Goal: Information Seeking & Learning: Learn about a topic

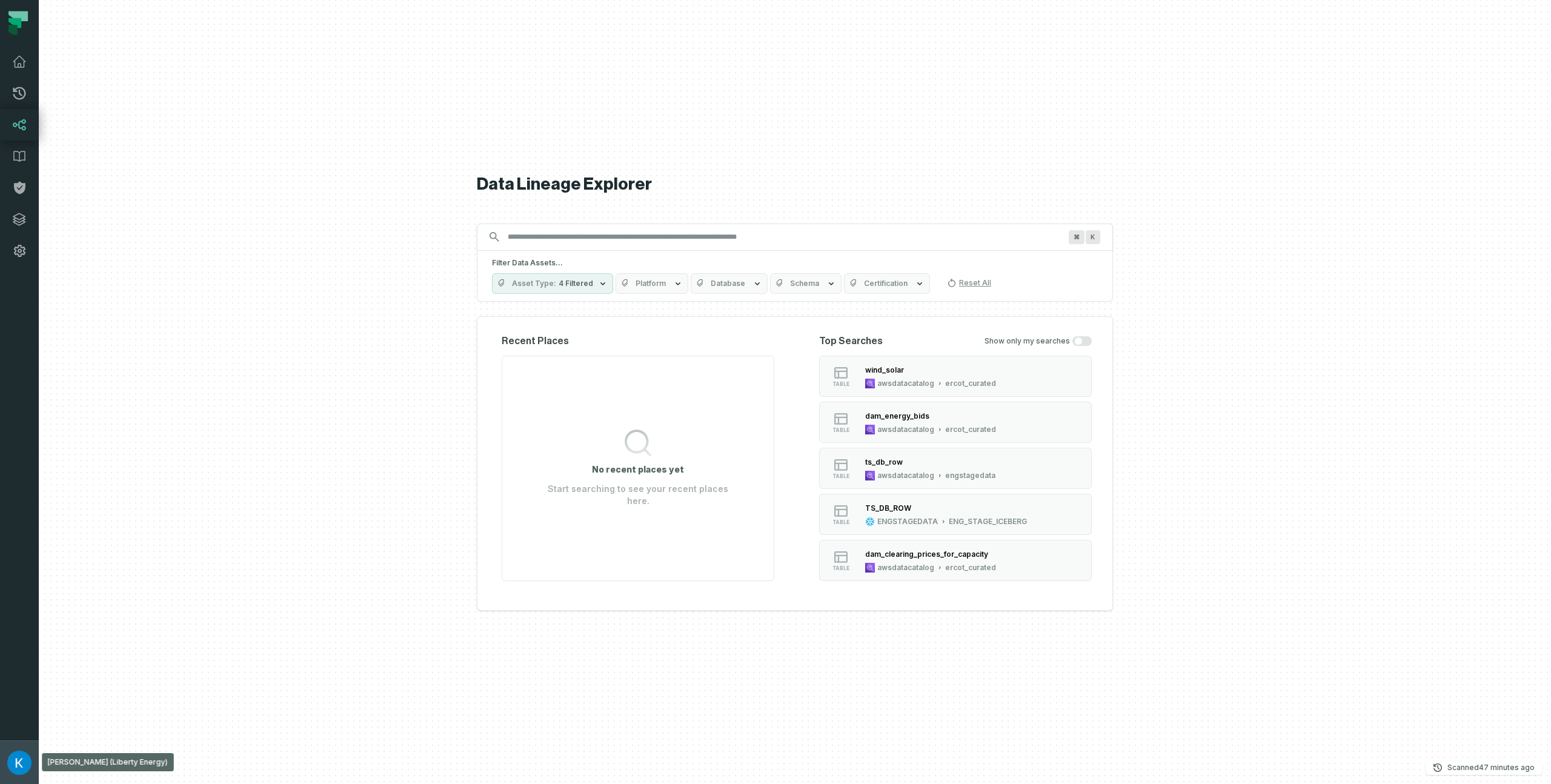
click at [20, 758] on img "button" at bounding box center [19, 763] width 24 height 24
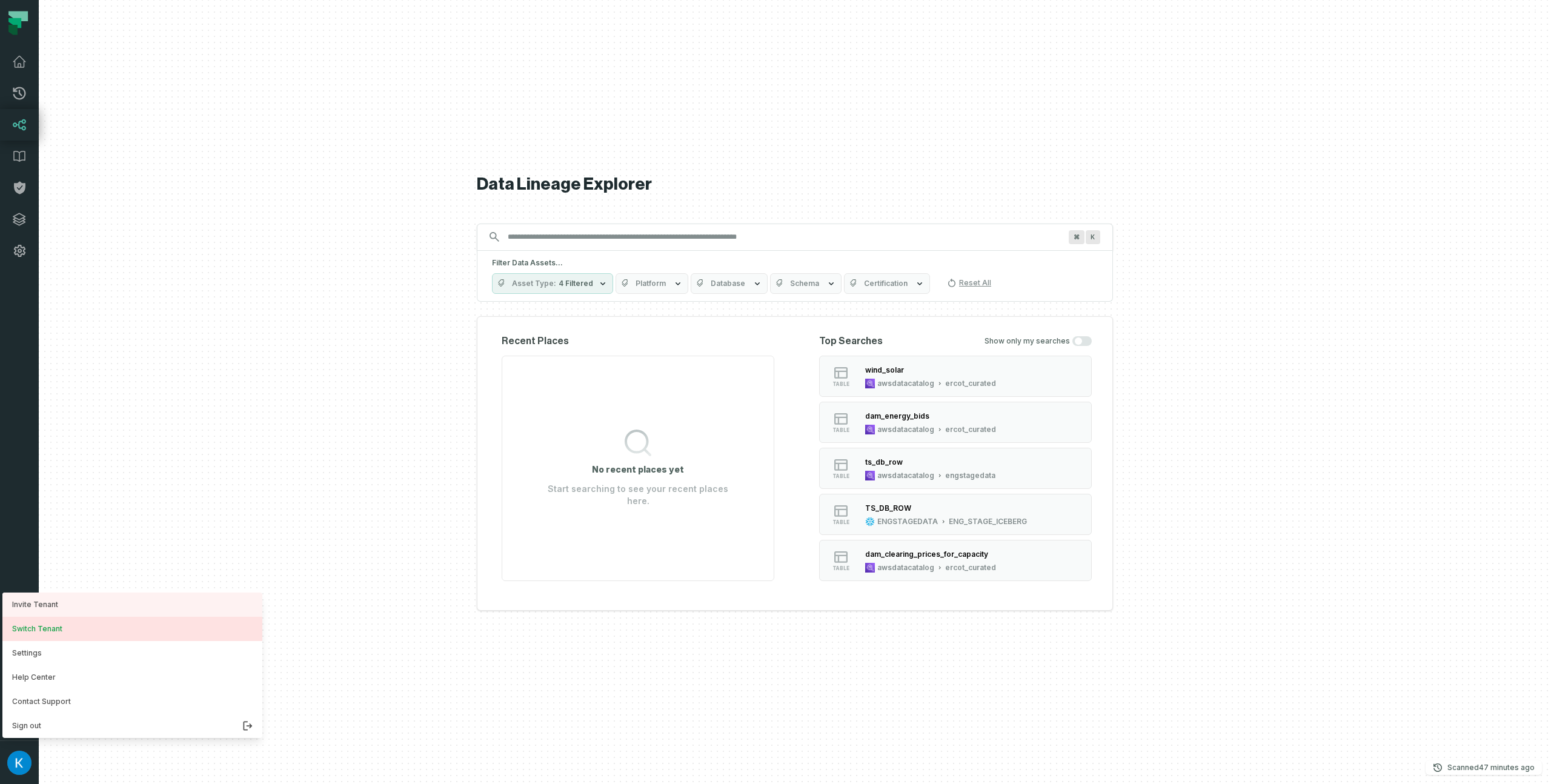
click at [68, 629] on button "Switch Tenant" at bounding box center [133, 629] width 260 height 24
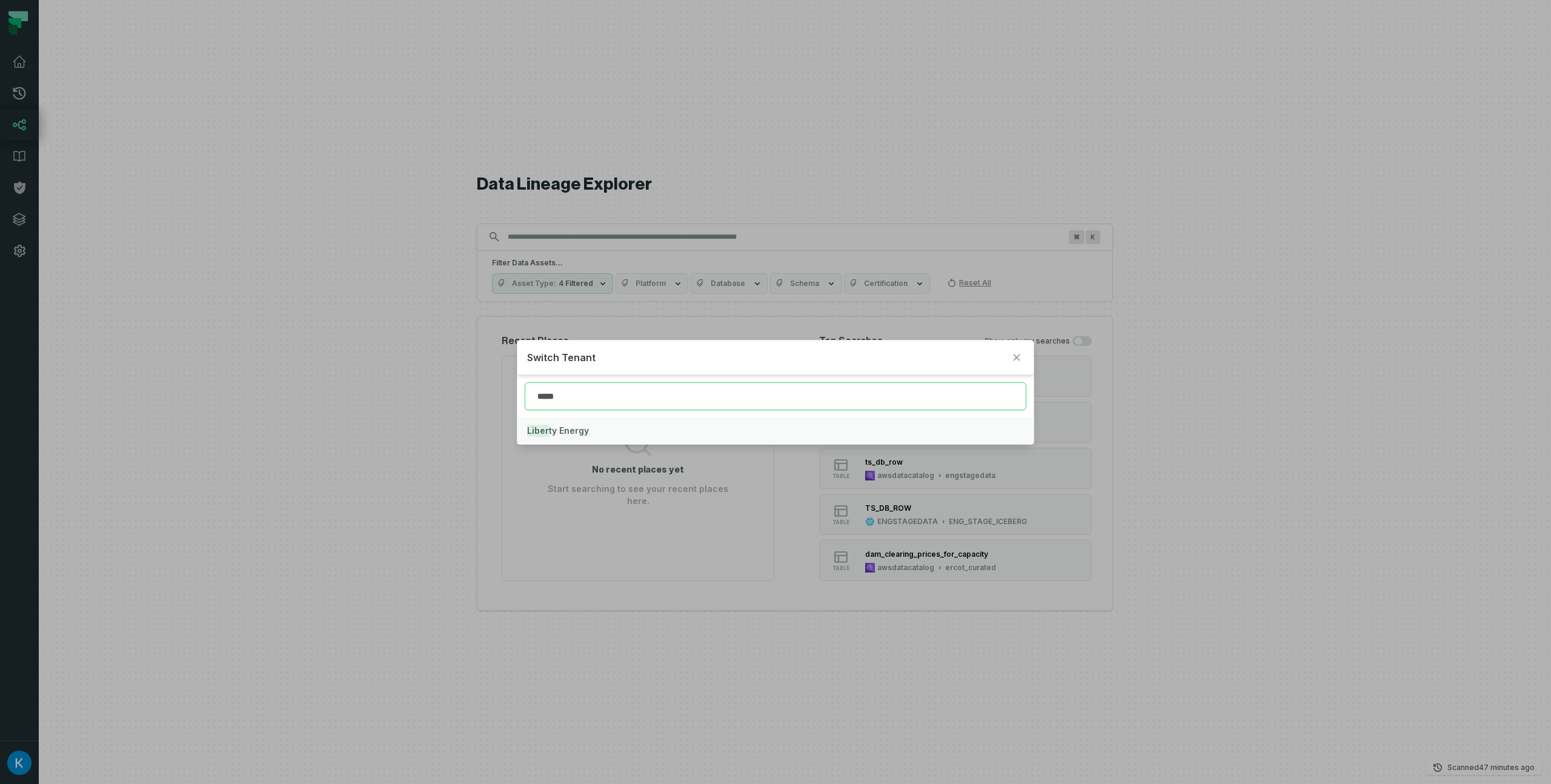
type input "*****"
click at [598, 425] on button "Liber ty Energy" at bounding box center [775, 431] width 515 height 27
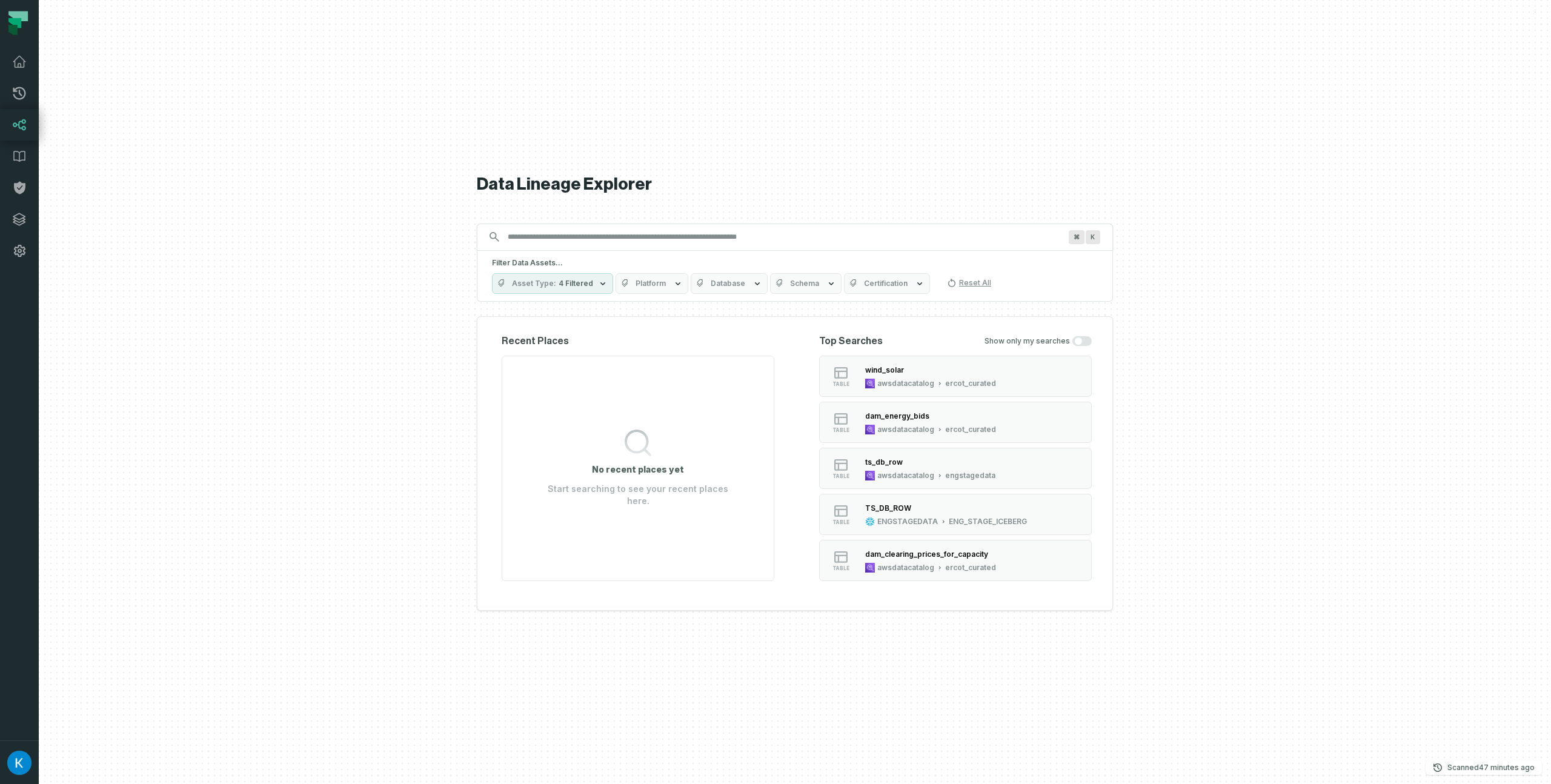
click at [598, 282] on icon "button" at bounding box center [602, 283] width 10 height 10
click at [636, 285] on span "Platform" at bounding box center [650, 283] width 30 height 10
click at [623, 375] on label "Oracle" at bounding box center [687, 381] width 150 height 24
click at [623, 376] on button "Oracle" at bounding box center [624, 381] width 10 height 10
click at [641, 249] on div "⌘ K" at bounding box center [795, 237] width 636 height 28
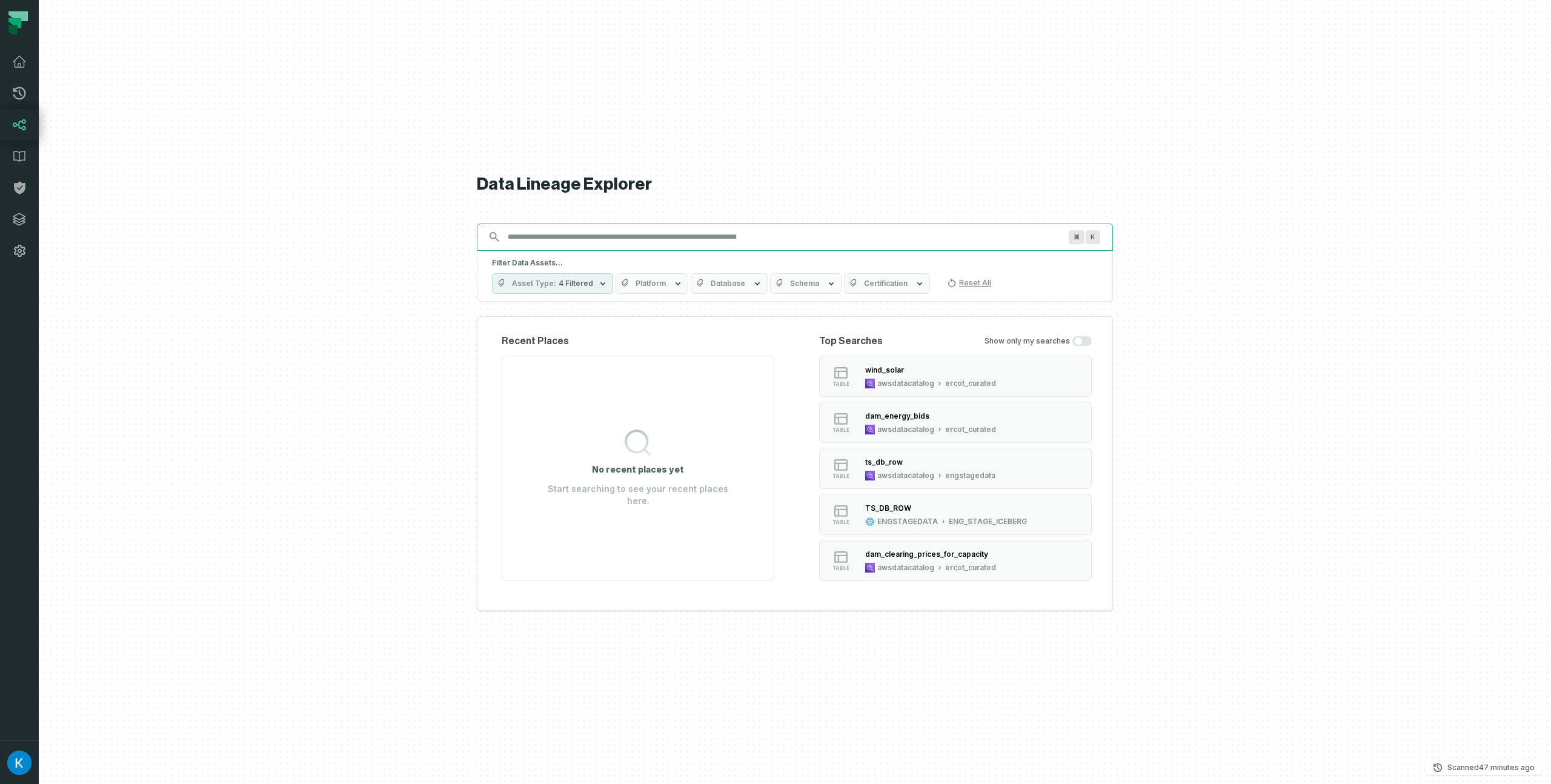
click at [645, 232] on input "Discovery Provider cmdk menu" at bounding box center [784, 237] width 567 height 19
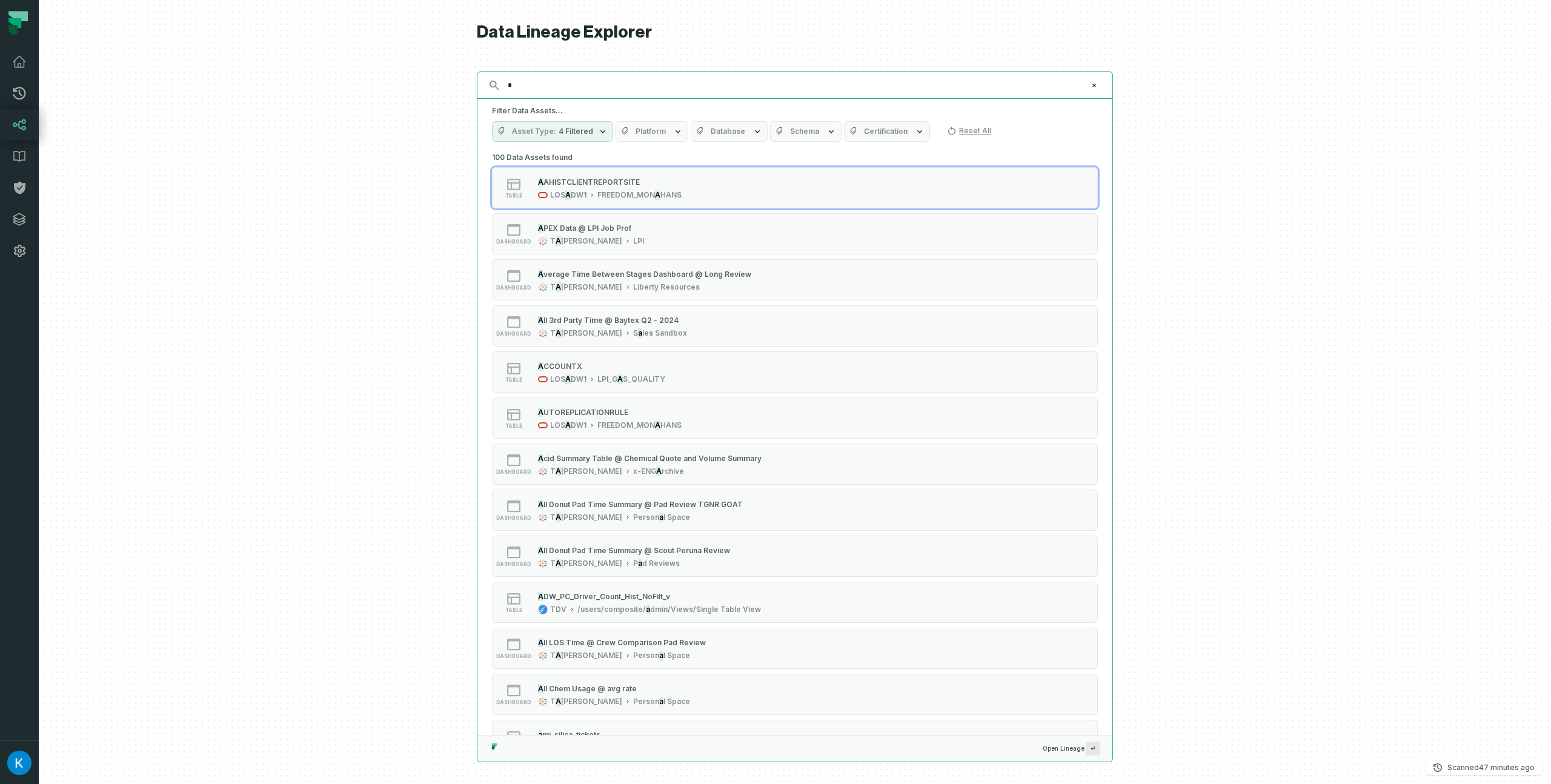
type input "*"
click at [657, 137] on button "Platform" at bounding box center [652, 131] width 73 height 20
click at [617, 232] on label "Oracle" at bounding box center [687, 229] width 150 height 24
click at [620, 232] on button "Oracle" at bounding box center [624, 228] width 10 height 10
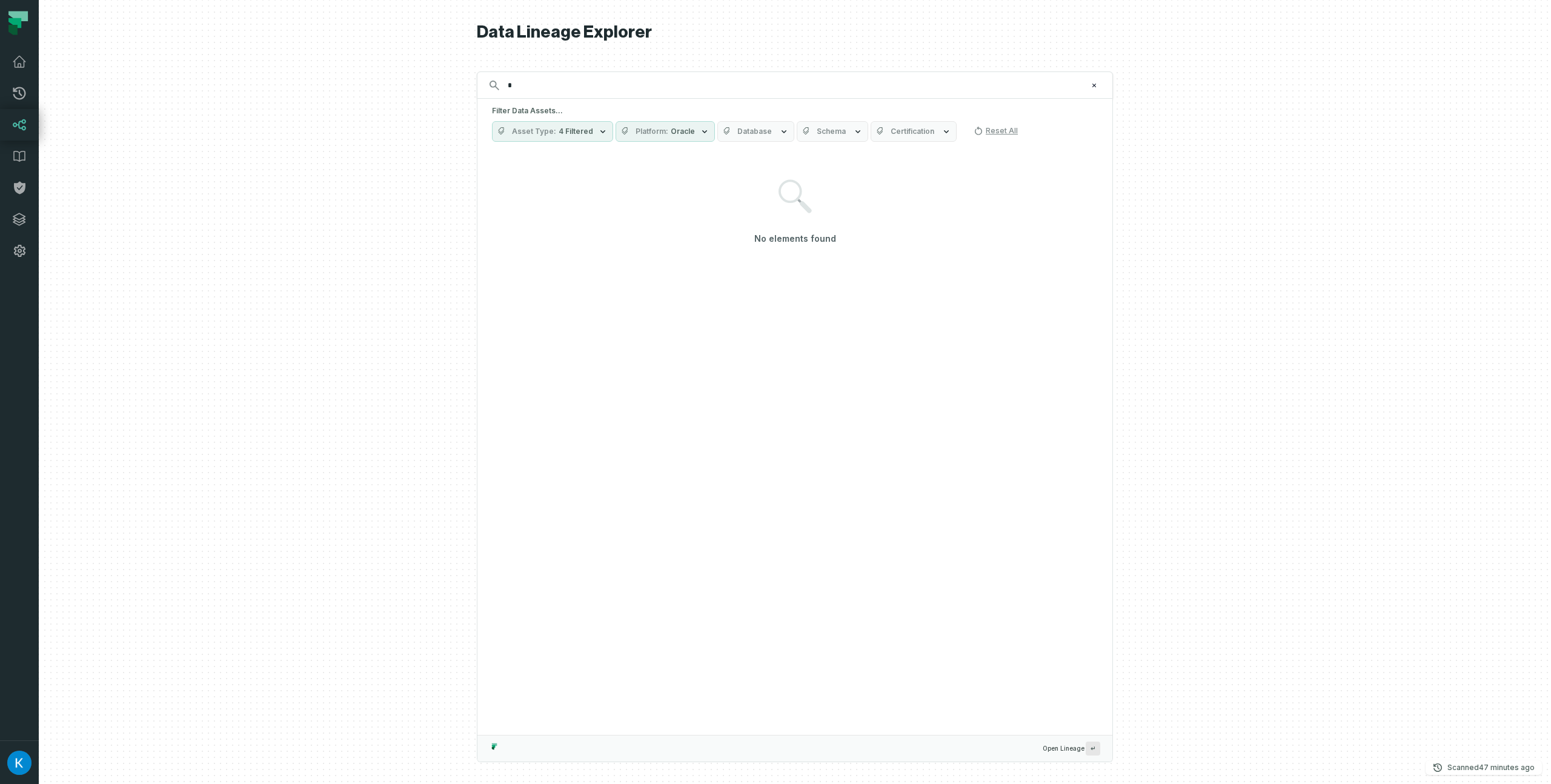
click at [360, 200] on div at bounding box center [795, 392] width 1512 height 784
click at [568, 86] on input "*" at bounding box center [794, 85] width 586 height 19
click at [551, 136] on span "Asset Type" at bounding box center [534, 131] width 44 height 10
click at [639, 129] on span "Platform" at bounding box center [652, 131] width 33 height 10
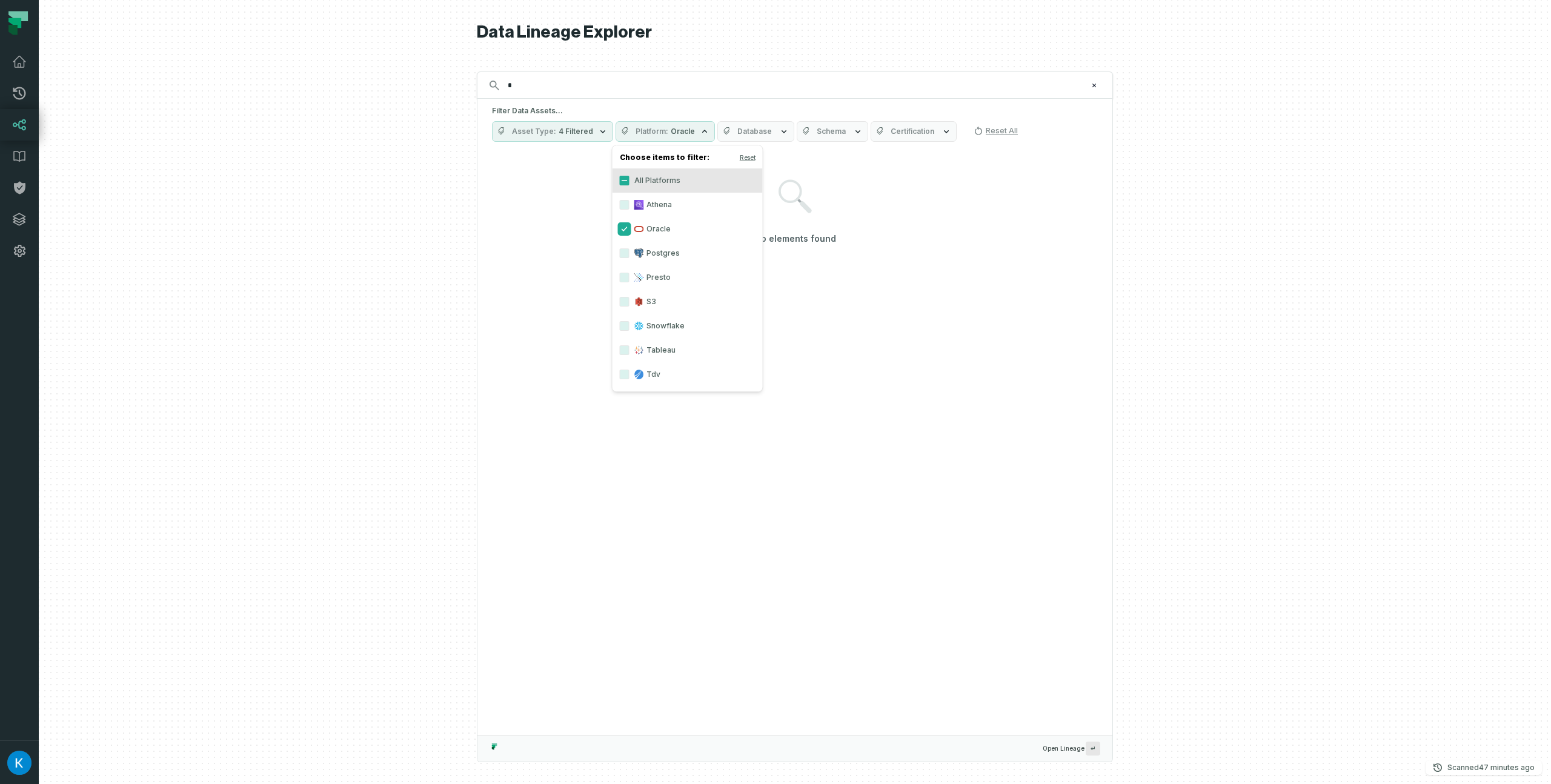
click at [625, 225] on button "Oracle" at bounding box center [624, 228] width 10 height 10
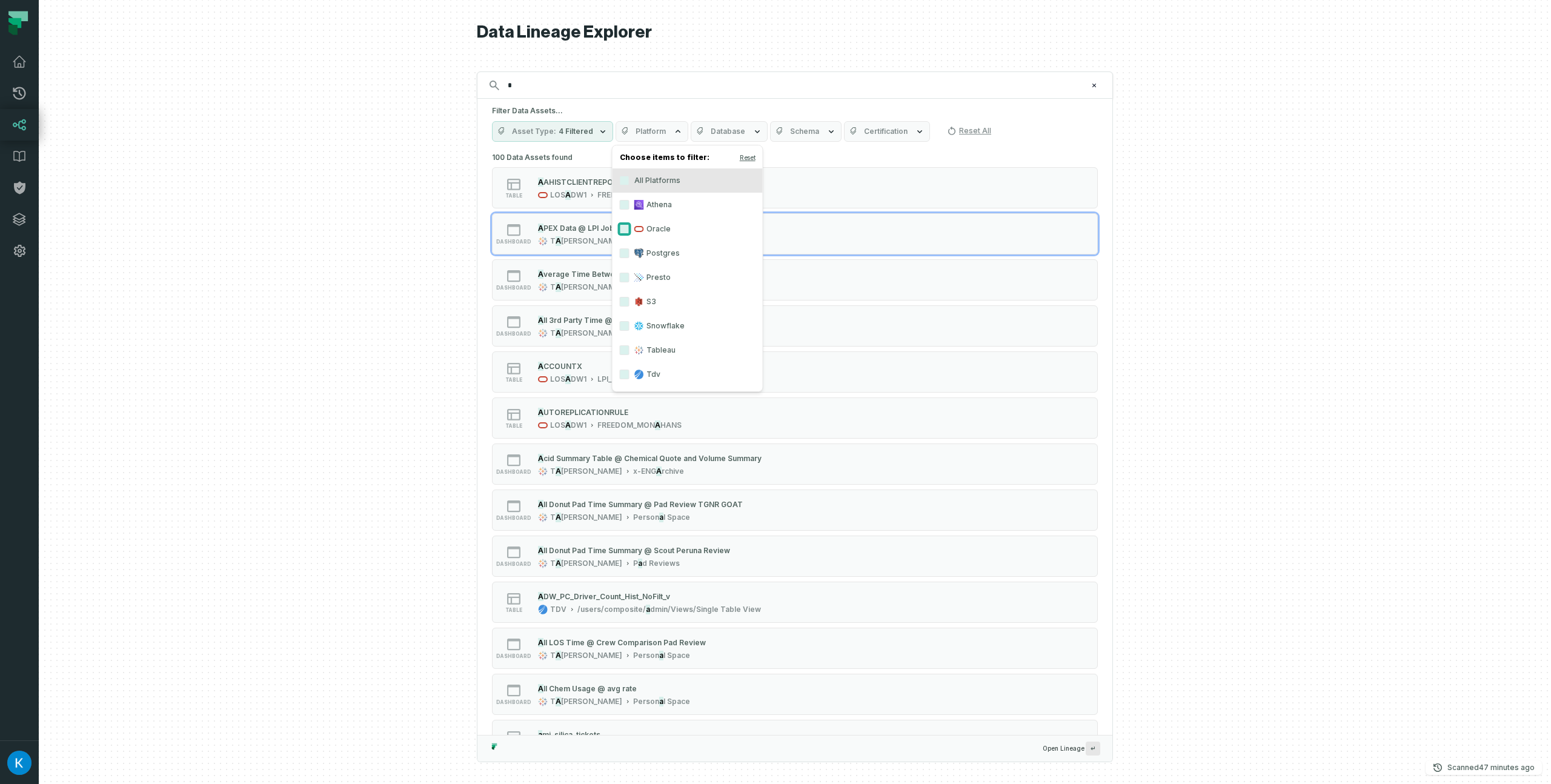
click at [623, 230] on button "Oracle" at bounding box center [624, 228] width 10 height 10
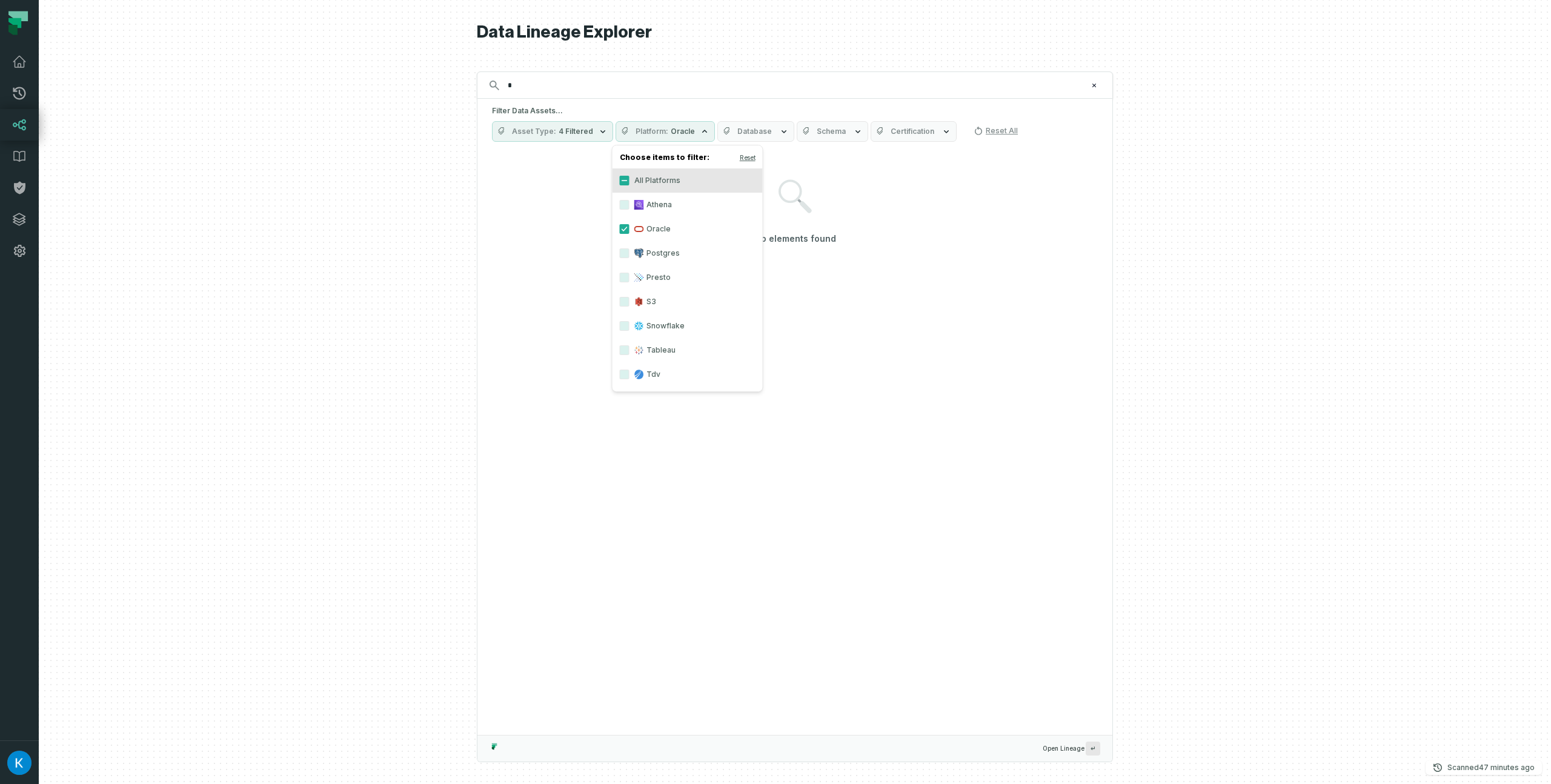
click at [451, 225] on div at bounding box center [795, 392] width 1512 height 784
click at [545, 84] on input "*" at bounding box center [794, 85] width 586 height 19
type input "*"
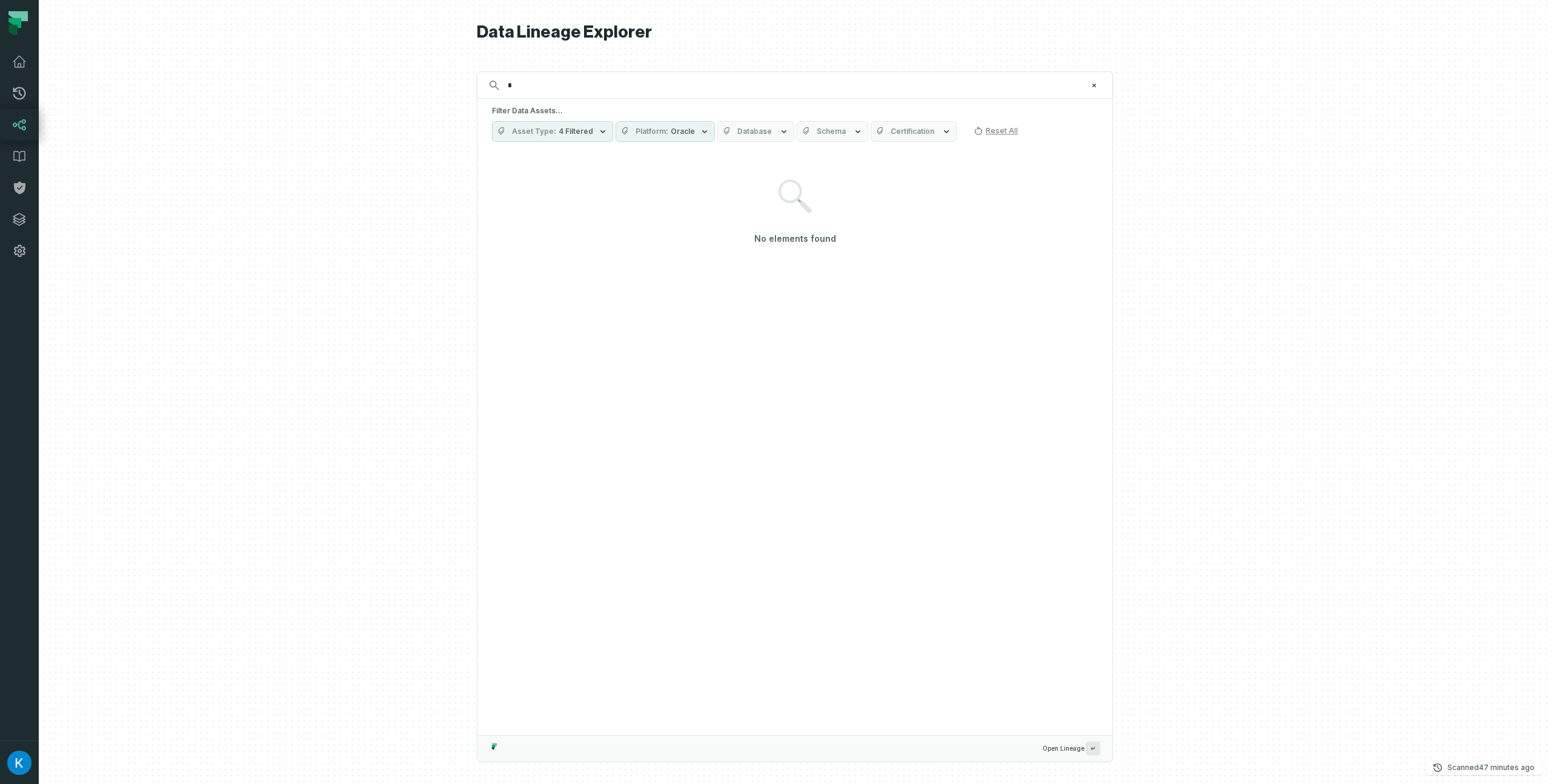
click at [671, 135] on span "Oracle" at bounding box center [683, 131] width 24 height 10
click at [627, 250] on button "Postgres" at bounding box center [624, 253] width 10 height 10
click at [627, 254] on button "Postgres" at bounding box center [624, 253] width 10 height 10
click at [628, 348] on button "Tableau" at bounding box center [624, 350] width 10 height 10
click at [627, 177] on button "All Platforms" at bounding box center [624, 180] width 10 height 10
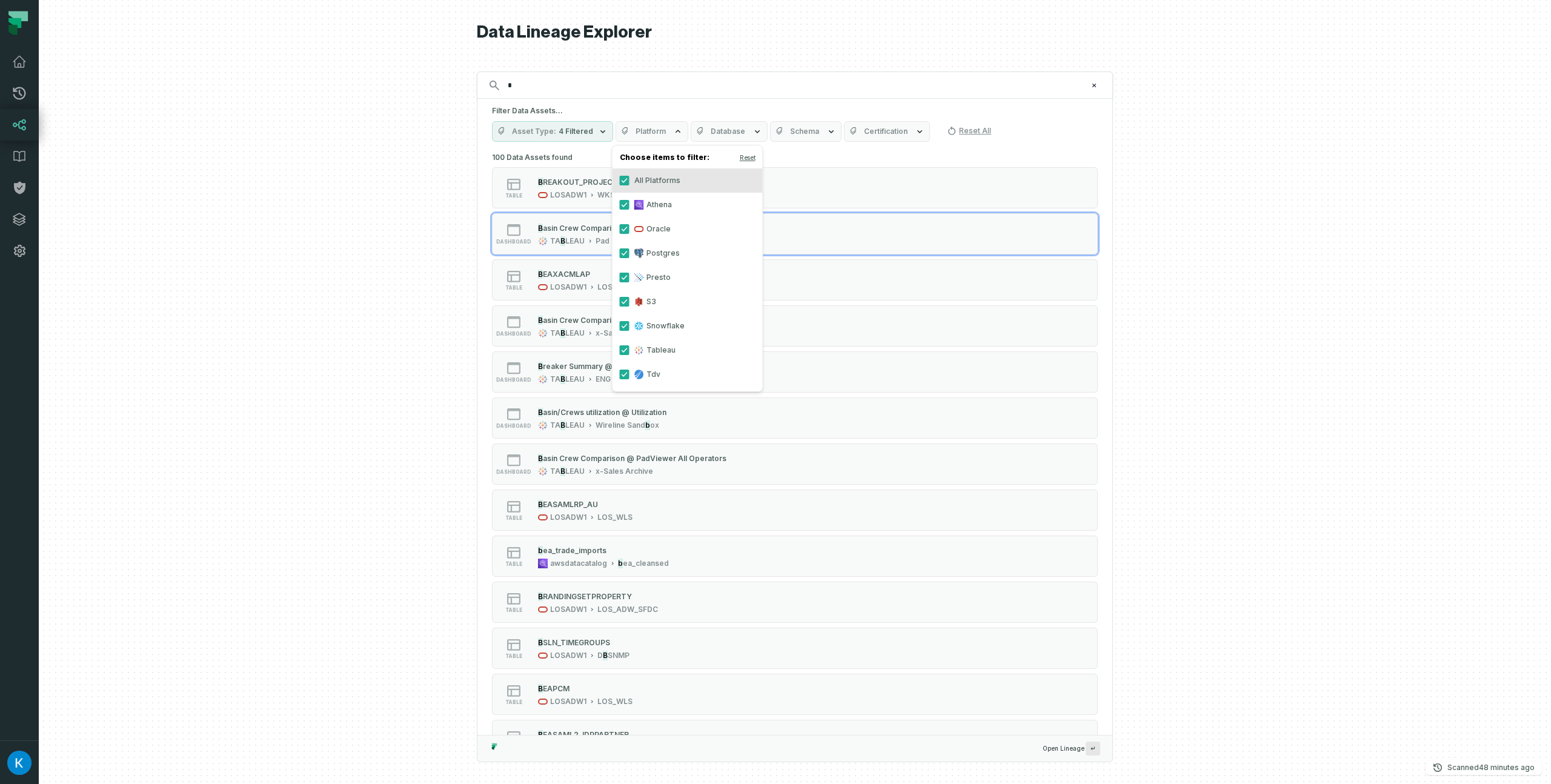
click at [1071, 249] on button "dashboard B asin Crew Comparison @ ben ben TA B LEAU Pad Reviews" at bounding box center [795, 234] width 606 height 41
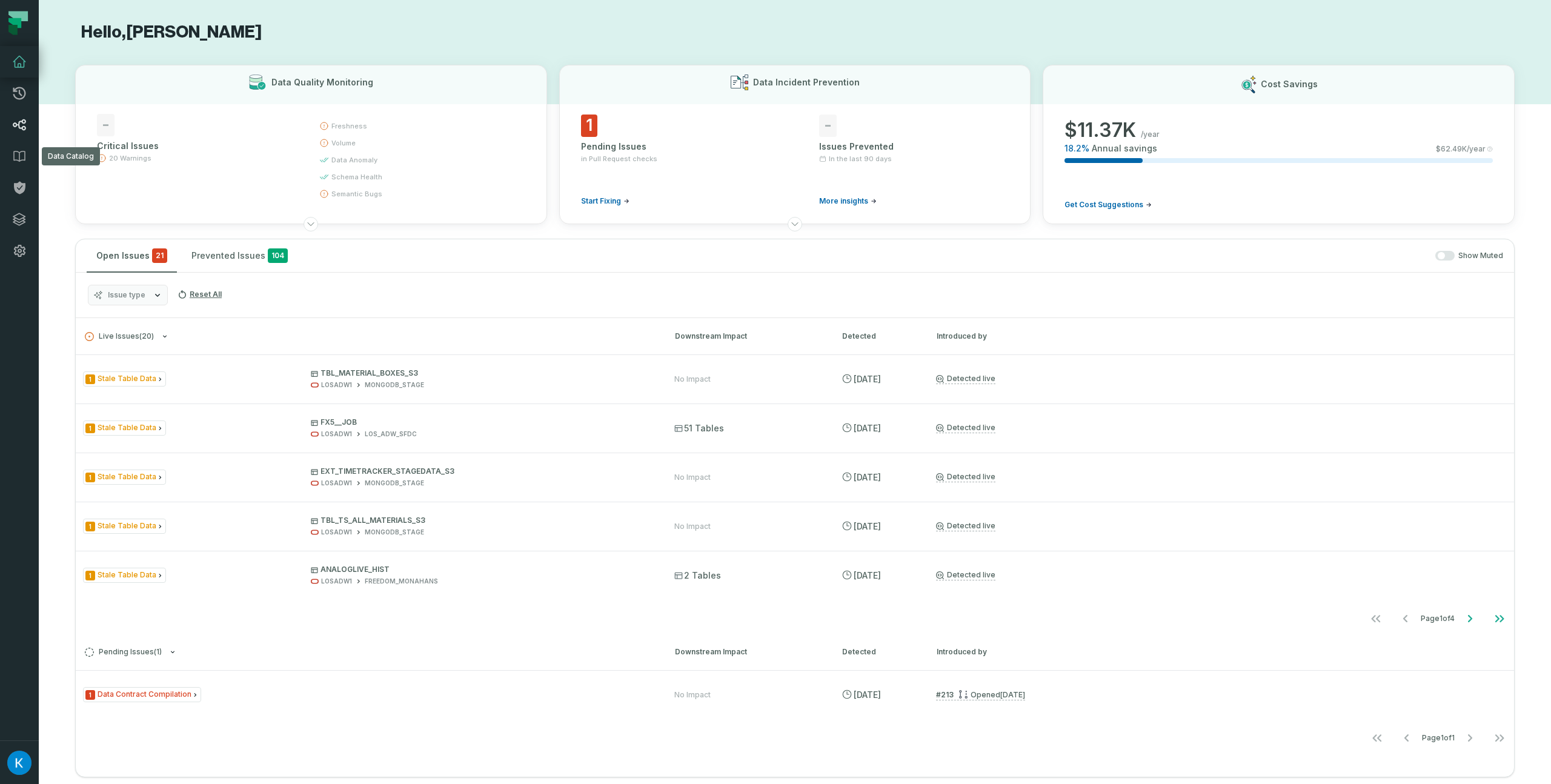
click at [24, 130] on icon at bounding box center [19, 125] width 13 height 12
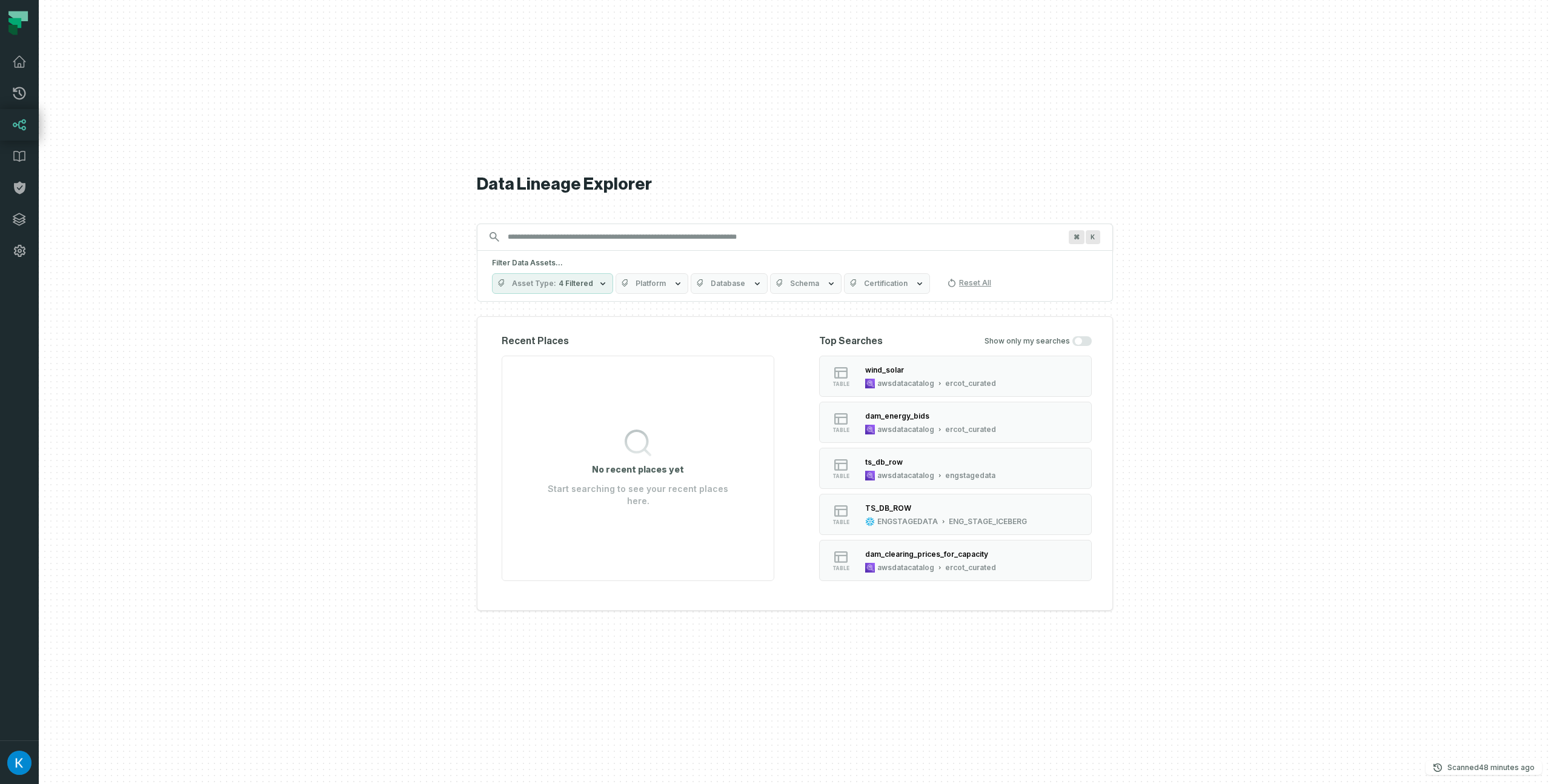
click at [554, 223] on div "⌘ K" at bounding box center [795, 237] width 636 height 28
click at [636, 281] on span "Platform" at bounding box center [650, 283] width 30 height 10
click at [619, 387] on label "Oracle" at bounding box center [687, 381] width 150 height 24
click at [620, 386] on button "Oracle" at bounding box center [624, 381] width 10 height 10
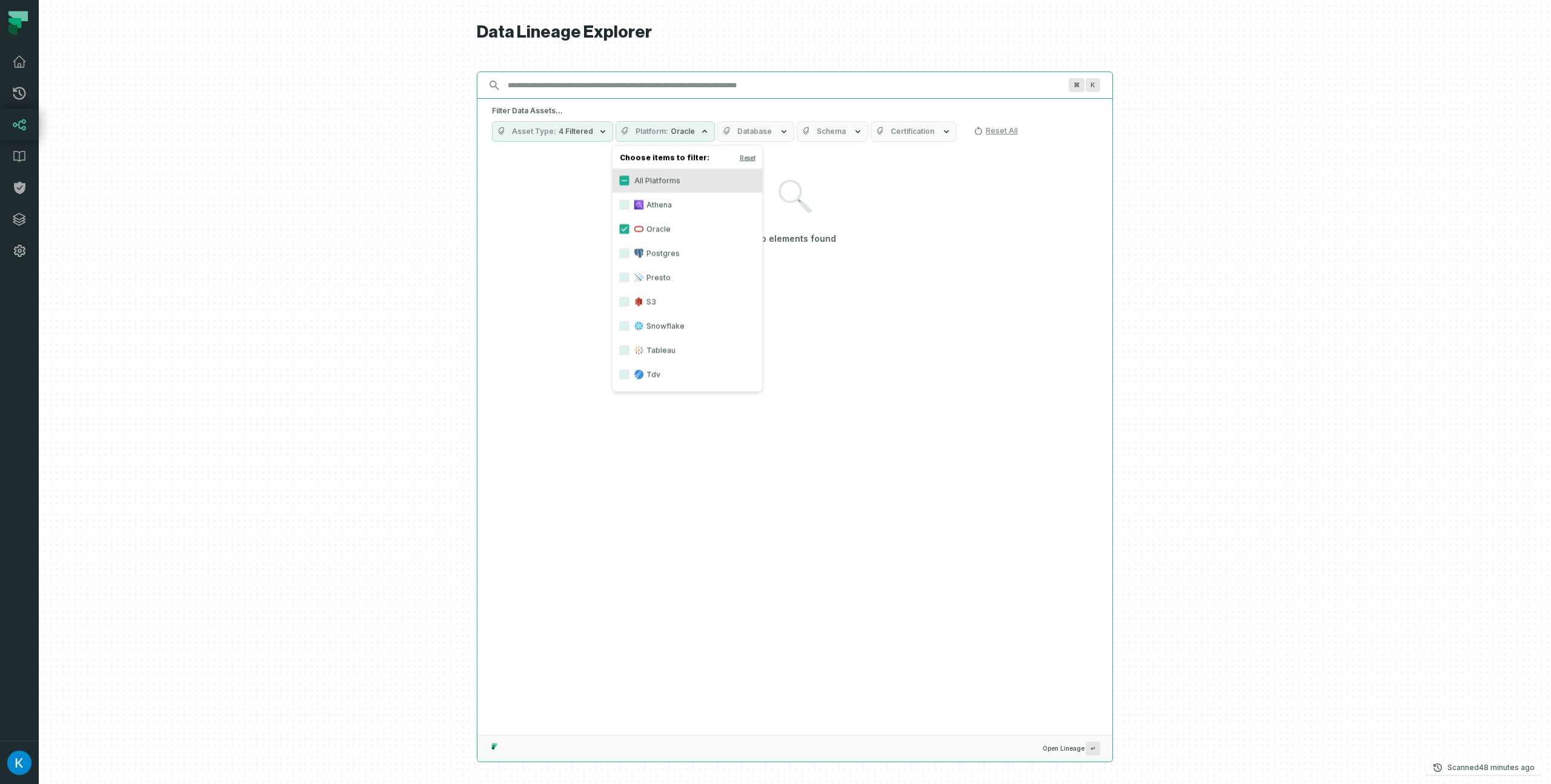
click at [583, 79] on input "Discovery Provider cmdk menu" at bounding box center [784, 85] width 567 height 19
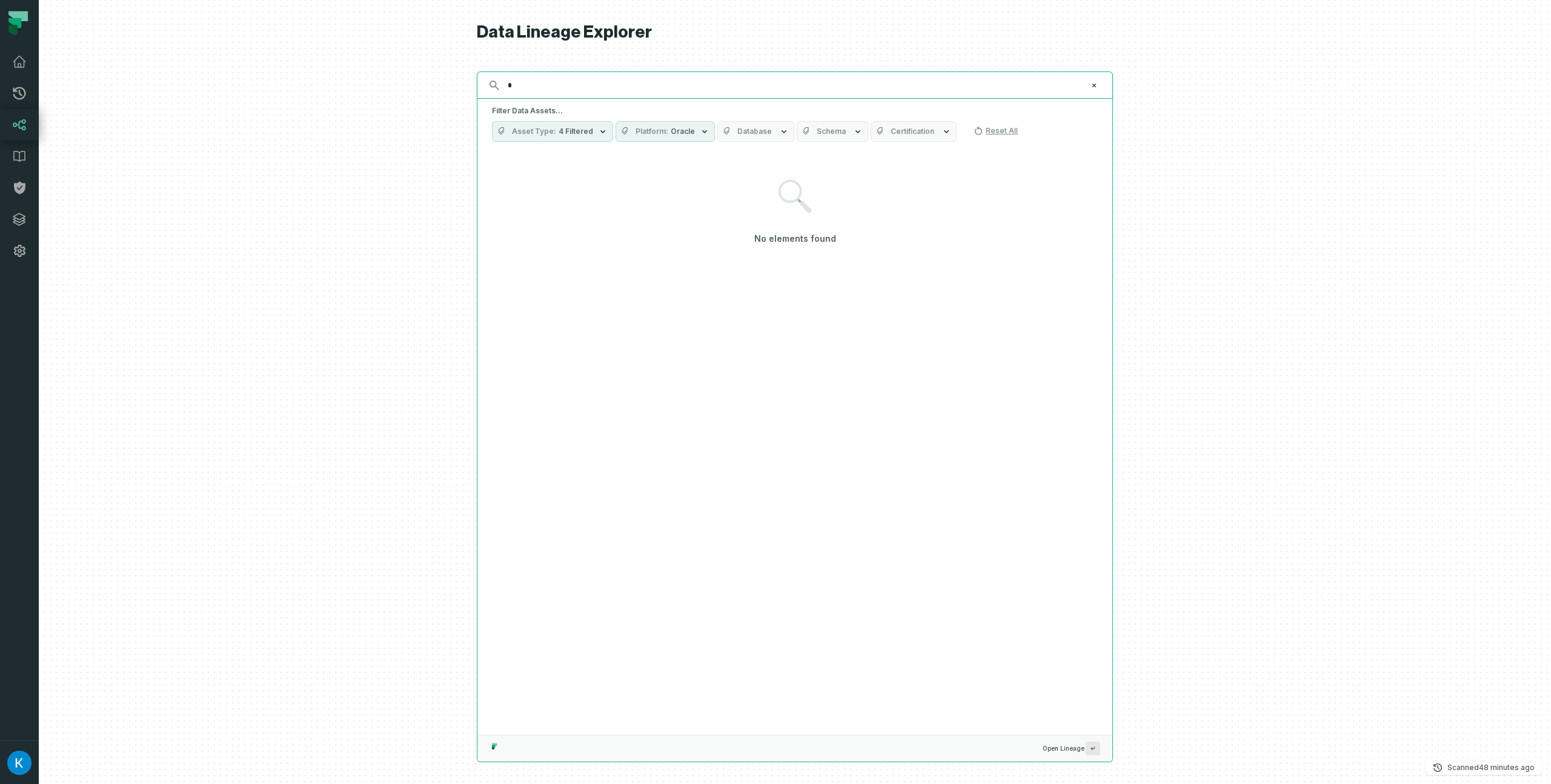
type input "*"
click at [544, 128] on span "Asset Type" at bounding box center [534, 131] width 44 height 10
click at [833, 134] on span "Schema" at bounding box center [831, 131] width 29 height 10
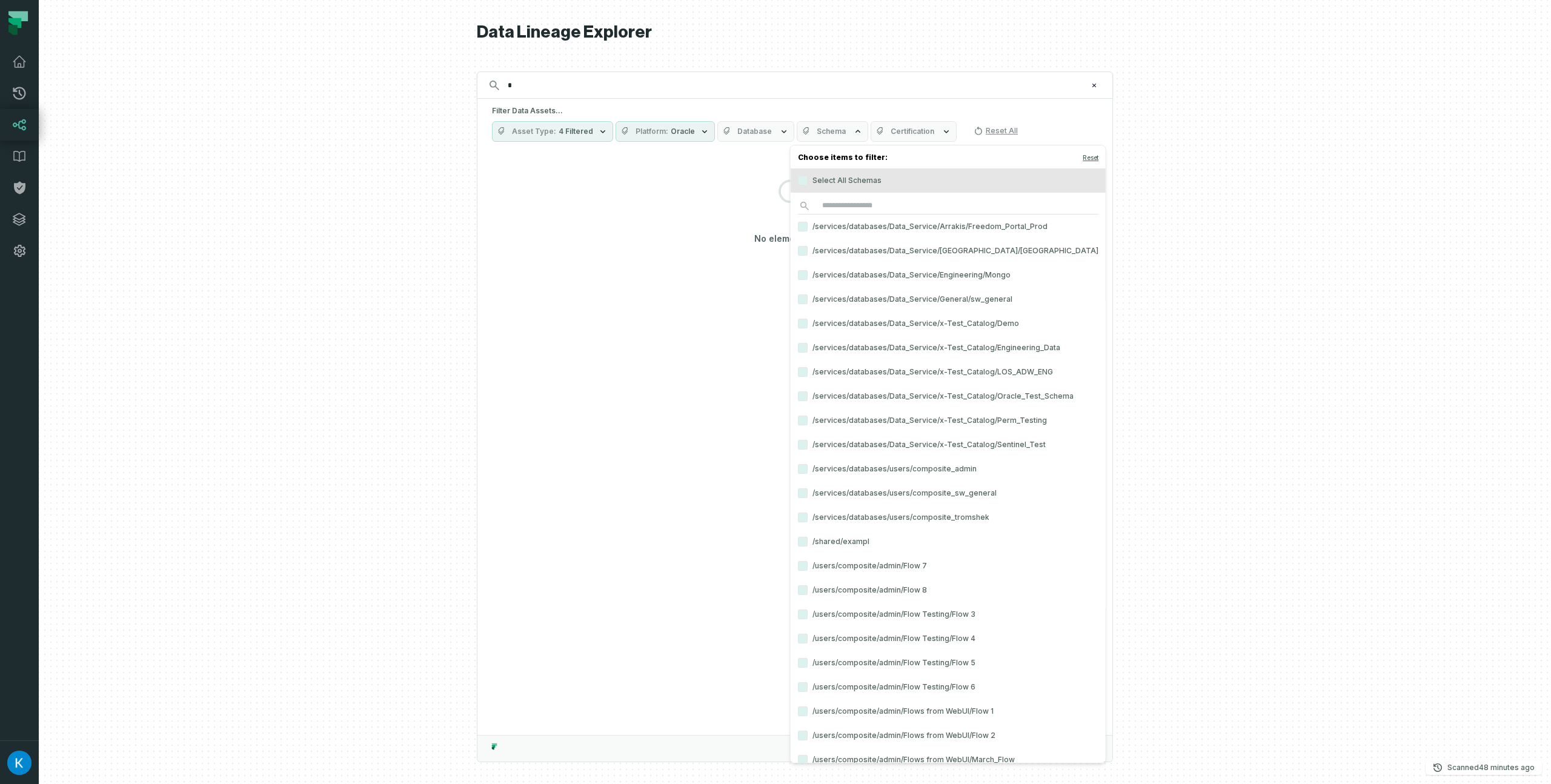
click at [832, 133] on span "Schema" at bounding box center [831, 131] width 29 height 10
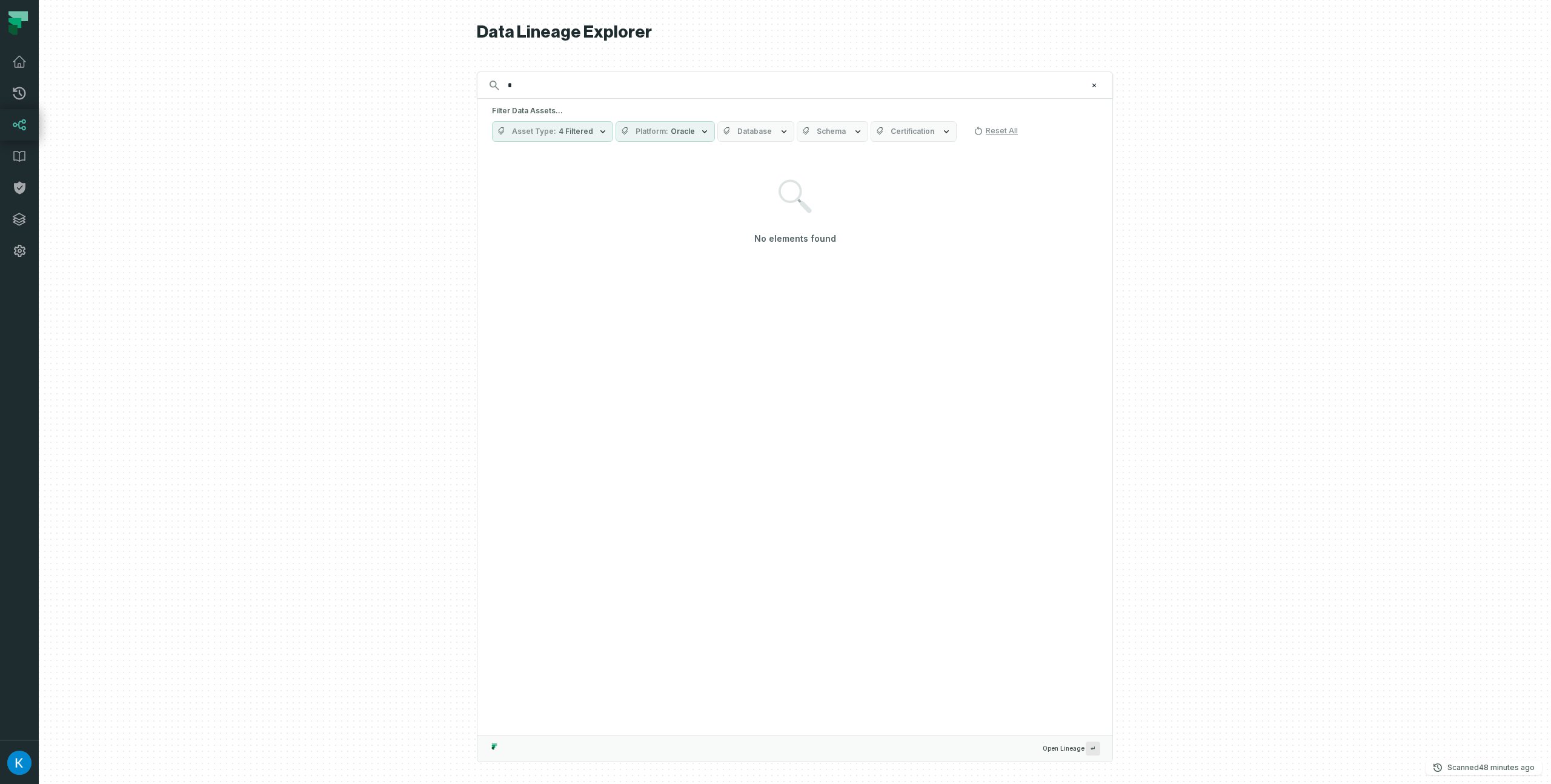
click at [674, 130] on span "Oracle" at bounding box center [683, 131] width 24 height 10
click at [622, 230] on button "Oracle" at bounding box center [624, 228] width 10 height 10
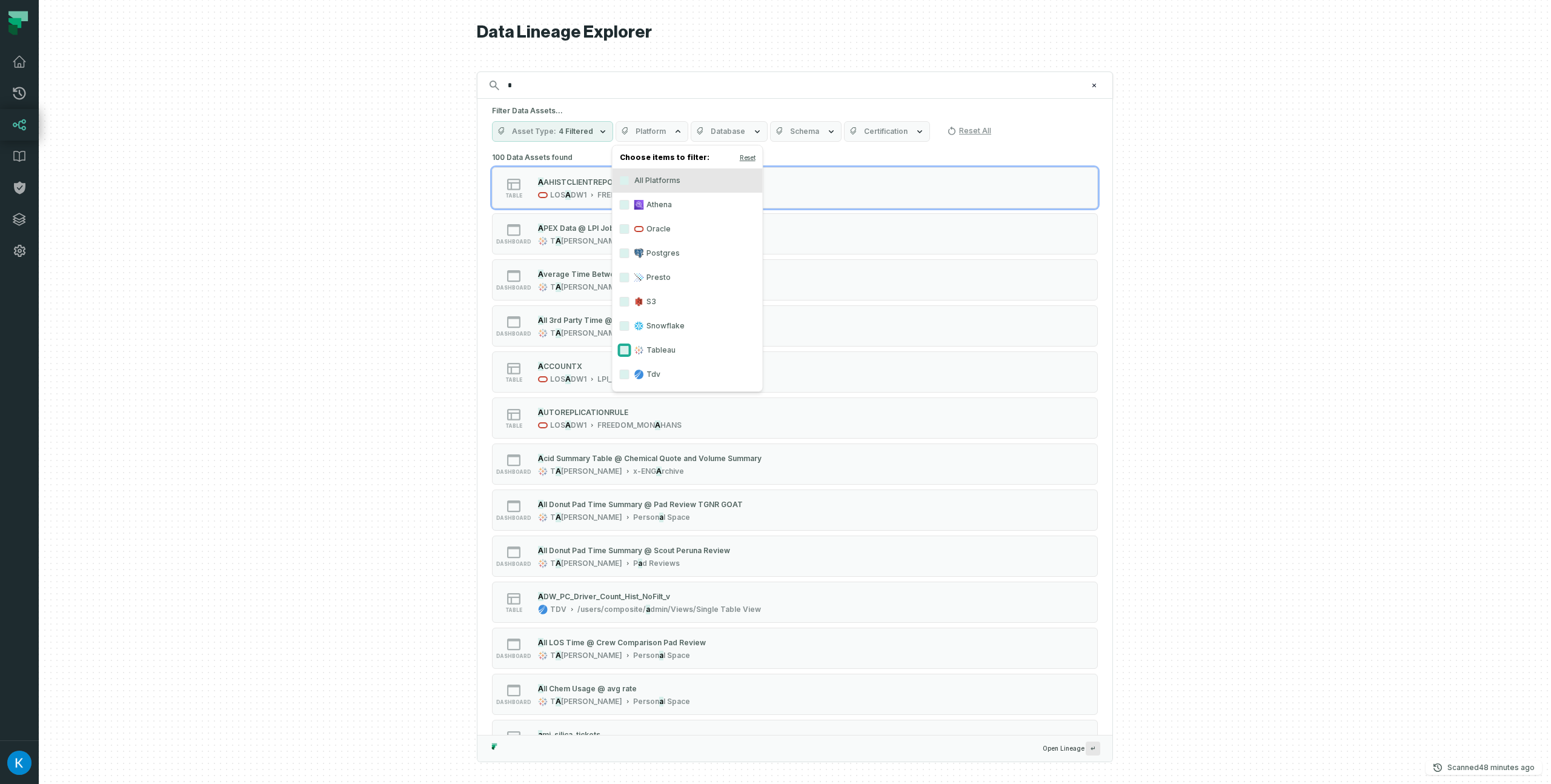
click at [620, 348] on button "Tableau" at bounding box center [624, 350] width 10 height 10
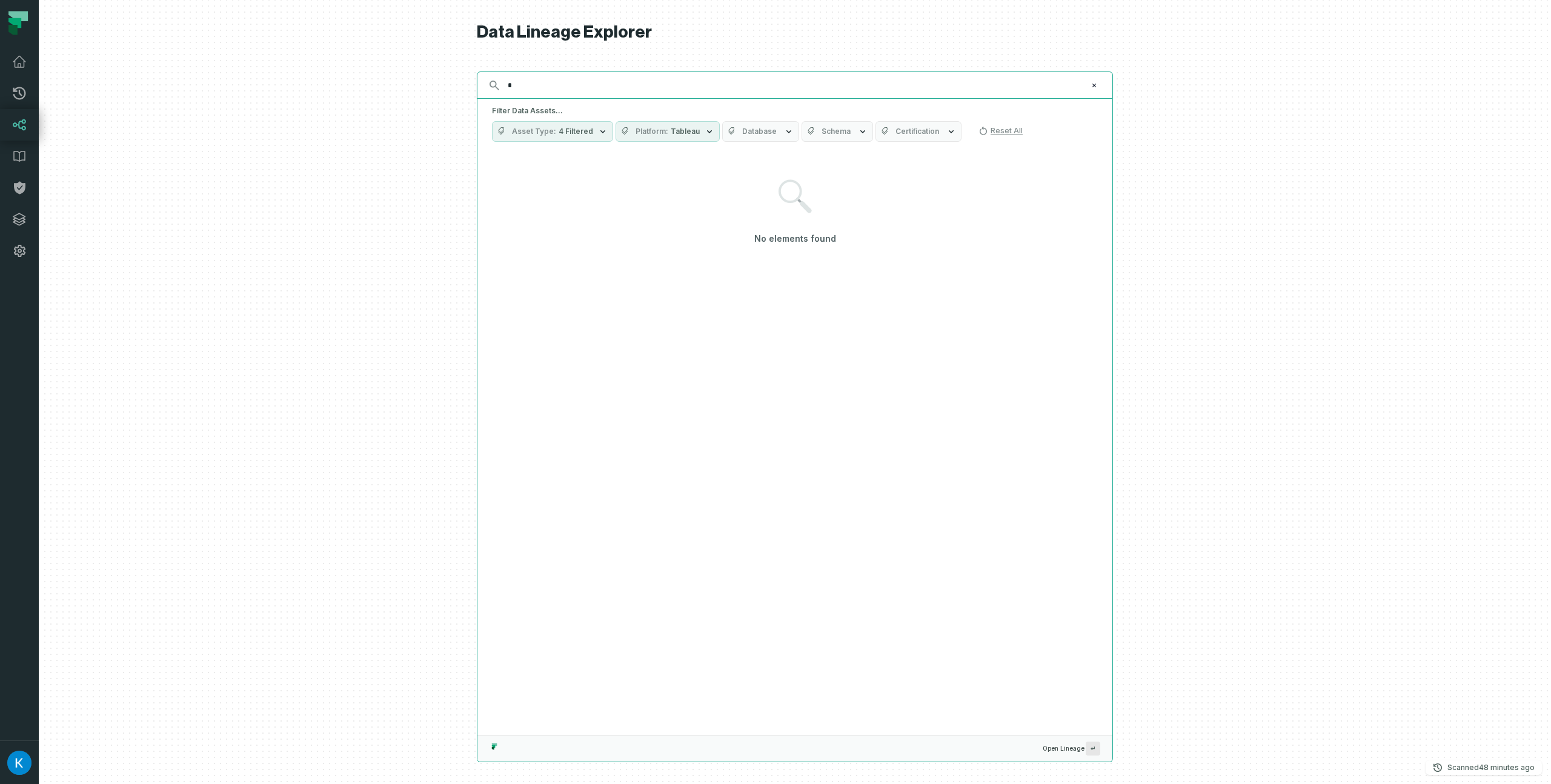
click at [631, 80] on input "*" at bounding box center [794, 85] width 586 height 19
click at [639, 86] on input "*" at bounding box center [794, 85] width 586 height 19
drag, startPoint x: 577, startPoint y: 86, endPoint x: 476, endPoint y: 84, distance: 101.0
click at [476, 84] on div "Discovery Provider cmdk menu Data Lineage Explorer Search for assets across the…" at bounding box center [795, 392] width 1512 height 784
click at [545, 89] on input "*" at bounding box center [794, 85] width 586 height 19
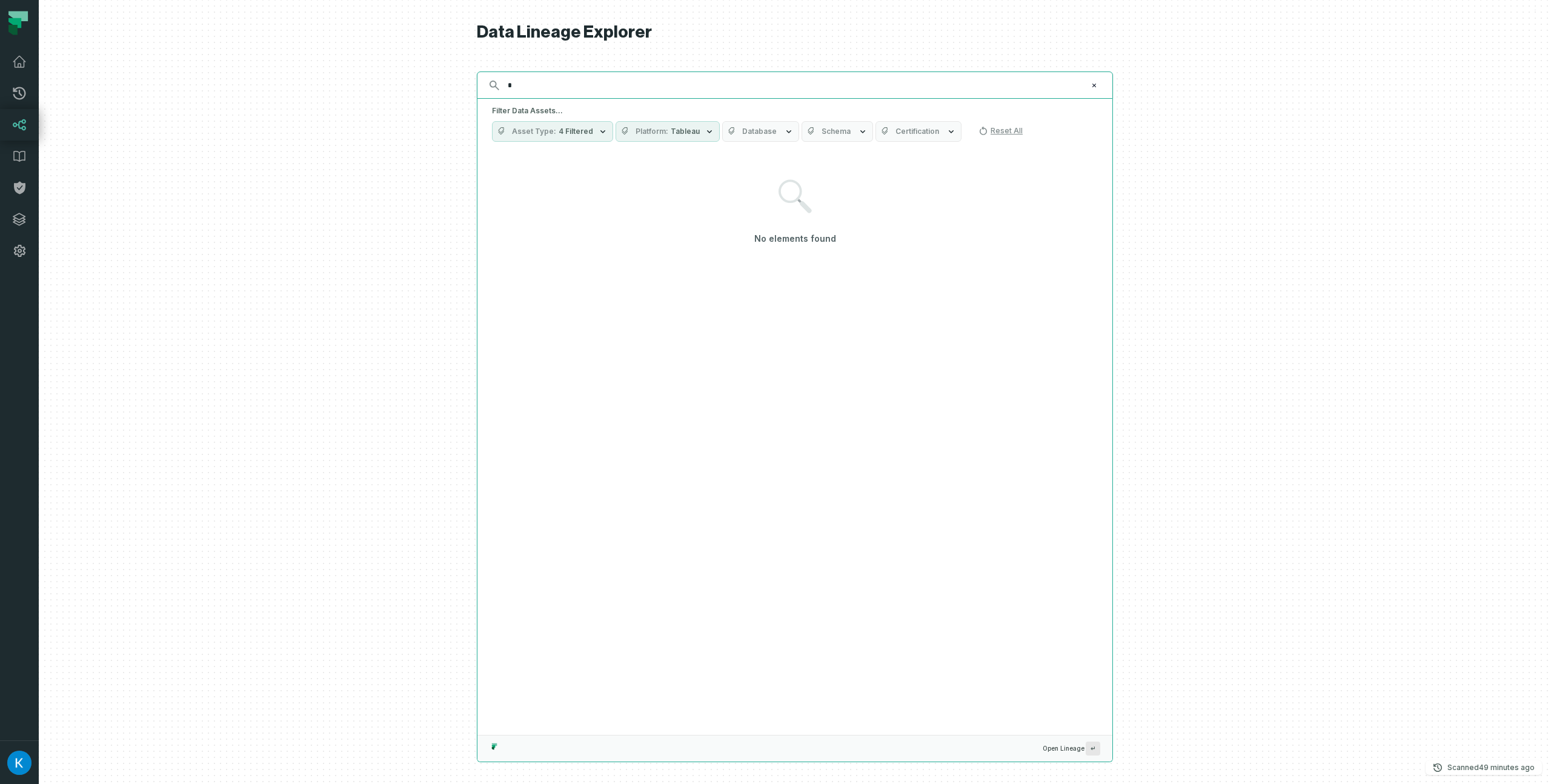
drag, startPoint x: 556, startPoint y: 85, endPoint x: 421, endPoint y: 76, distance: 135.3
click at [426, 76] on div "Discovery Provider cmdk menu Data Lineage Explorer Search for assets across the…" at bounding box center [795, 392] width 1512 height 784
type input "*"
click at [580, 96] on div "* ⌘ K" at bounding box center [795, 85] width 636 height 28
drag, startPoint x: 553, startPoint y: 84, endPoint x: 403, endPoint y: 77, distance: 150.2
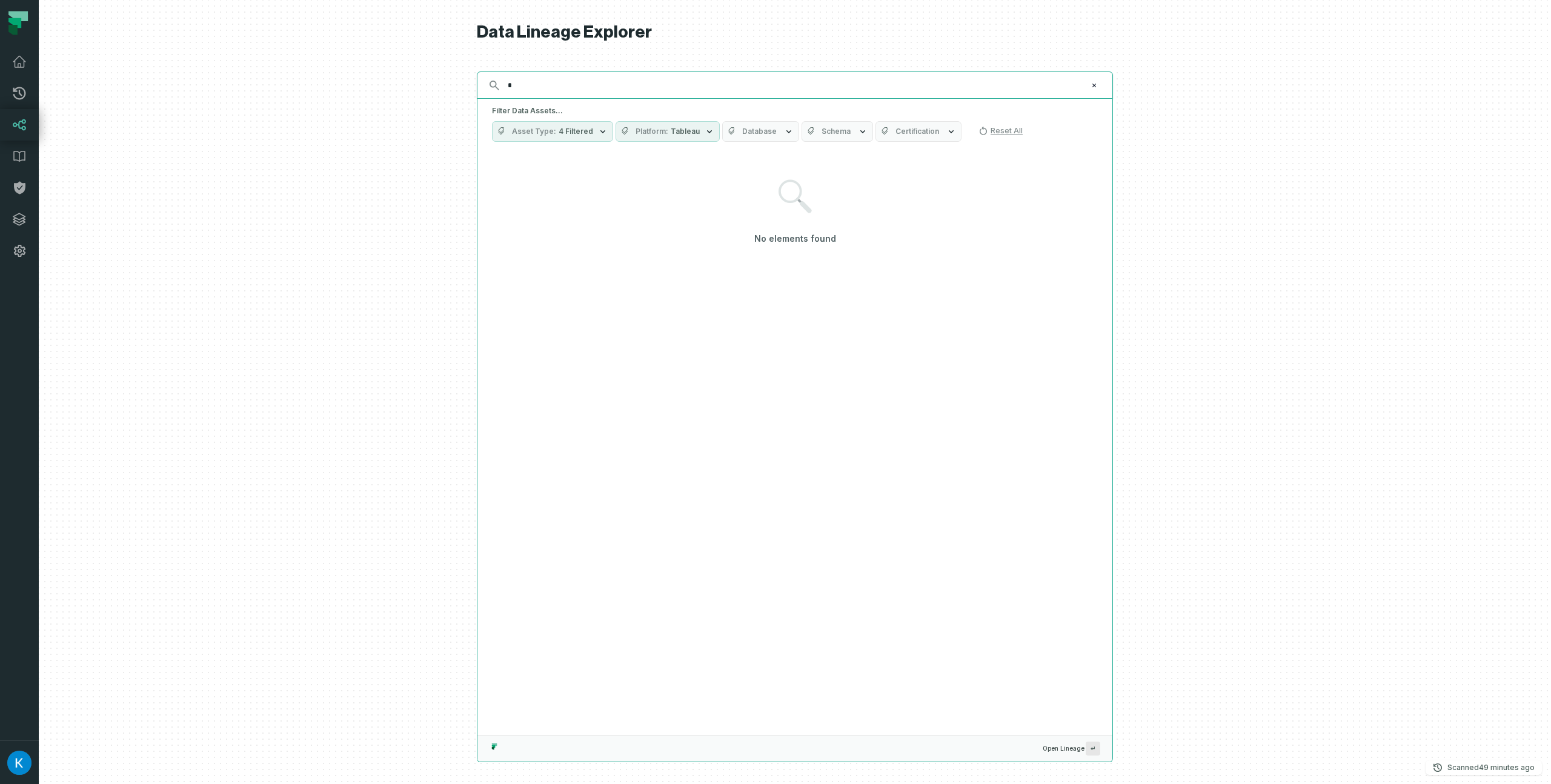
click at [403, 77] on div "Discovery Provider cmdk menu Data Lineage Explorer Search for assets across the…" at bounding box center [795, 392] width 1512 height 784
click at [583, 132] on span "4 Filtered" at bounding box center [576, 131] width 35 height 10
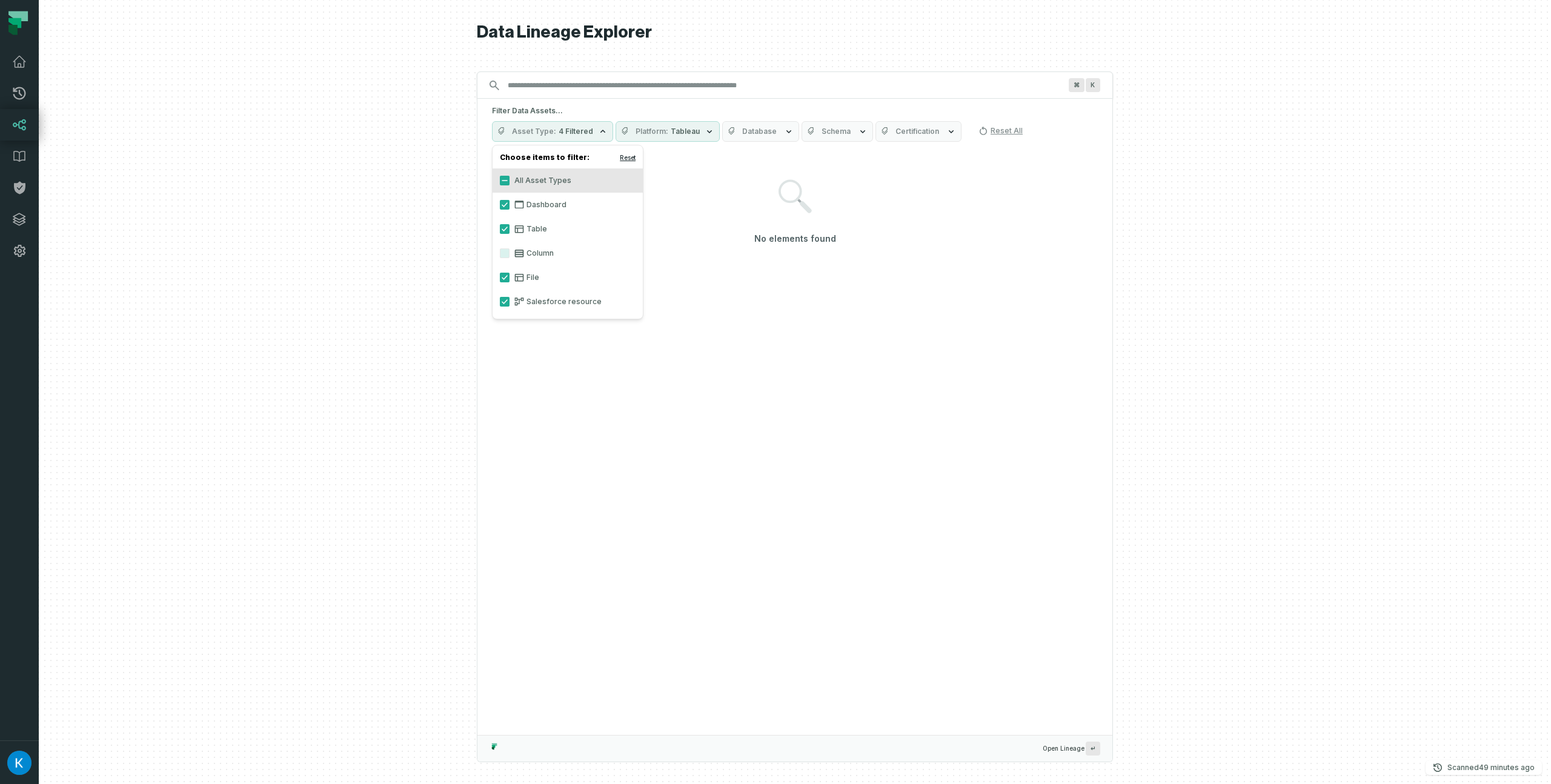
click at [625, 159] on button "Reset" at bounding box center [627, 157] width 16 height 10
click at [622, 157] on button "Reset" at bounding box center [627, 157] width 16 height 10
click at [501, 255] on button "Column" at bounding box center [504, 253] width 10 height 10
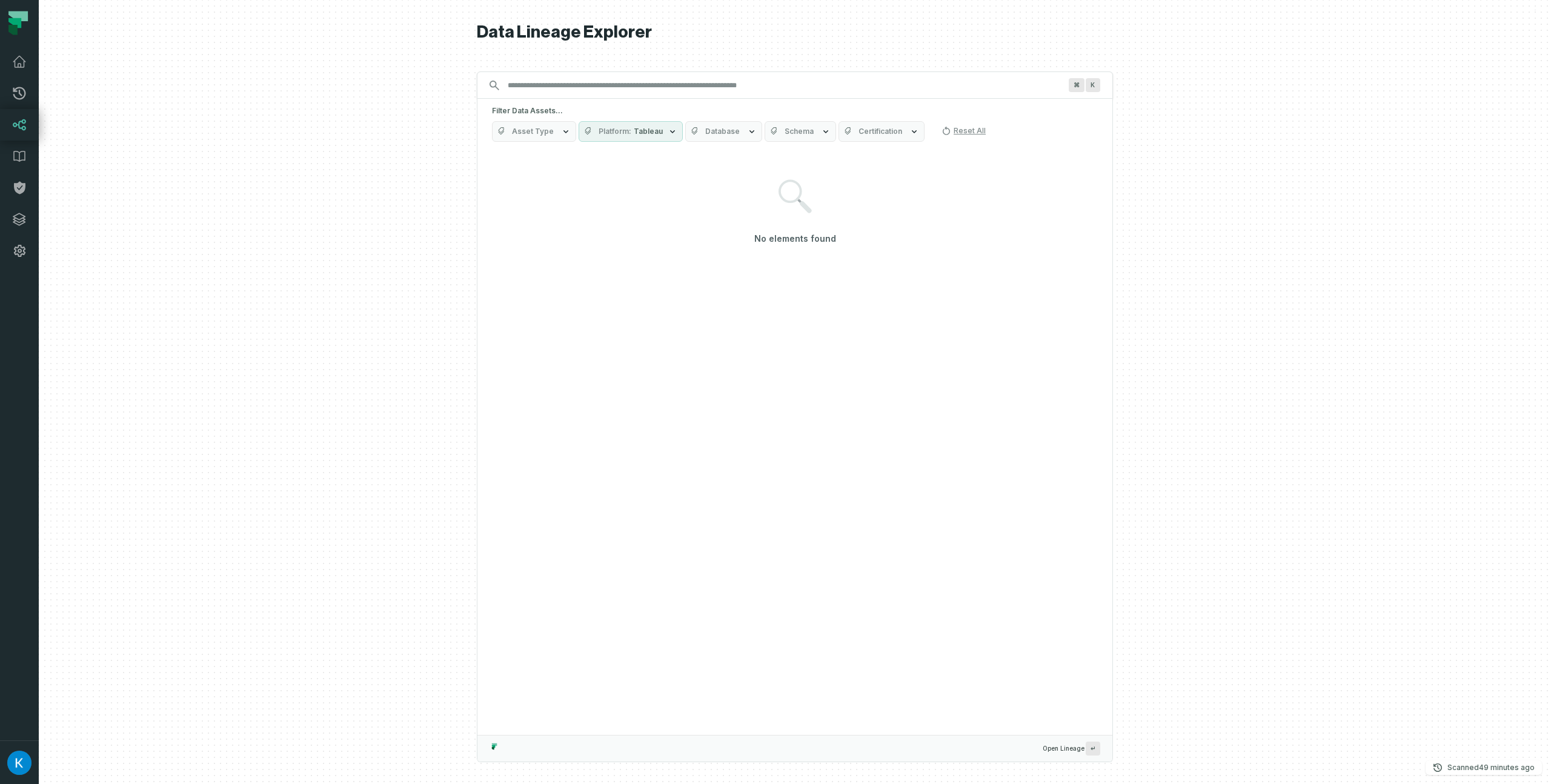
click at [428, 188] on div at bounding box center [795, 392] width 1512 height 784
click at [550, 83] on input "Discovery Provider cmdk menu" at bounding box center [784, 85] width 567 height 19
type input "*"
click at [556, 132] on button "Asset Type" at bounding box center [534, 131] width 84 height 20
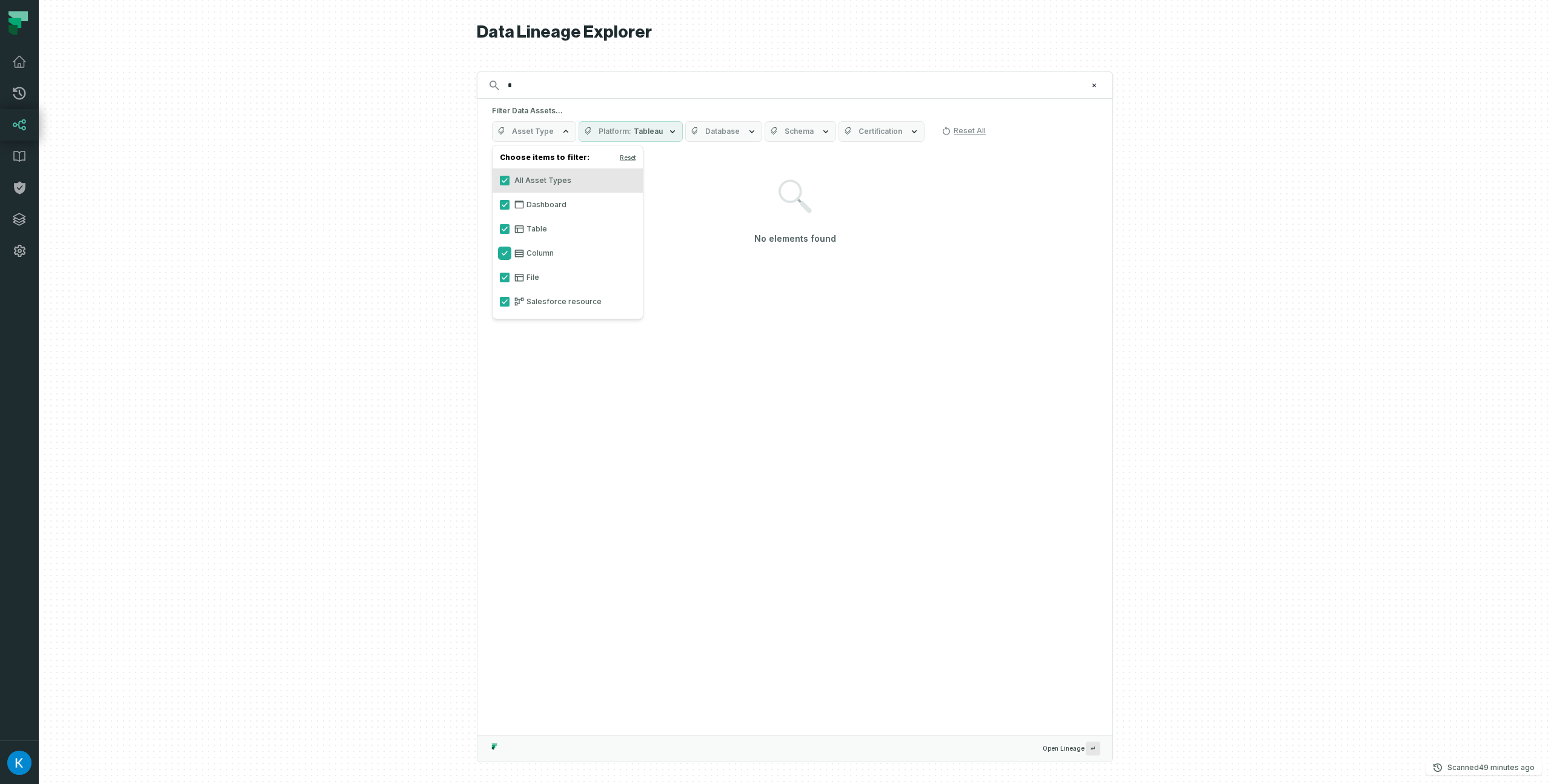
click at [504, 253] on button "Column" at bounding box center [504, 253] width 10 height 10
click at [504, 201] on button "Dashboard" at bounding box center [504, 204] width 10 height 10
click at [504, 228] on button "Table" at bounding box center [504, 228] width 10 height 10
click at [504, 275] on button "File" at bounding box center [504, 277] width 10 height 10
click at [504, 298] on button "Salesforce resource" at bounding box center [504, 301] width 10 height 10
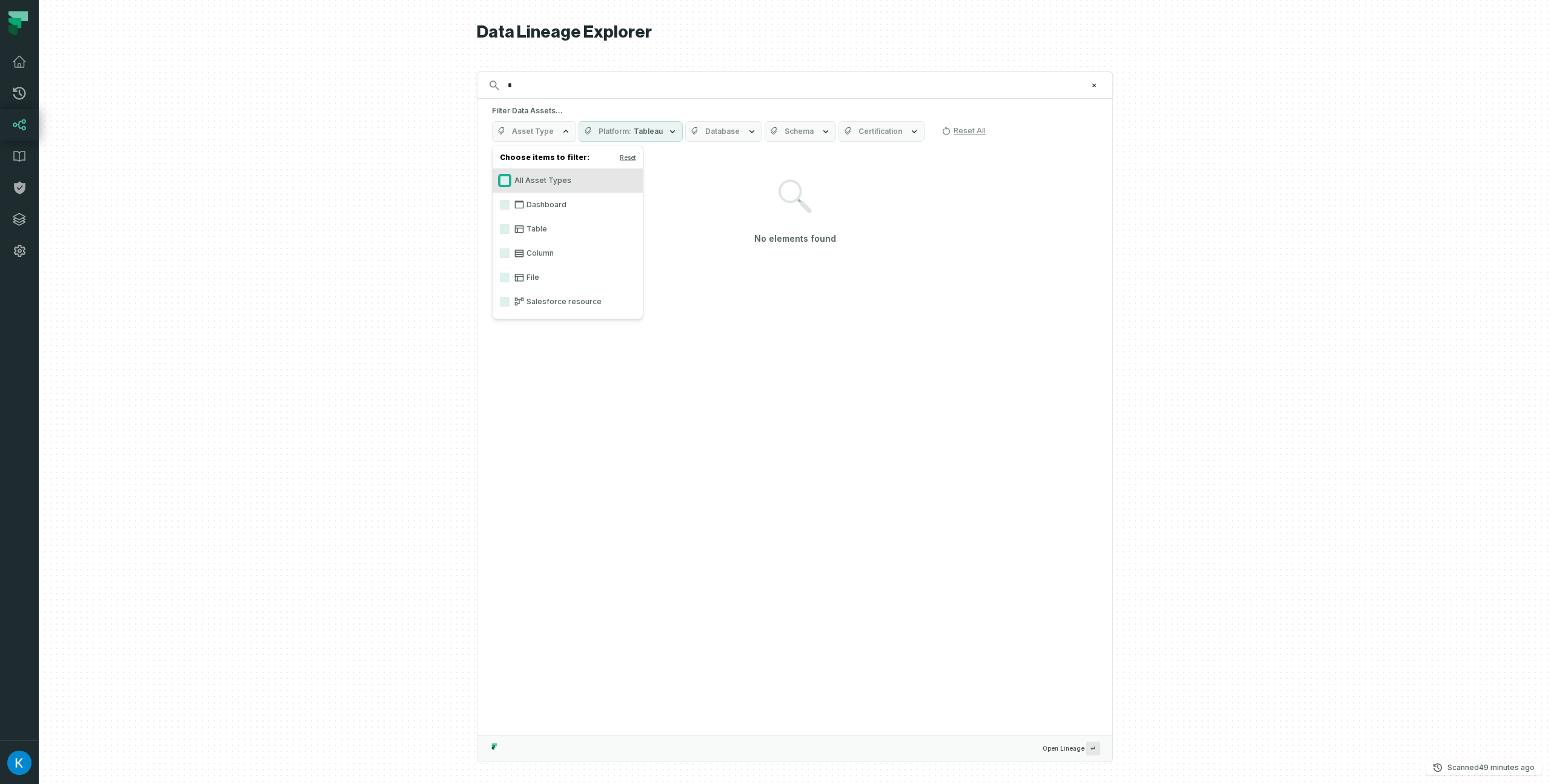
click at [504, 178] on button "All Asset Types" at bounding box center [504, 180] width 10 height 10
click at [456, 172] on div at bounding box center [795, 392] width 1512 height 784
click at [528, 90] on input "*" at bounding box center [794, 85] width 586 height 19
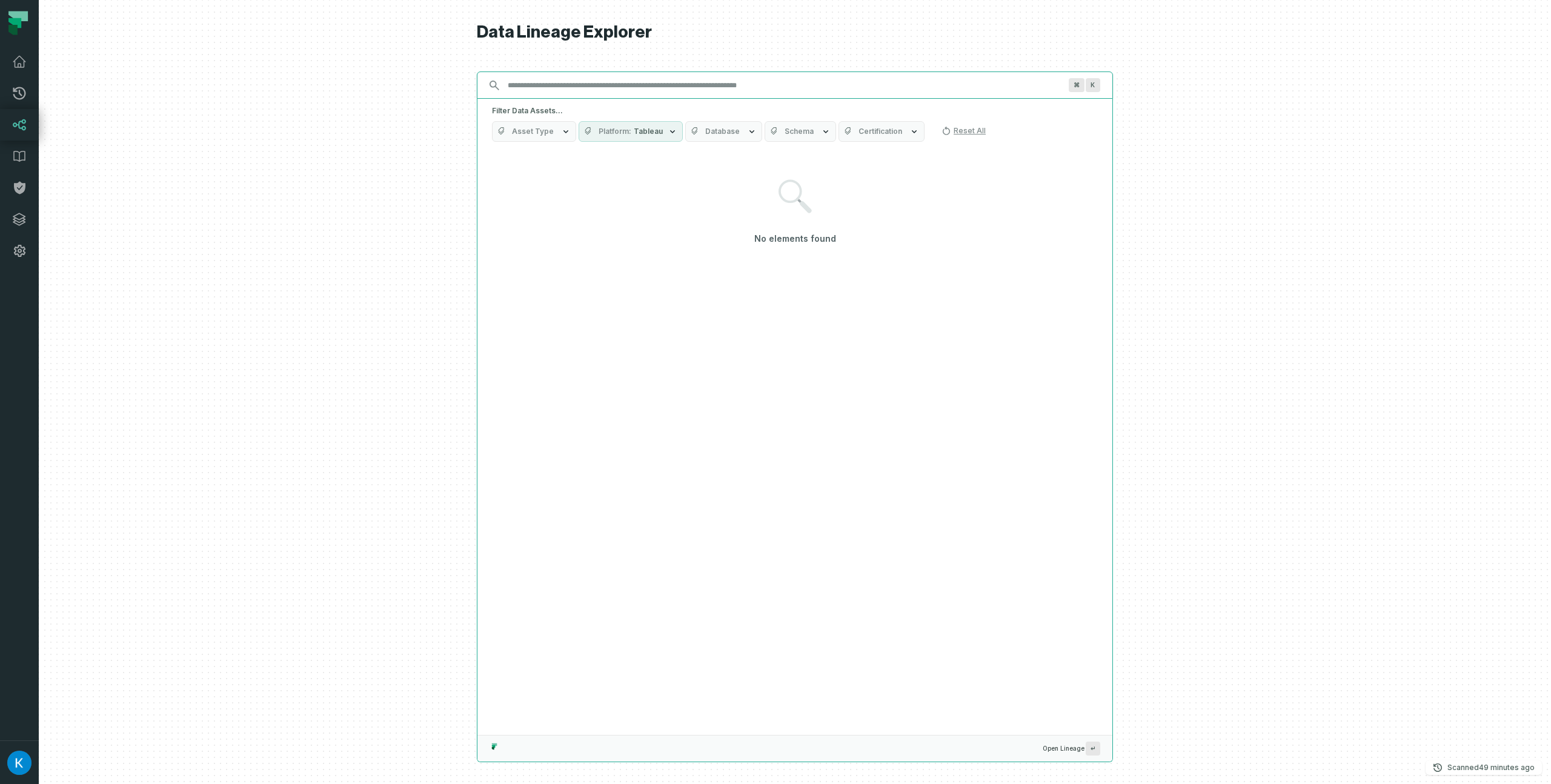
type input "*"
click at [618, 127] on span "Platform" at bounding box center [615, 131] width 33 height 10
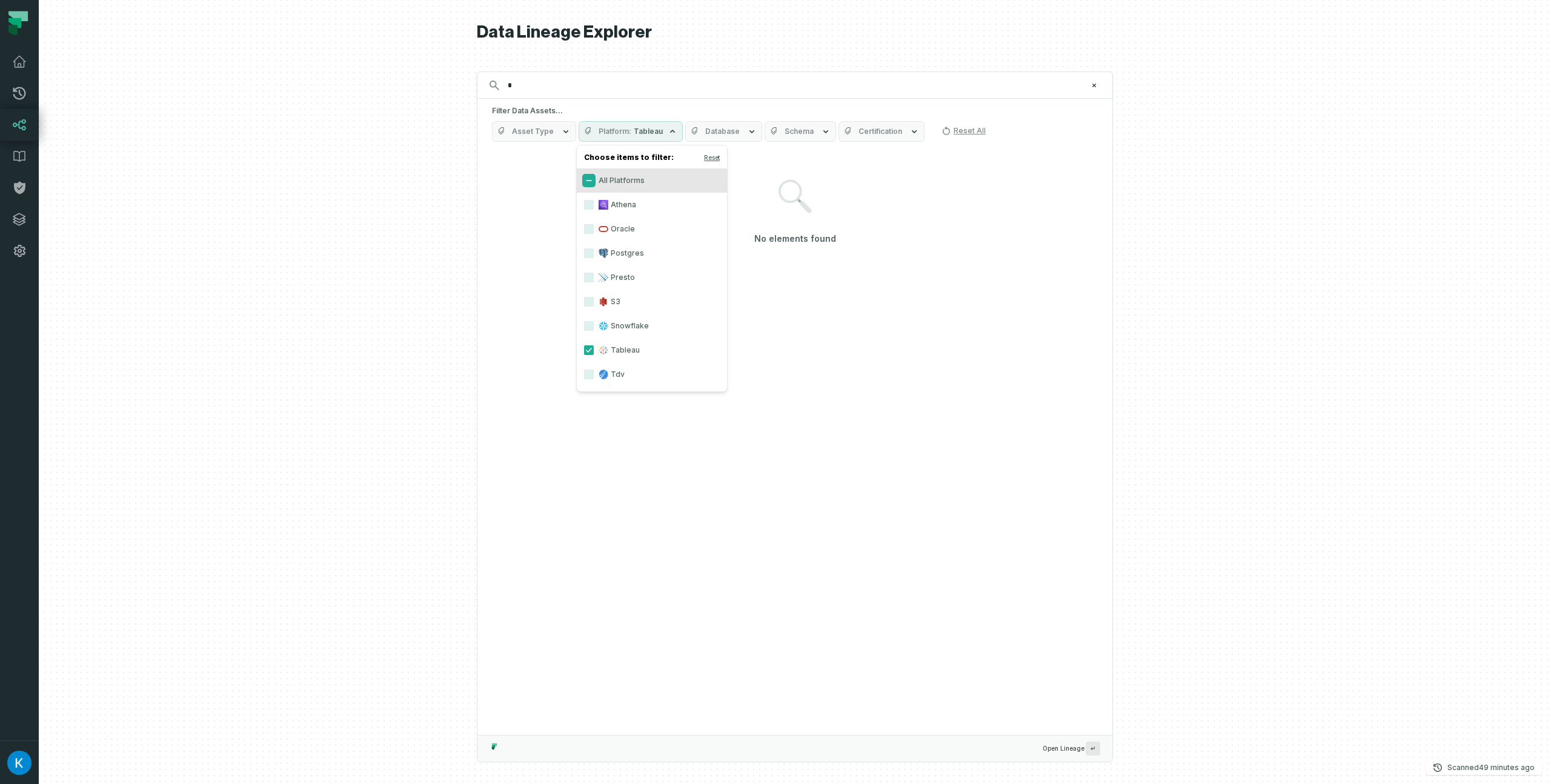
click at [586, 175] on button "All Platforms" at bounding box center [588, 180] width 10 height 10
click at [584, 79] on input "*" at bounding box center [794, 85] width 586 height 19
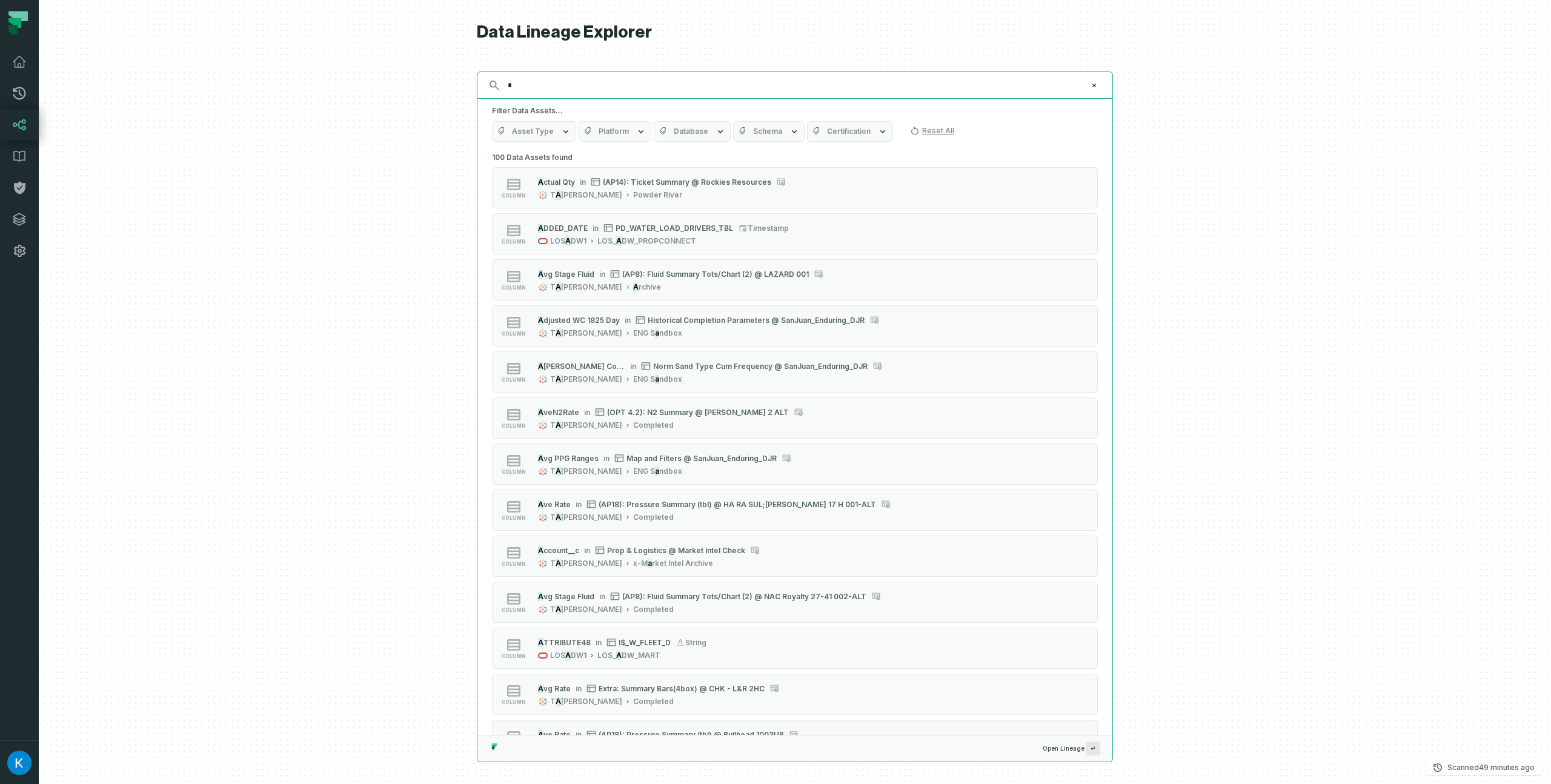
scroll to position [4031, 0]
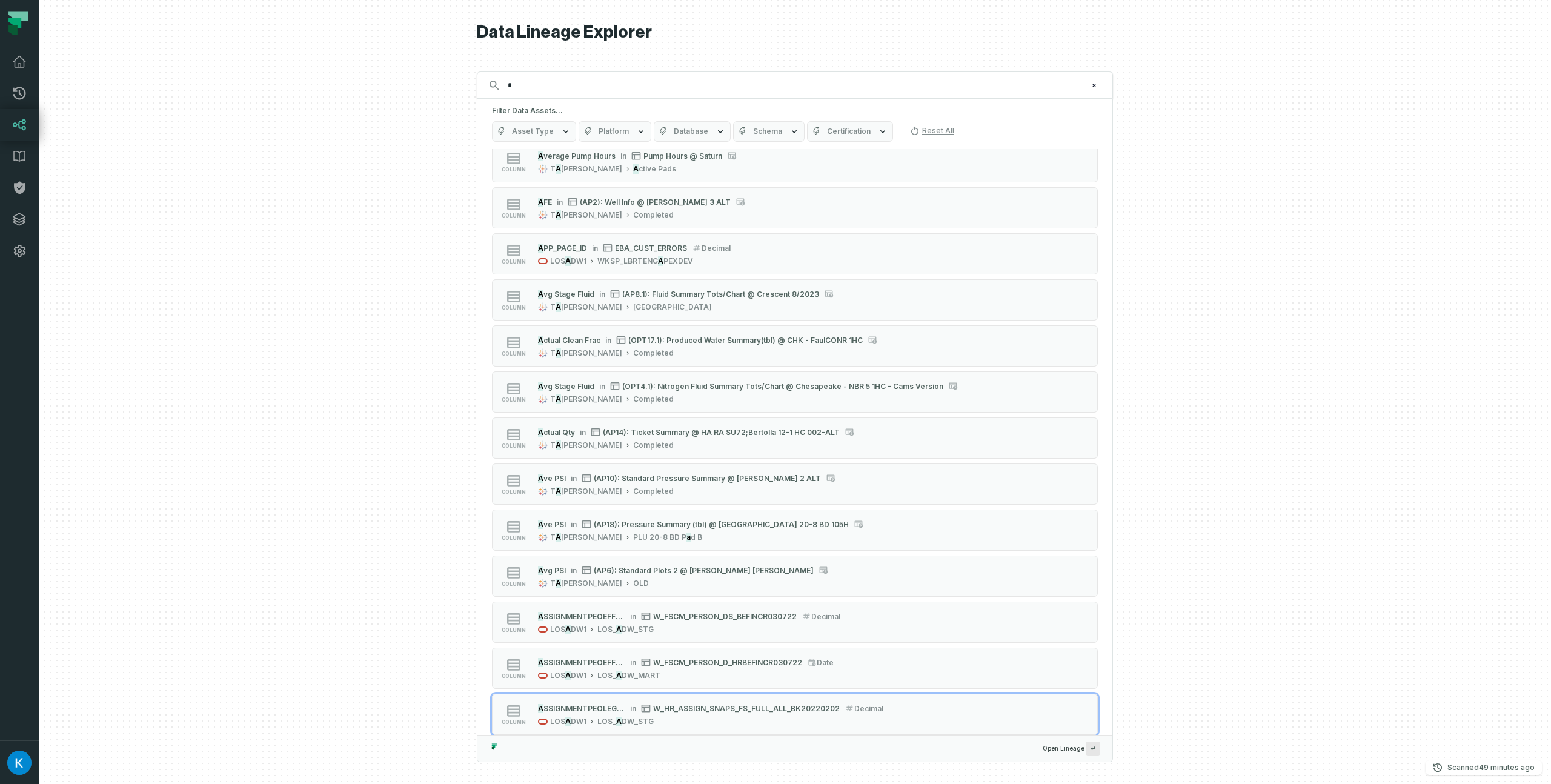
click at [530, 136] on button "Asset Type" at bounding box center [534, 131] width 84 height 20
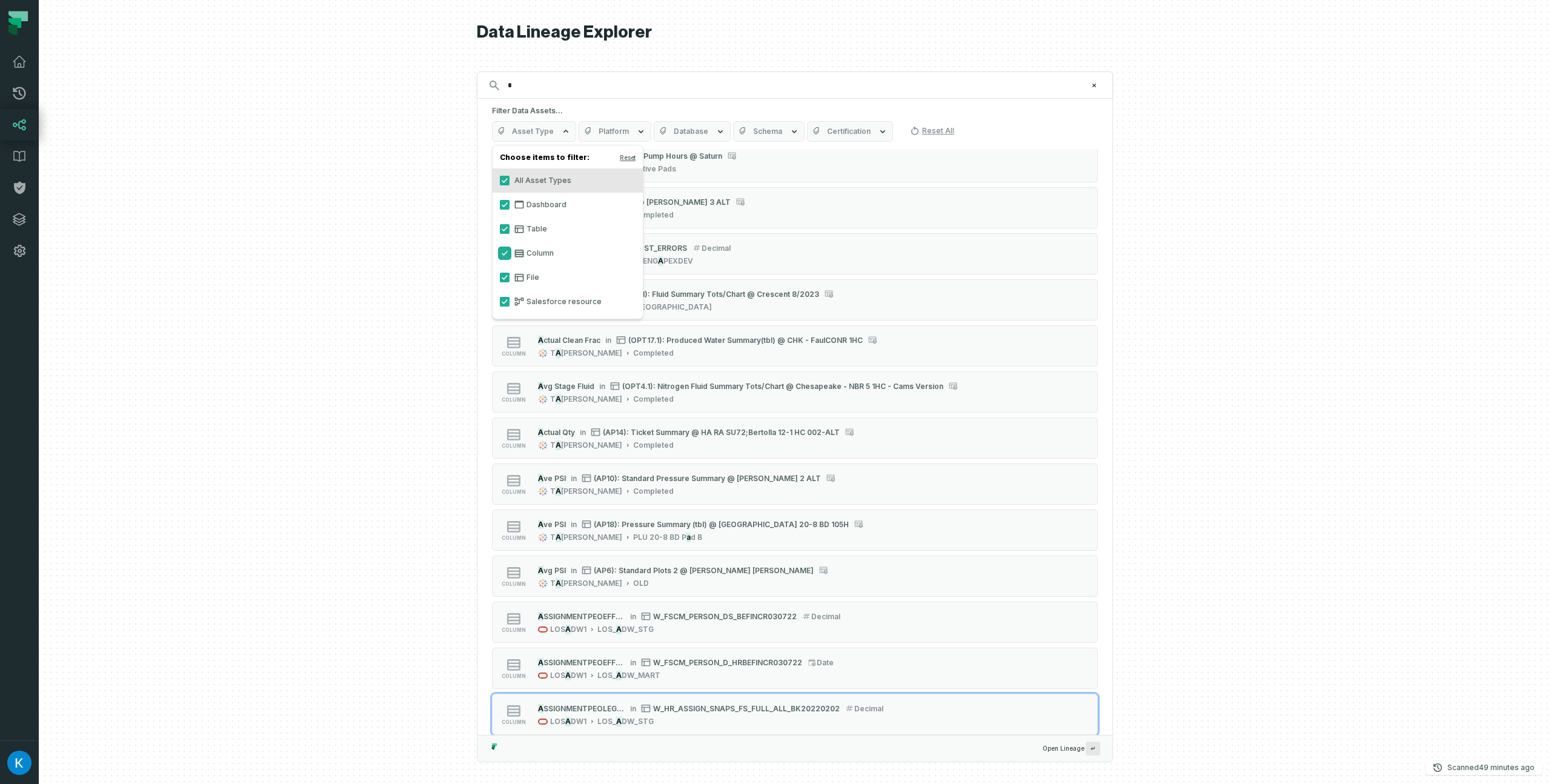
click at [501, 252] on button "Column" at bounding box center [504, 253] width 10 height 10
click at [451, 259] on div at bounding box center [795, 392] width 1512 height 784
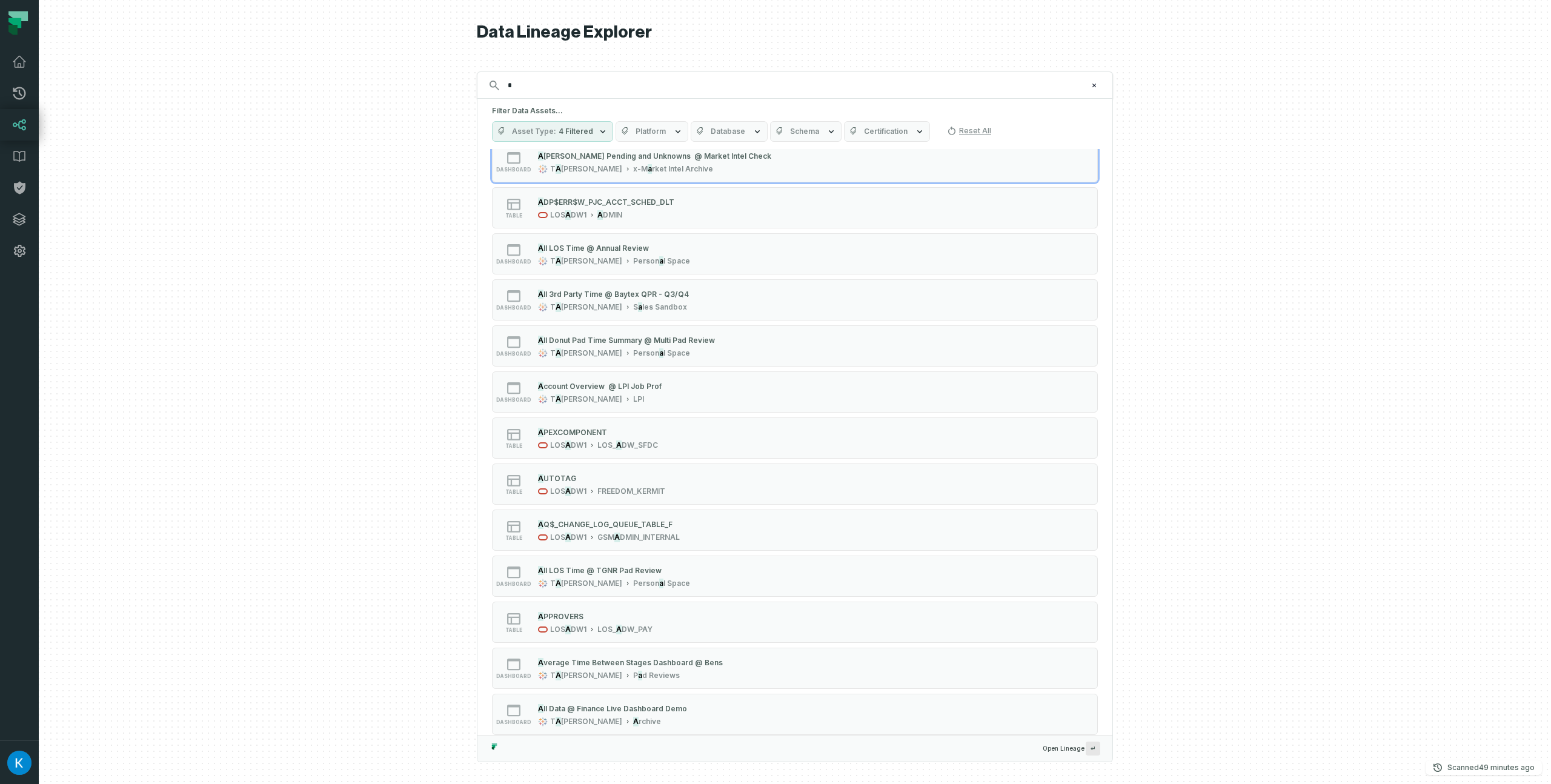
click at [650, 120] on div "Filter Data Assets... Asset Type 4 Filtered Platform Database Schema Certificat…" at bounding box center [795, 124] width 635 height 51
click at [657, 129] on span "Platform" at bounding box center [650, 131] width 30 height 10
click at [655, 130] on span "Platform" at bounding box center [650, 131] width 30 height 10
click at [602, 76] on input "*" at bounding box center [794, 85] width 586 height 19
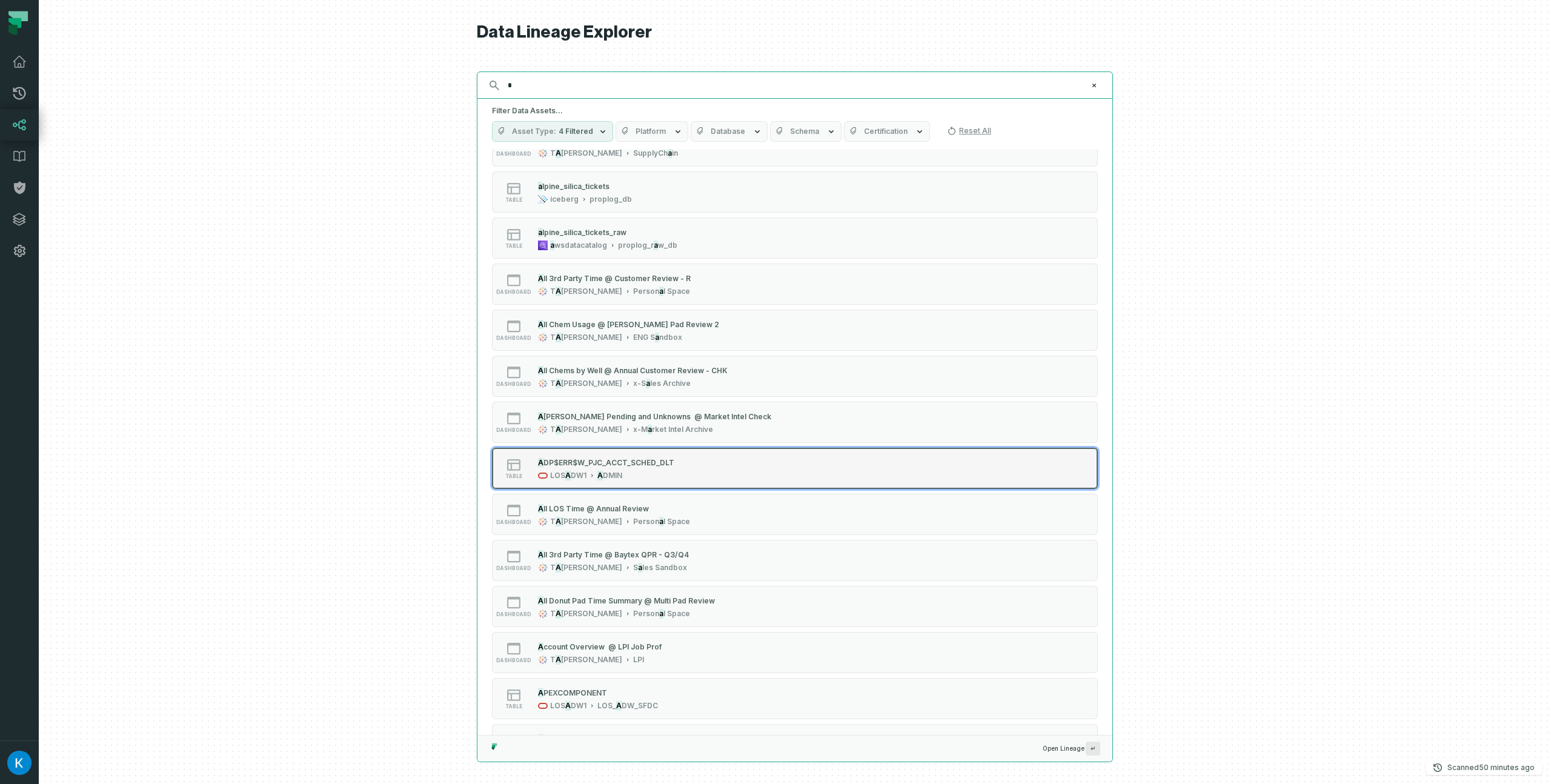
scroll to position [3661, 0]
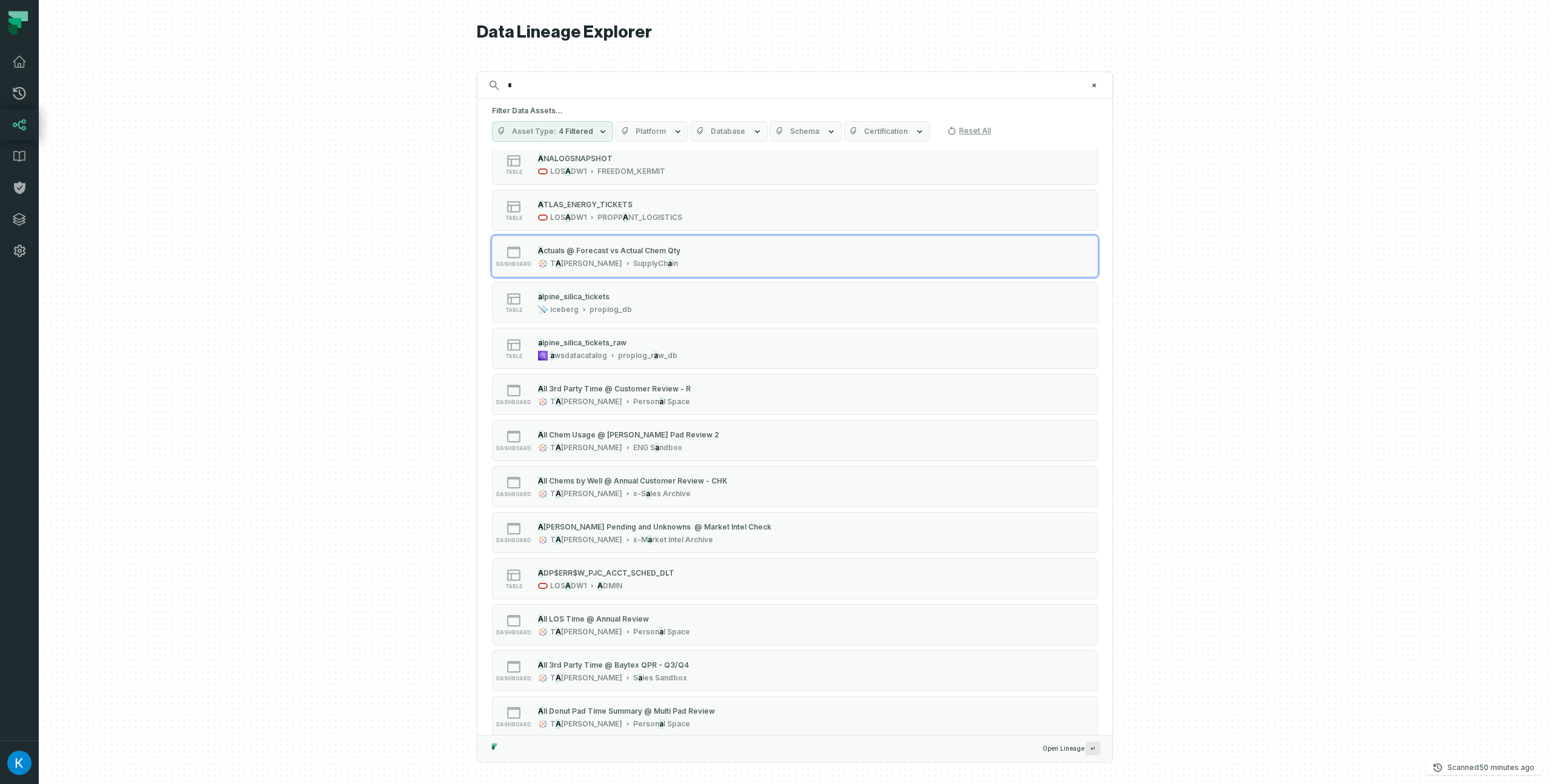
click at [647, 134] on span "Platform" at bounding box center [650, 131] width 30 height 10
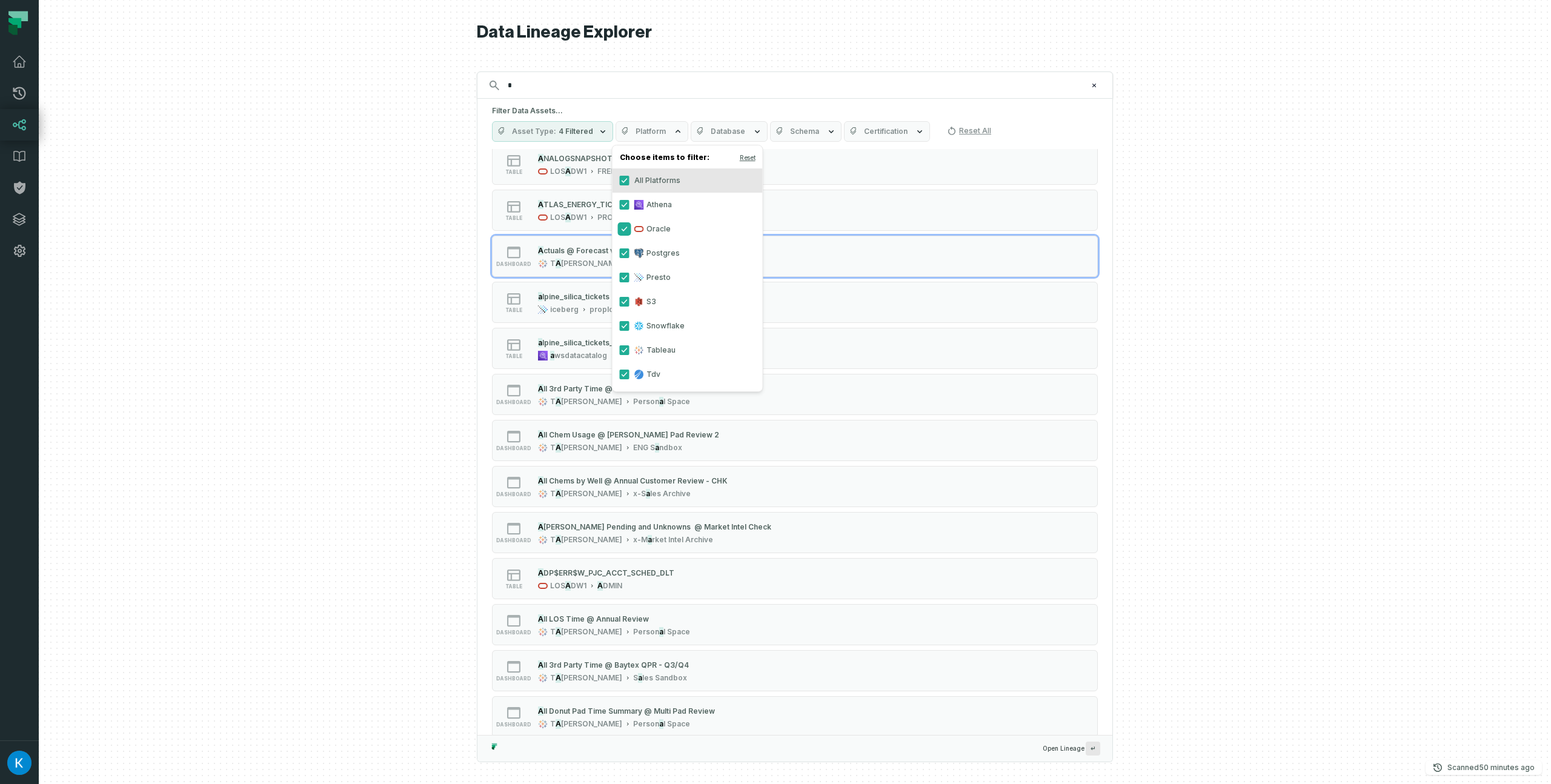
click at [620, 231] on button "Oracle" at bounding box center [624, 228] width 10 height 10
click at [623, 227] on button "Oracle" at bounding box center [624, 228] width 10 height 10
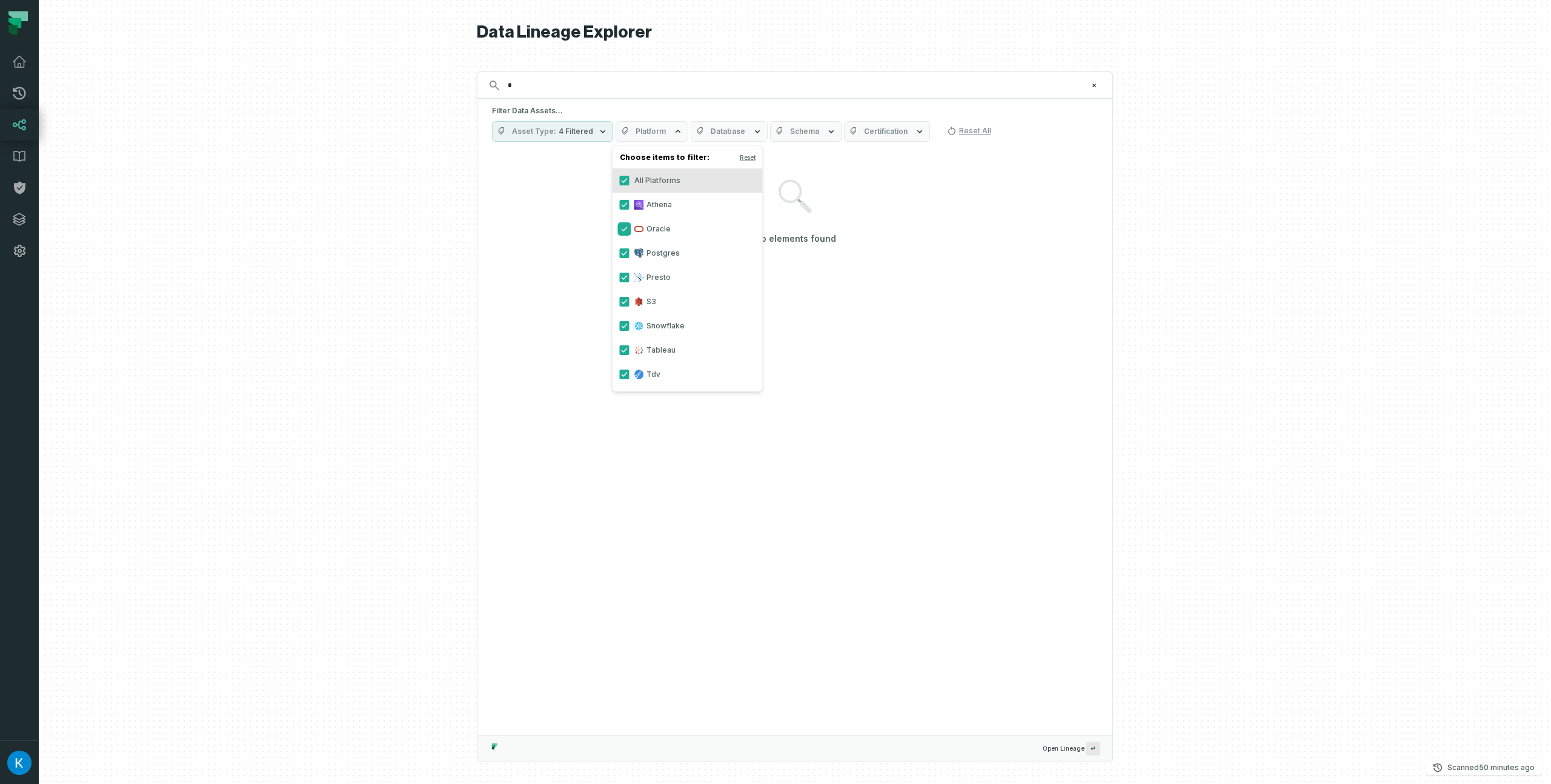
scroll to position [0, 0]
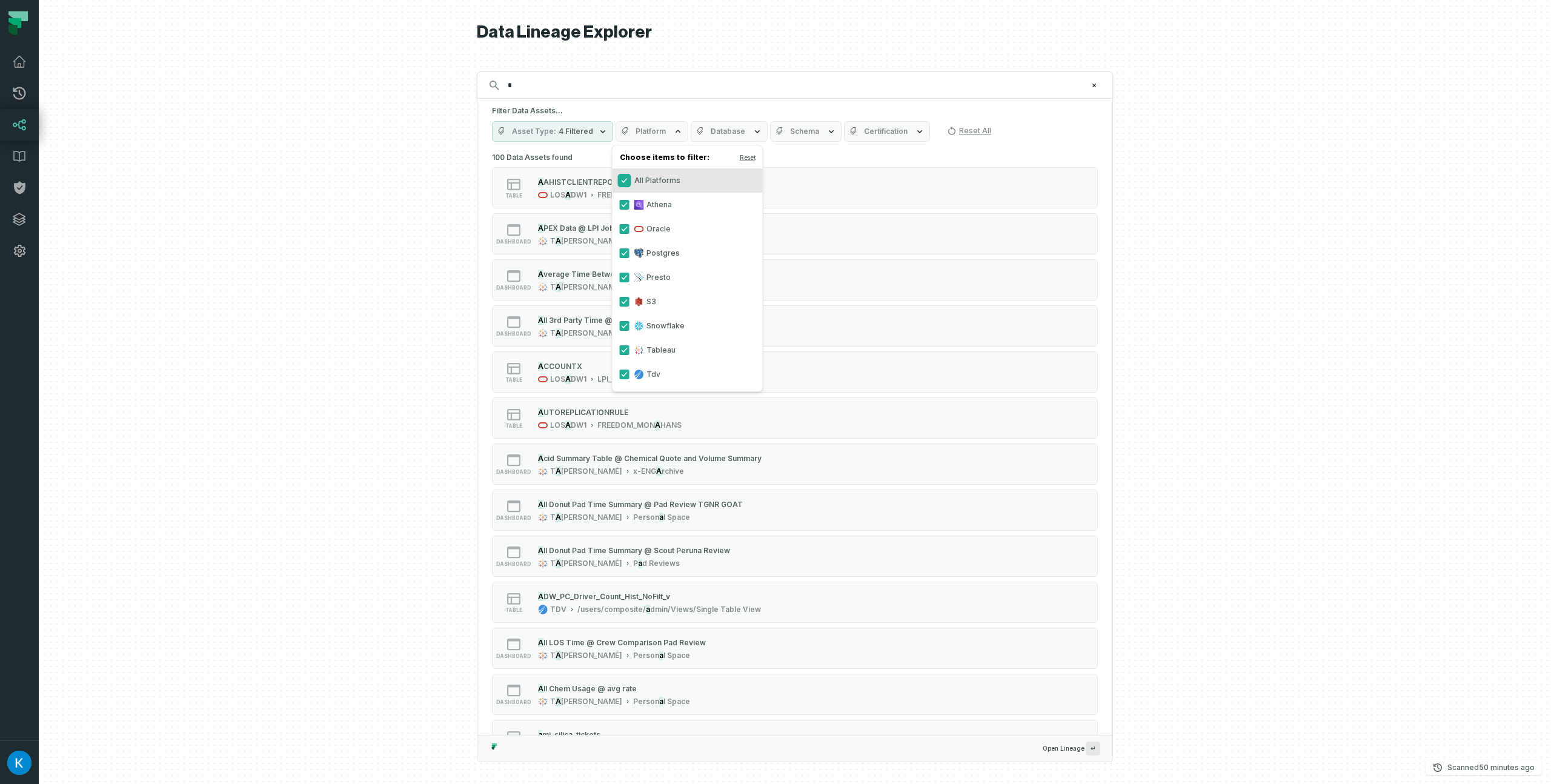
click at [626, 180] on button "All Platforms" at bounding box center [624, 180] width 10 height 10
click at [625, 228] on button "Oracle" at bounding box center [624, 228] width 10 height 10
click at [430, 239] on div at bounding box center [795, 392] width 1512 height 784
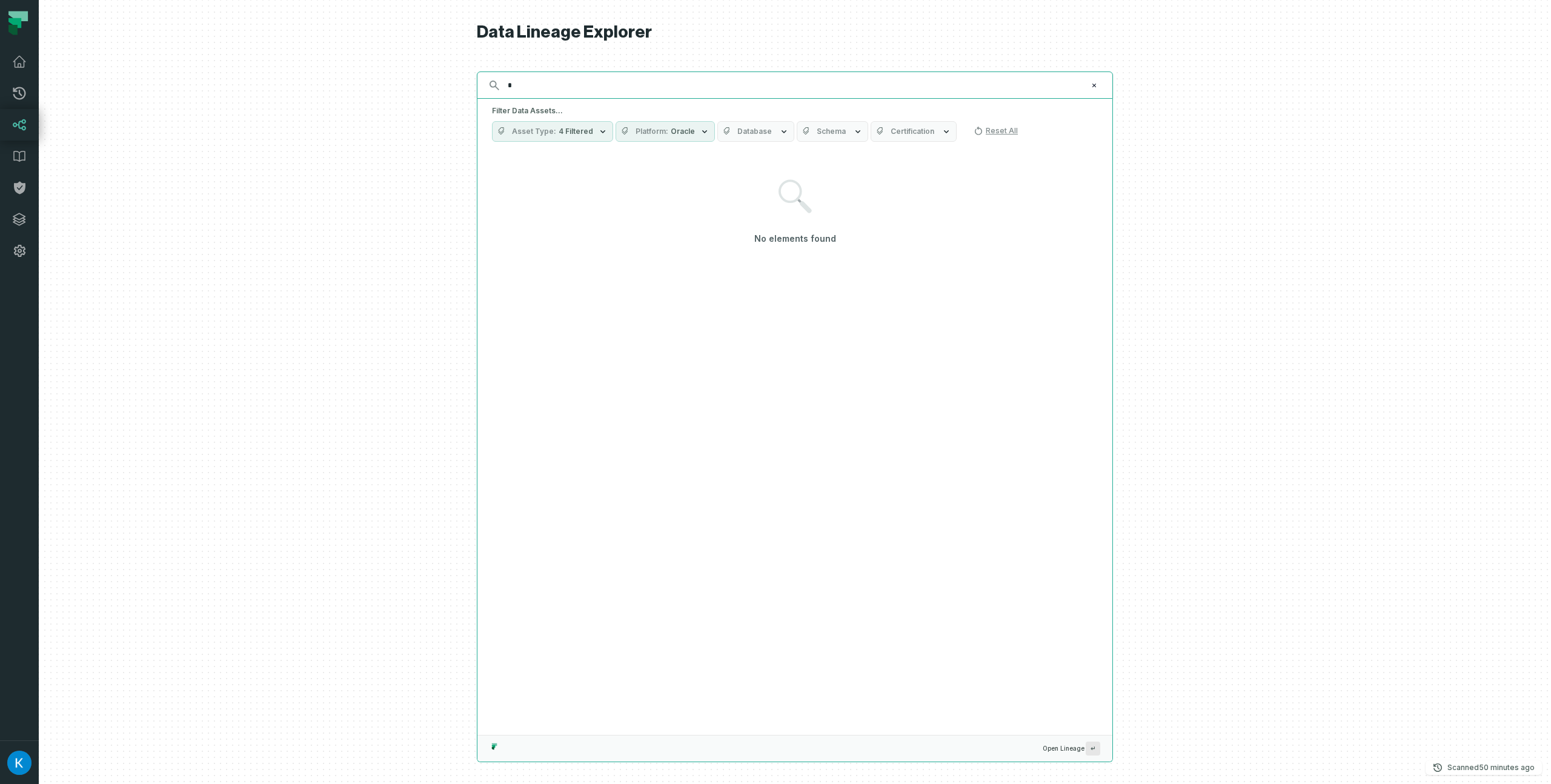
click at [529, 84] on input "*" at bounding box center [794, 85] width 586 height 19
type input "*"
click at [657, 130] on span "Platform" at bounding box center [652, 131] width 33 height 10
click at [620, 227] on button "Oracle" at bounding box center [624, 228] width 10 height 10
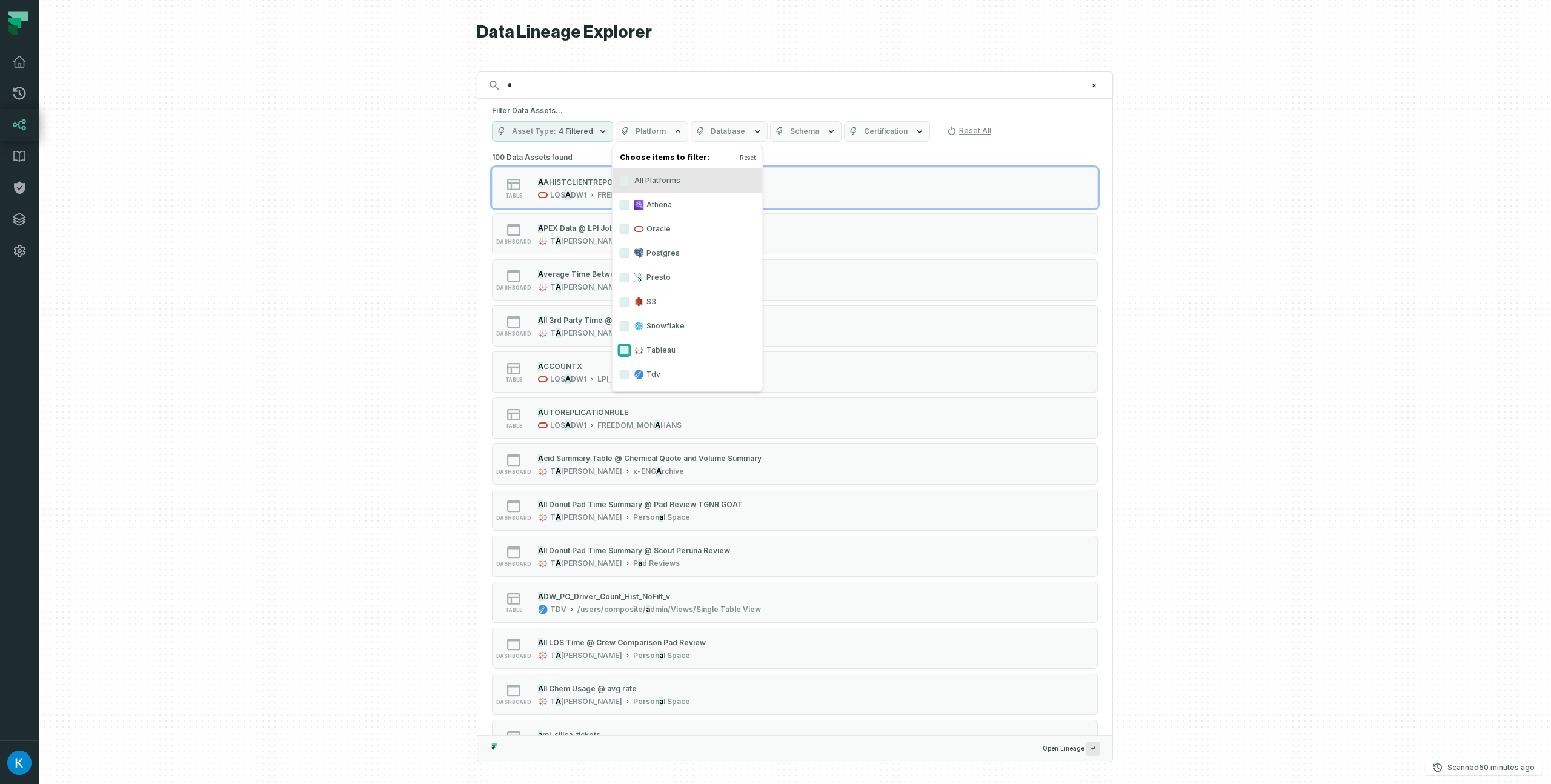
click at [624, 349] on button "Tableau" at bounding box center [624, 350] width 10 height 10
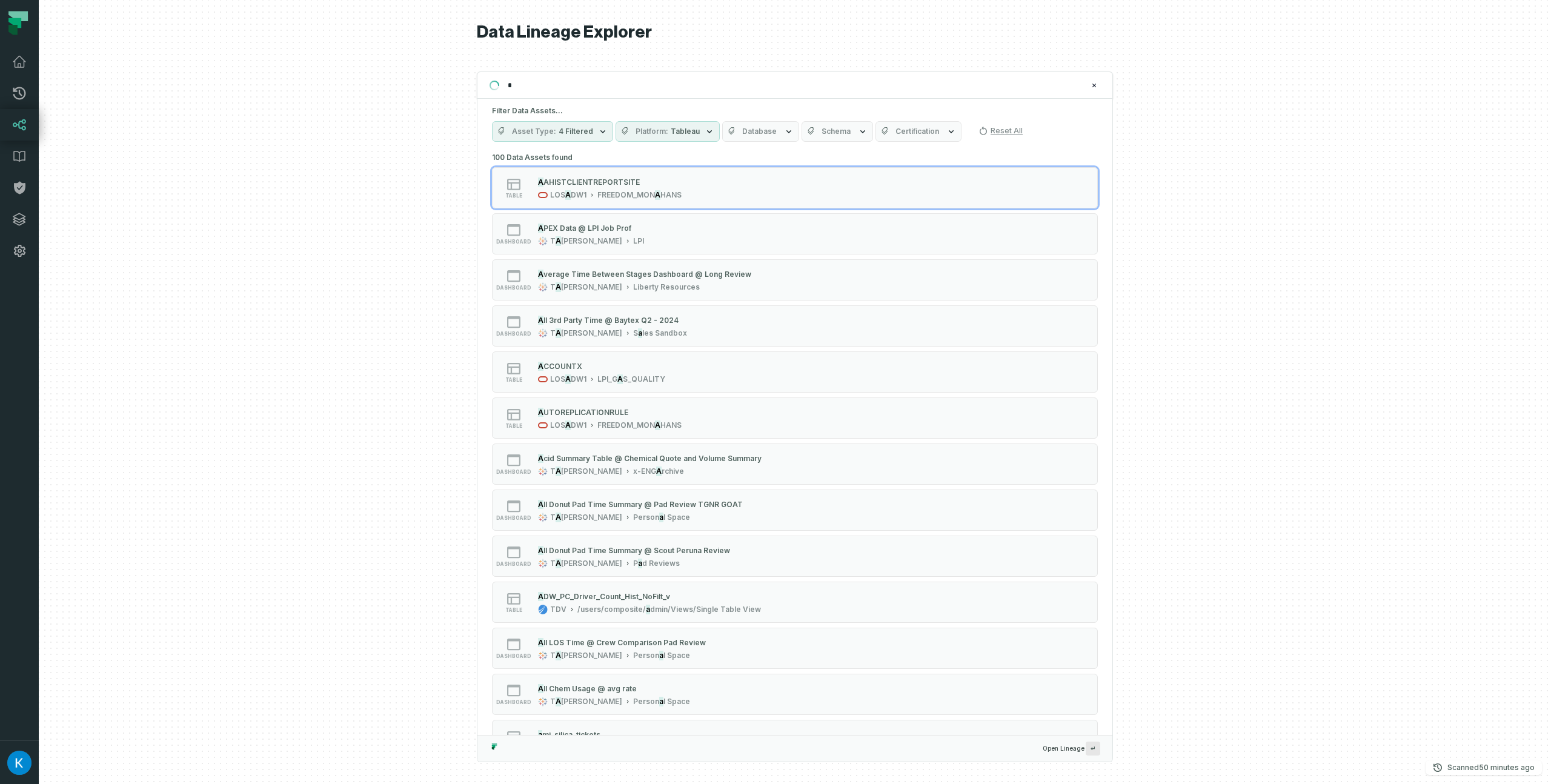
click at [432, 344] on div at bounding box center [795, 392] width 1512 height 784
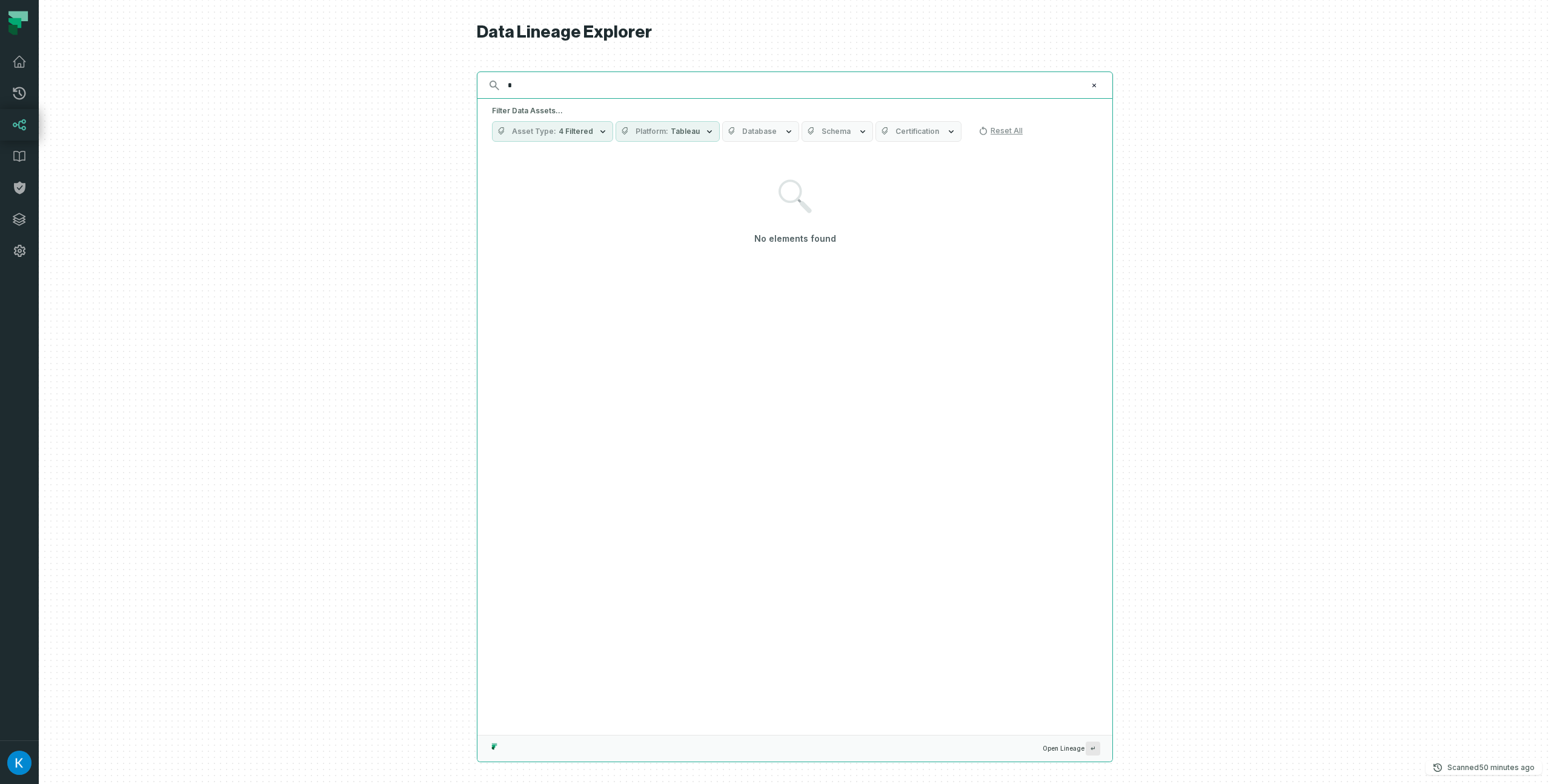
click at [545, 86] on input "*" at bounding box center [794, 85] width 586 height 19
type input "*"
click at [563, 90] on input "Discovery Provider cmdk menu" at bounding box center [784, 85] width 567 height 19
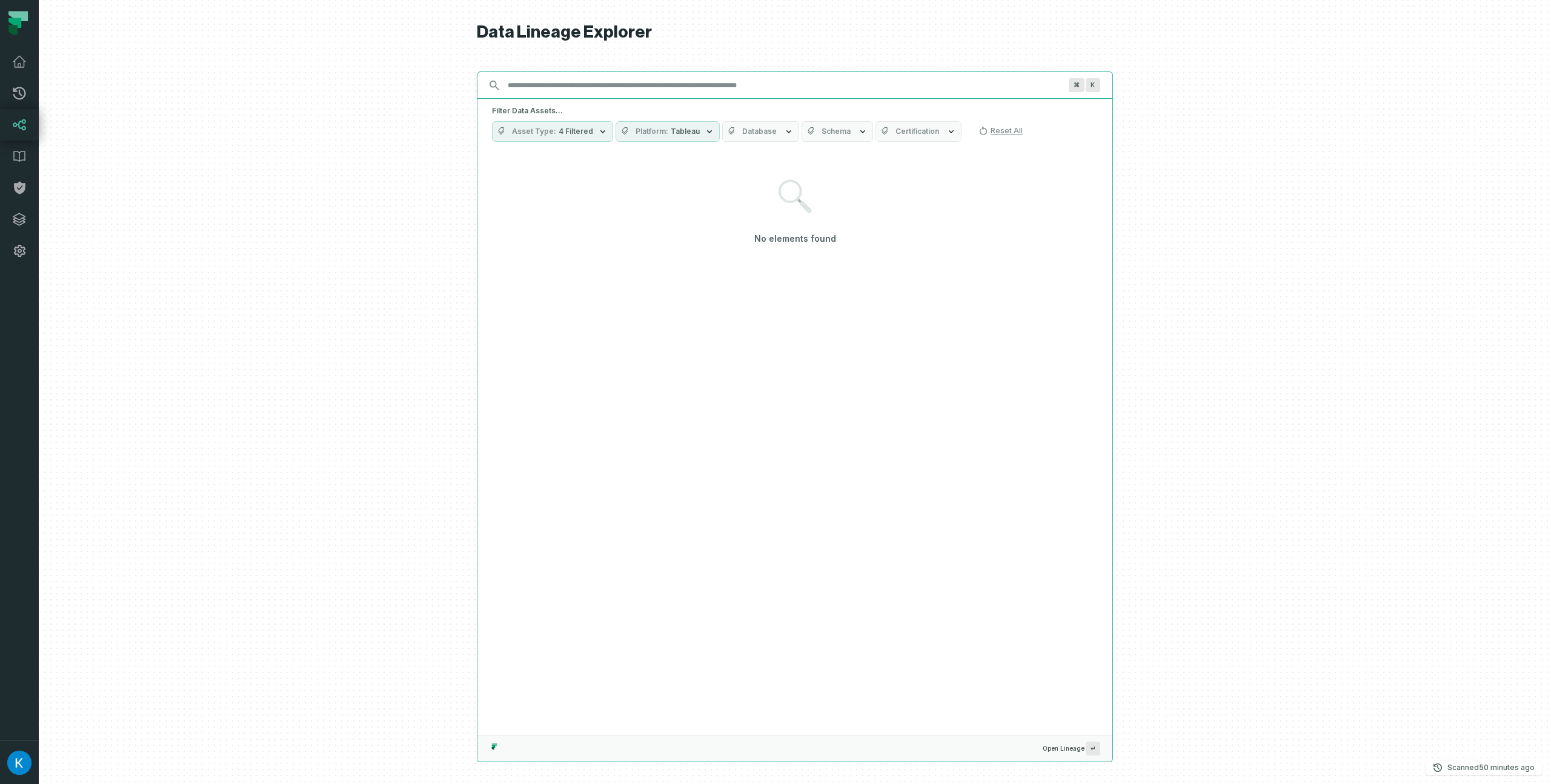
click at [541, 85] on input "Discovery Provider cmdk menu" at bounding box center [784, 85] width 567 height 19
click at [9, 757] on img "button" at bounding box center [19, 763] width 24 height 24
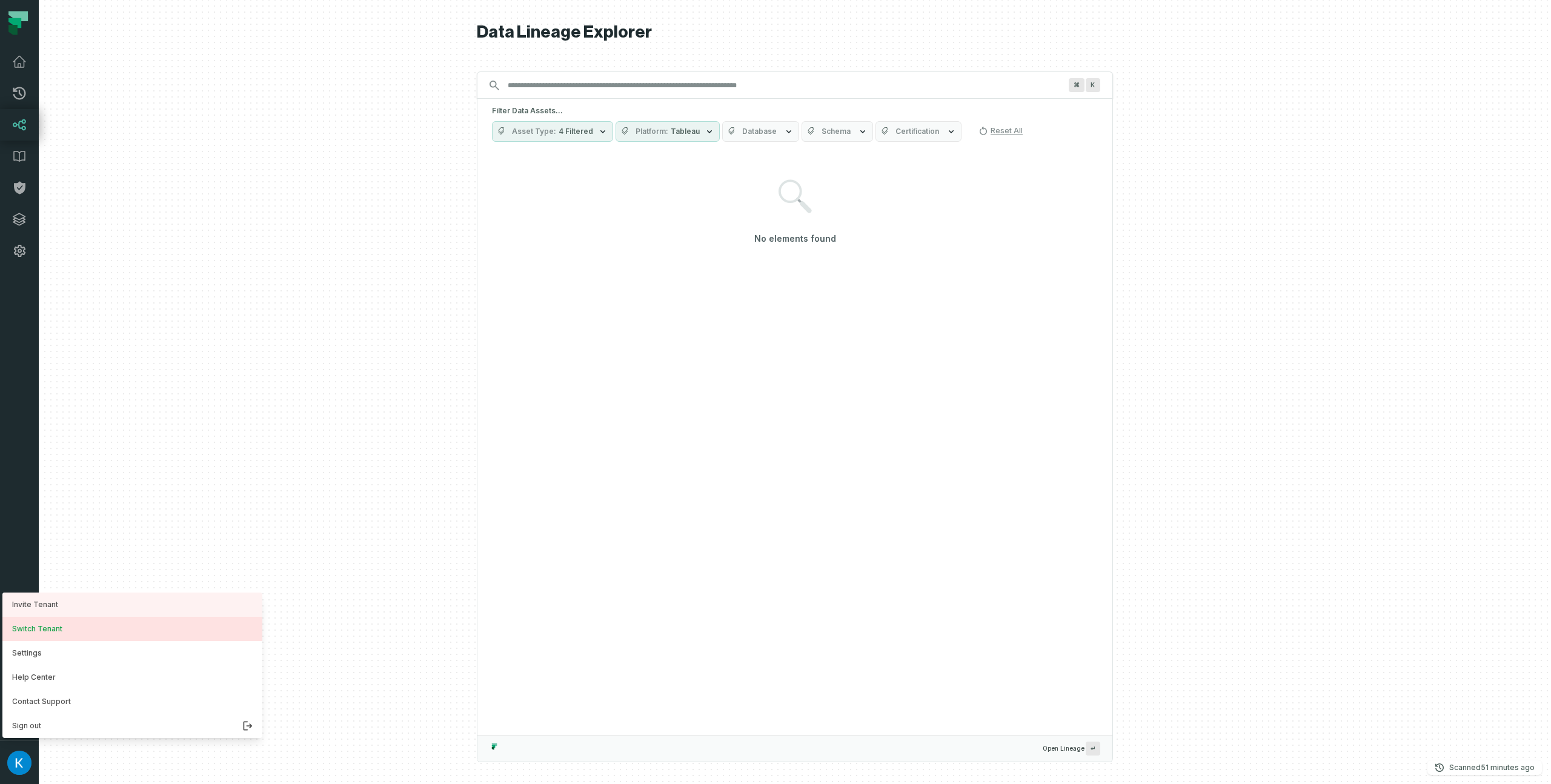
click at [83, 628] on button "Switch Tenant" at bounding box center [133, 629] width 260 height 24
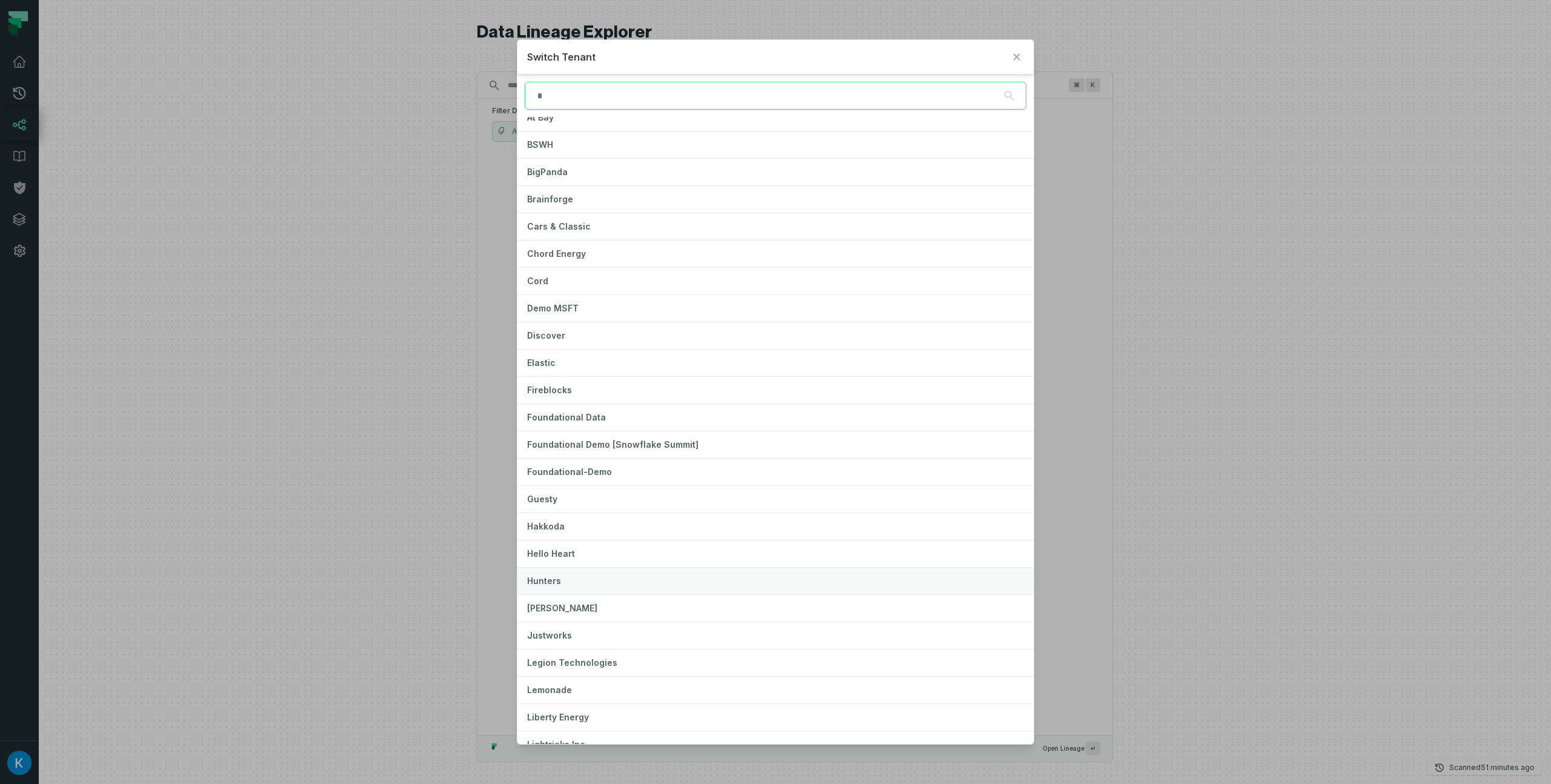
scroll to position [218, 0]
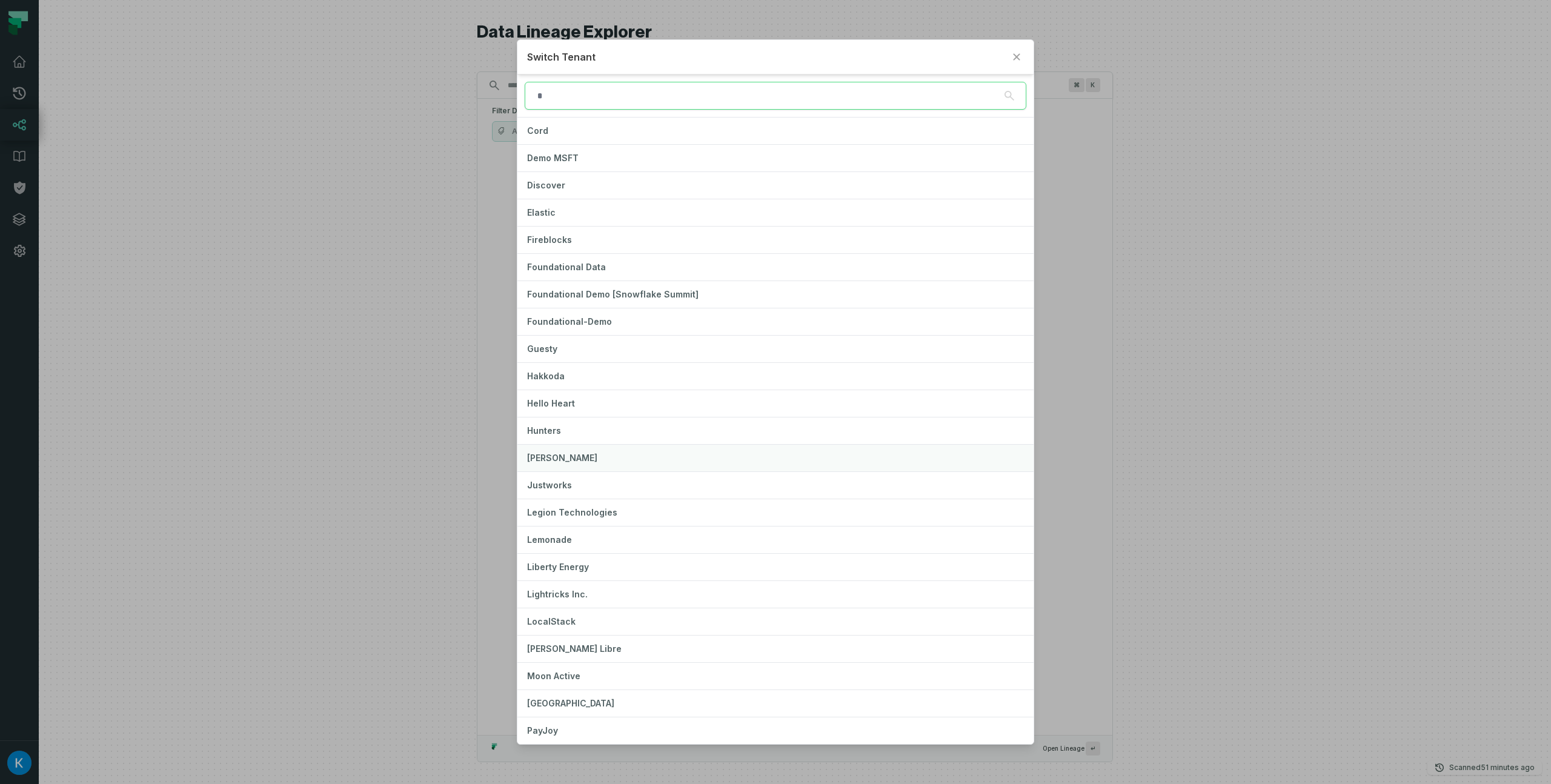
click at [594, 456] on button "JUUL" at bounding box center [775, 458] width 515 height 27
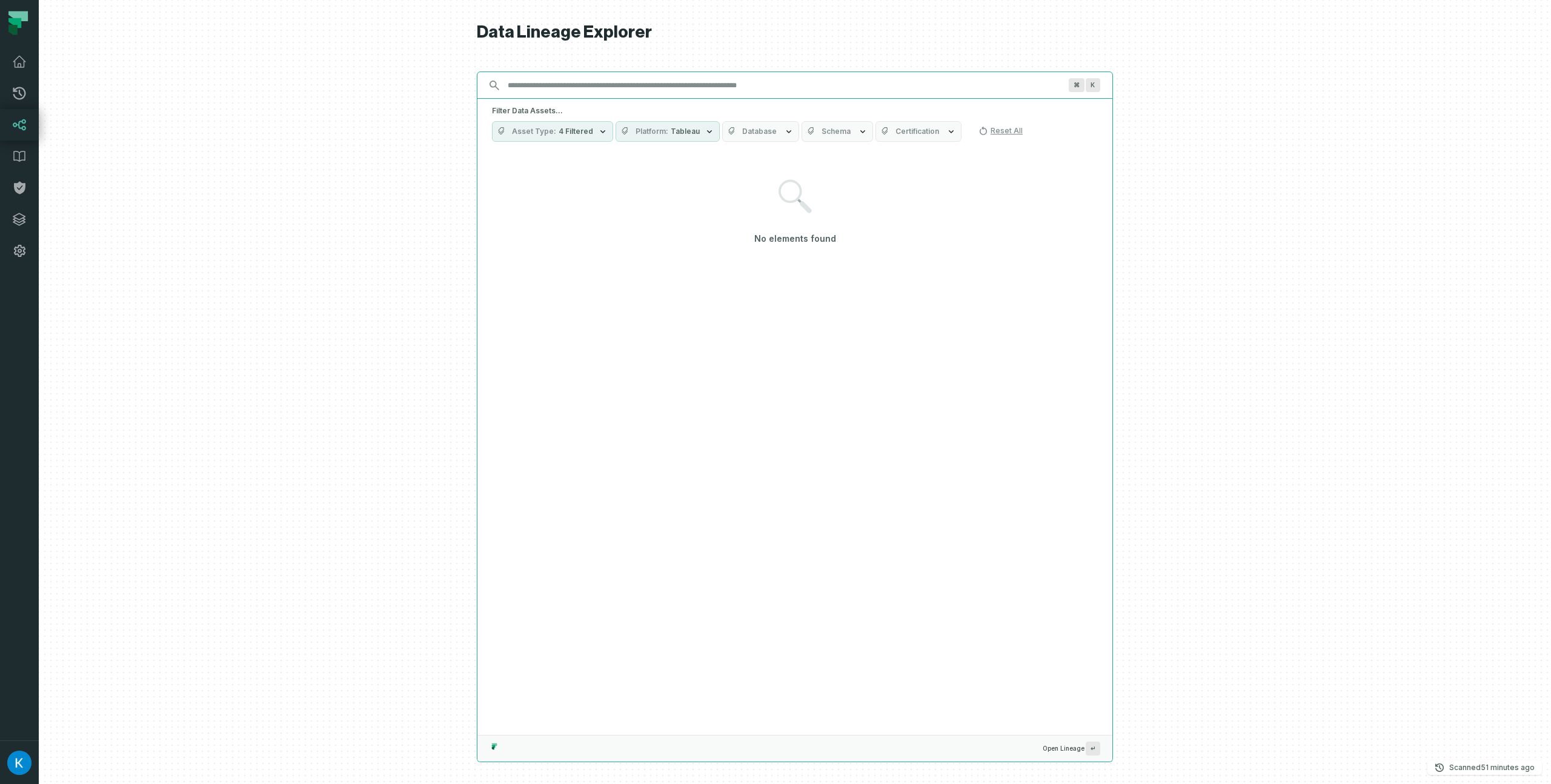
click at [580, 81] on input "Discovery Provider cmdk menu" at bounding box center [784, 85] width 567 height 19
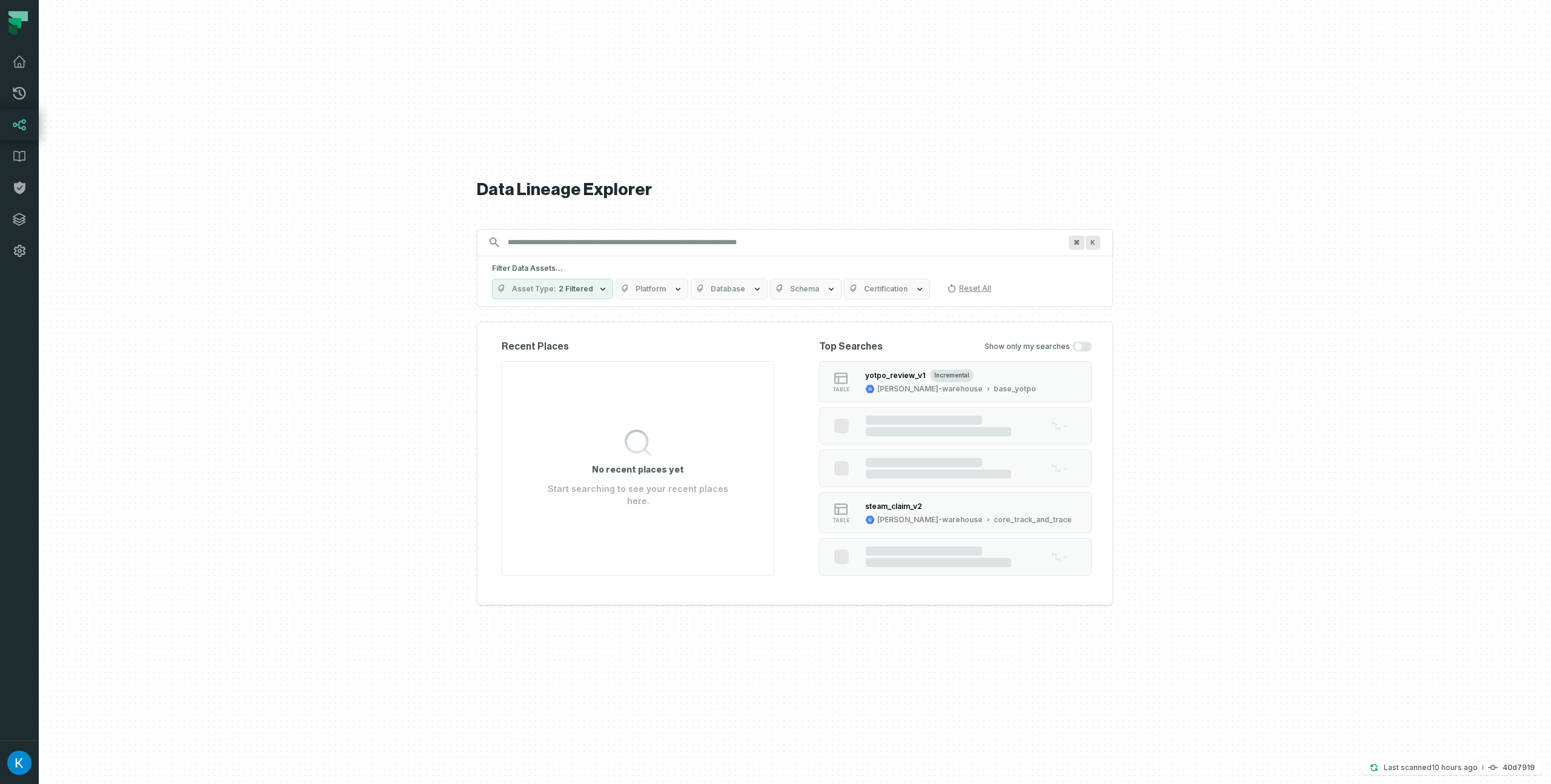
click at [605, 232] on div "⌘ K" at bounding box center [795, 243] width 636 height 28
click at [607, 240] on input "Discovery Provider cmdk menu" at bounding box center [784, 242] width 567 height 19
type input "*"
click at [661, 285] on button "Platform" at bounding box center [652, 289] width 73 height 20
click at [616, 326] on h4 "Choose items to filter: Reset" at bounding box center [687, 317] width 150 height 18
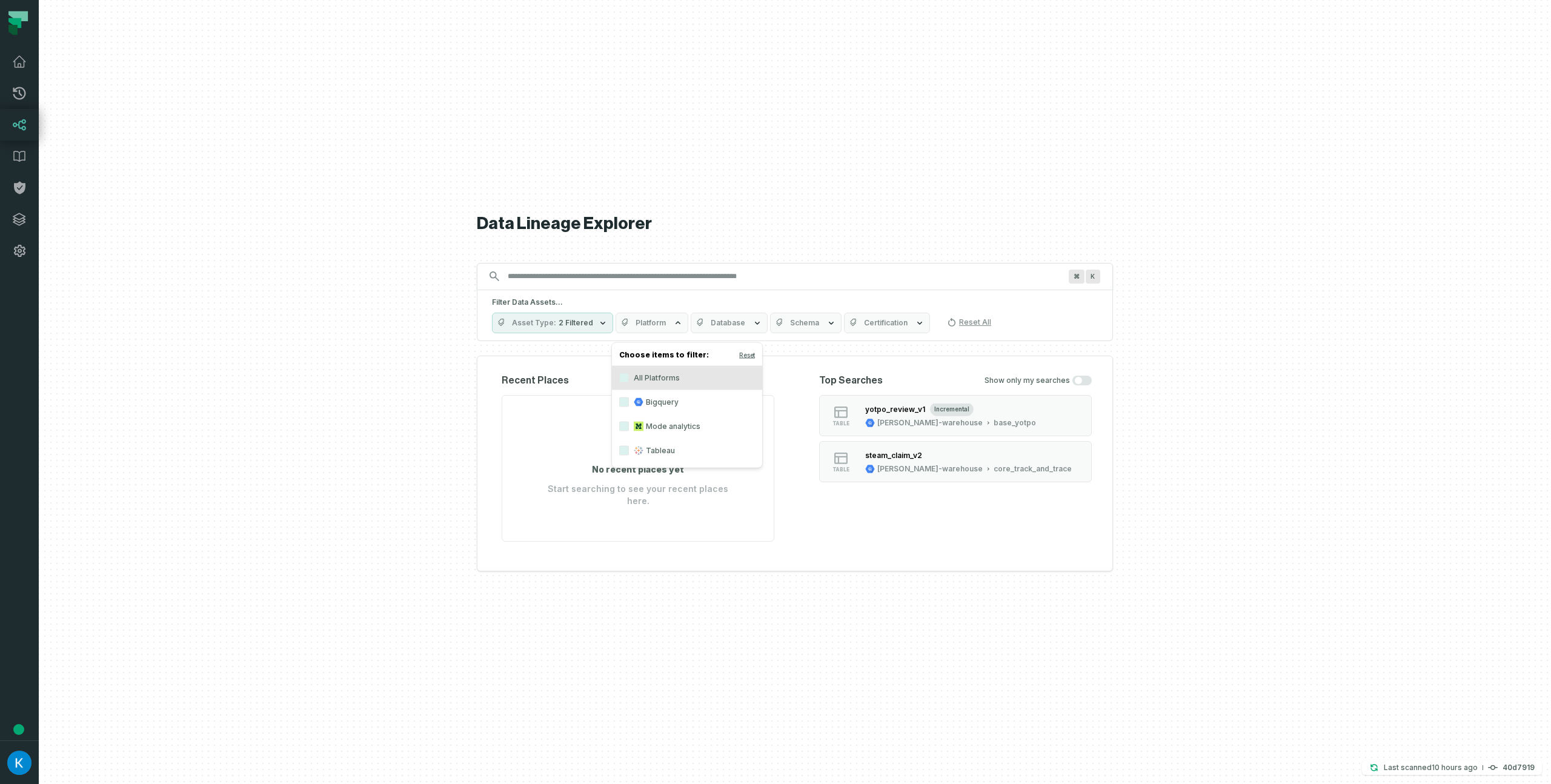
click at [629, 399] on label "Bigquery" at bounding box center [687, 403] width 150 height 24
click at [629, 399] on button "Bigquery" at bounding box center [623, 402] width 10 height 10
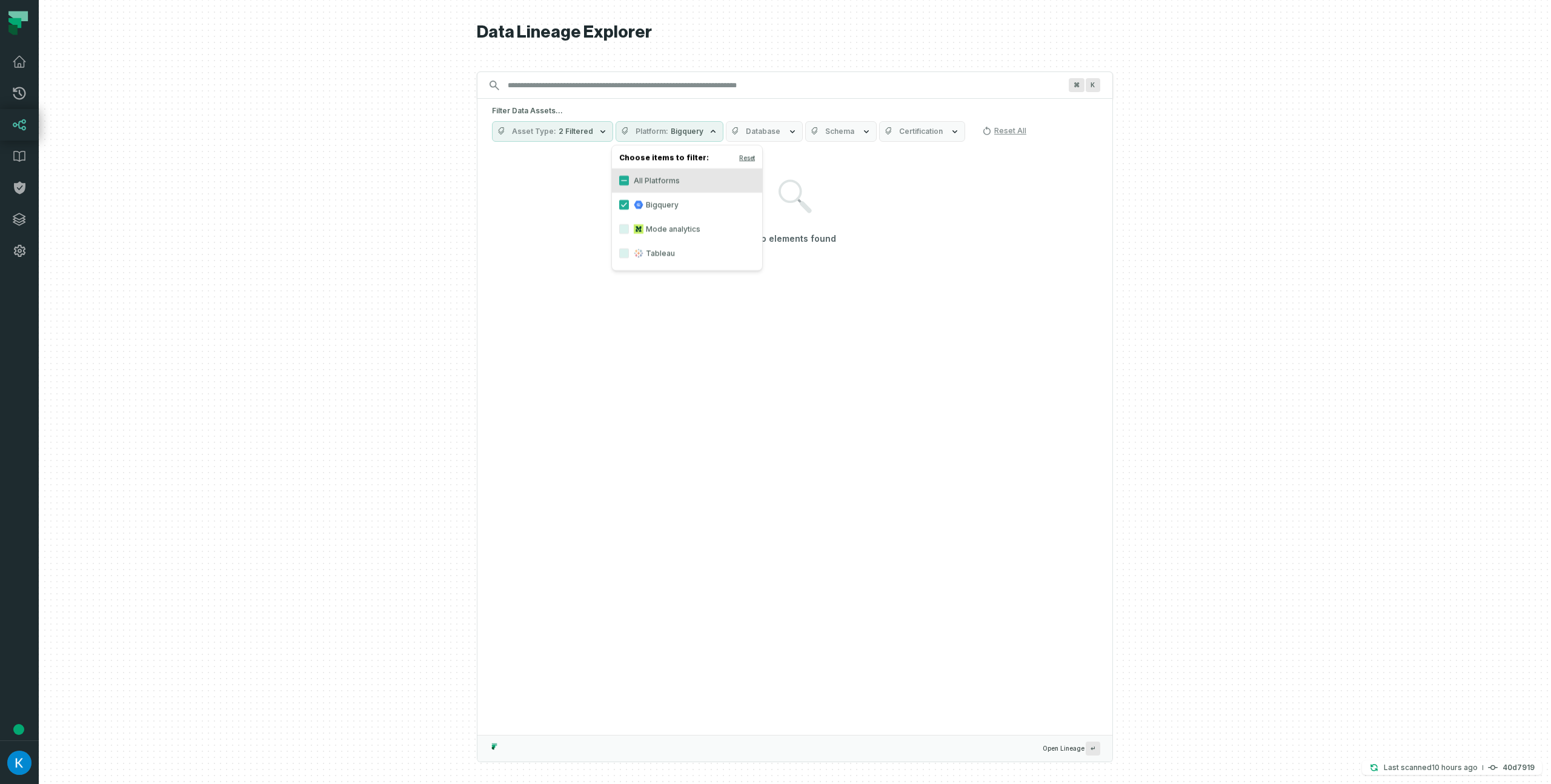
click at [378, 168] on div at bounding box center [795, 392] width 1512 height 784
click at [542, 78] on input "Discovery Provider cmdk menu" at bounding box center [784, 85] width 567 height 19
type input "*"
click at [311, 171] on div at bounding box center [795, 392] width 1512 height 784
click at [19, 740] on nav "Pull Requests Dashboard Lineage Data Catalog Policies Integrations Settings Kos…" at bounding box center [19, 392] width 39 height 784
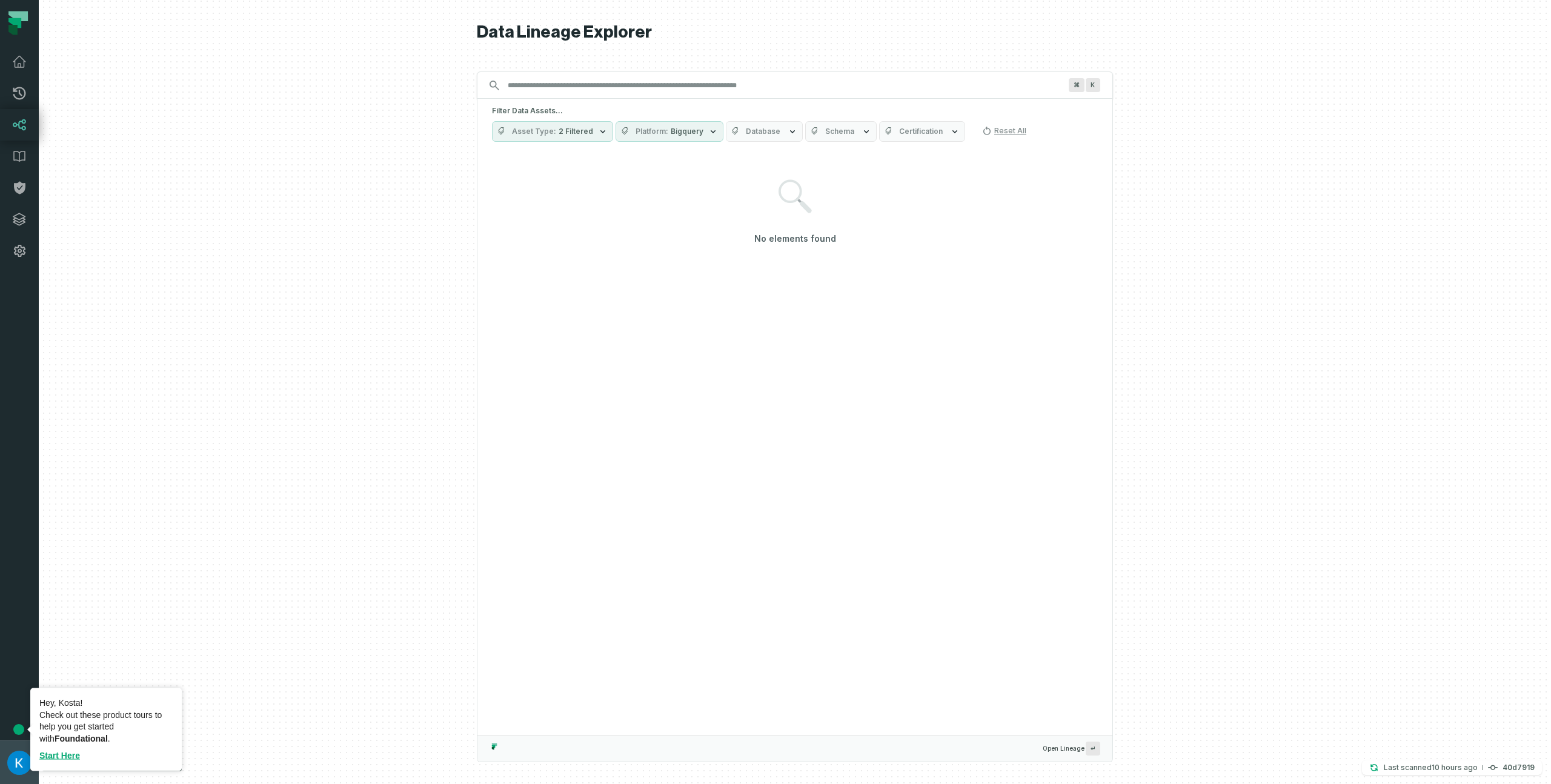
click at [14, 760] on img "button" at bounding box center [19, 763] width 24 height 24
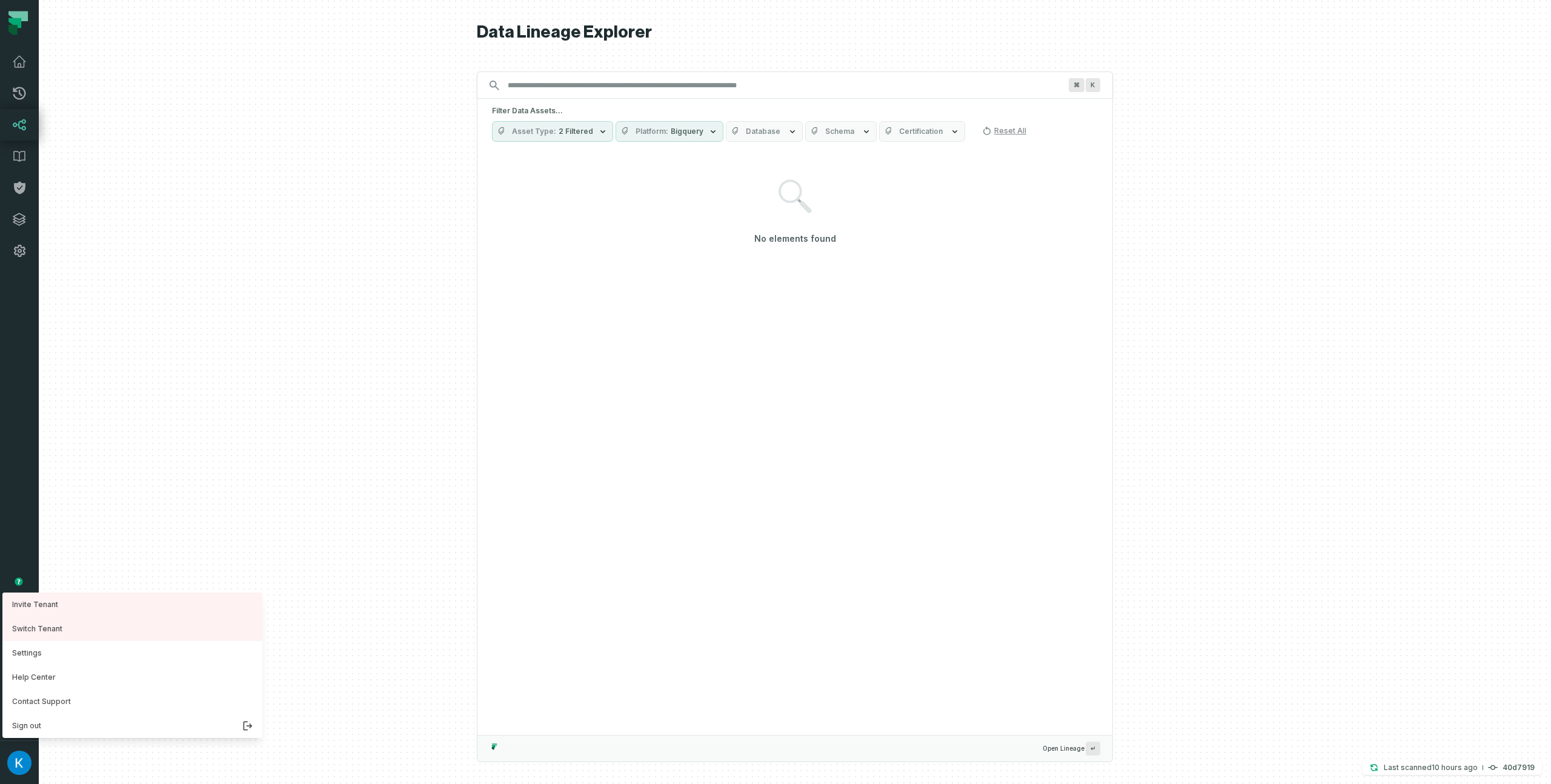
click at [116, 753] on div at bounding box center [795, 392] width 1512 height 784
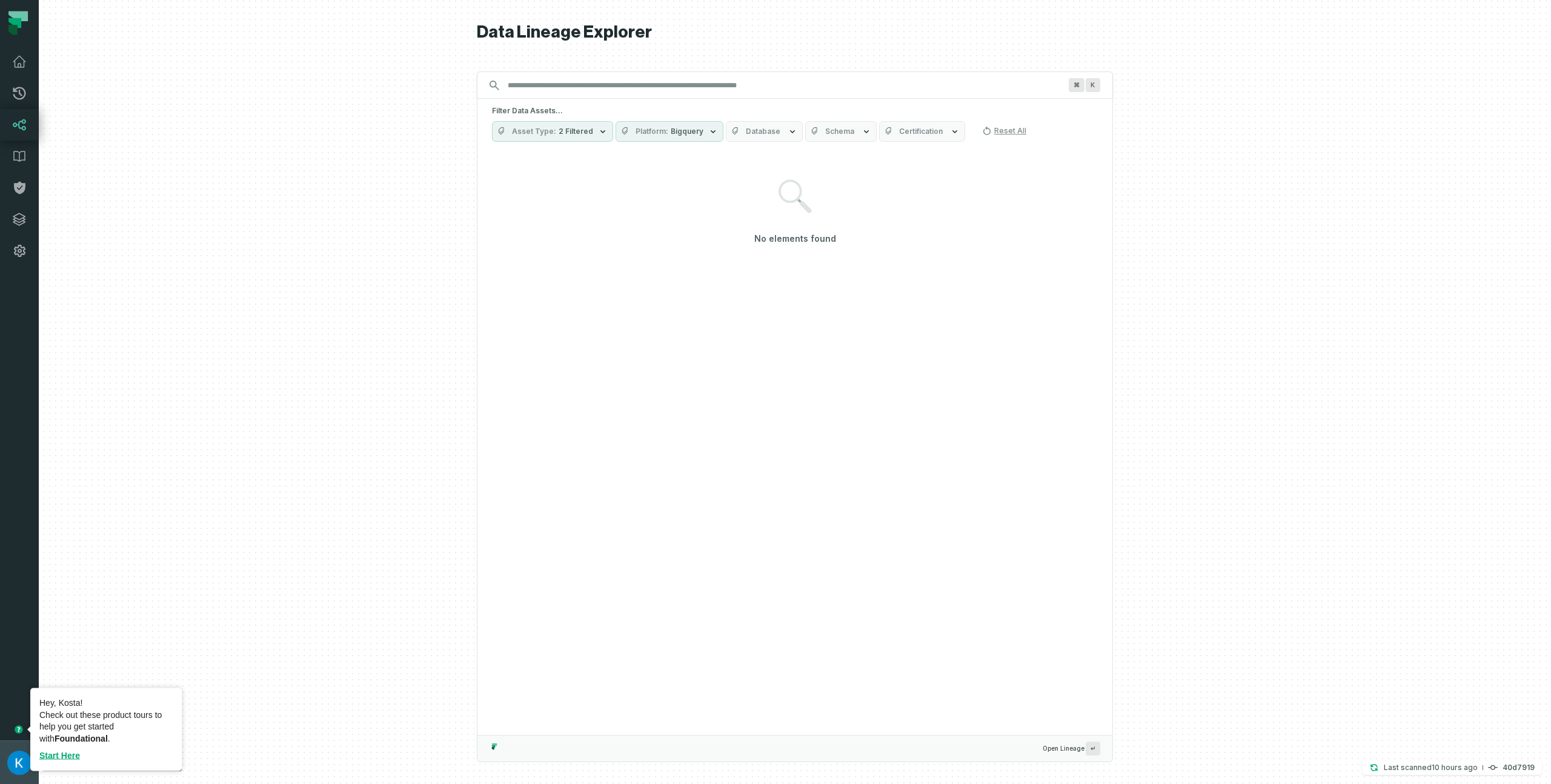
click at [20, 758] on img "button" at bounding box center [19, 763] width 24 height 24
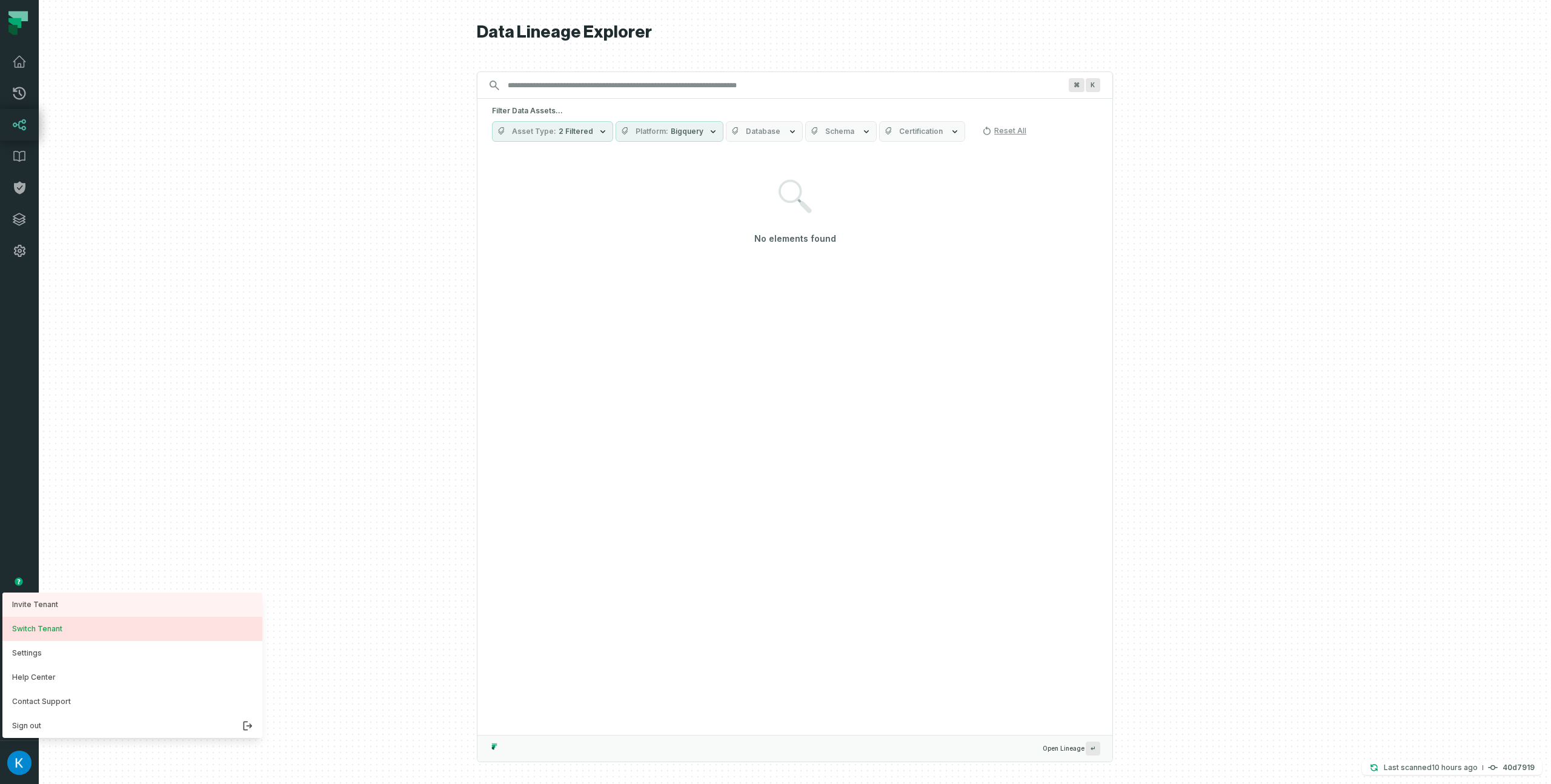
click at [72, 631] on button "Switch Tenant" at bounding box center [133, 629] width 260 height 24
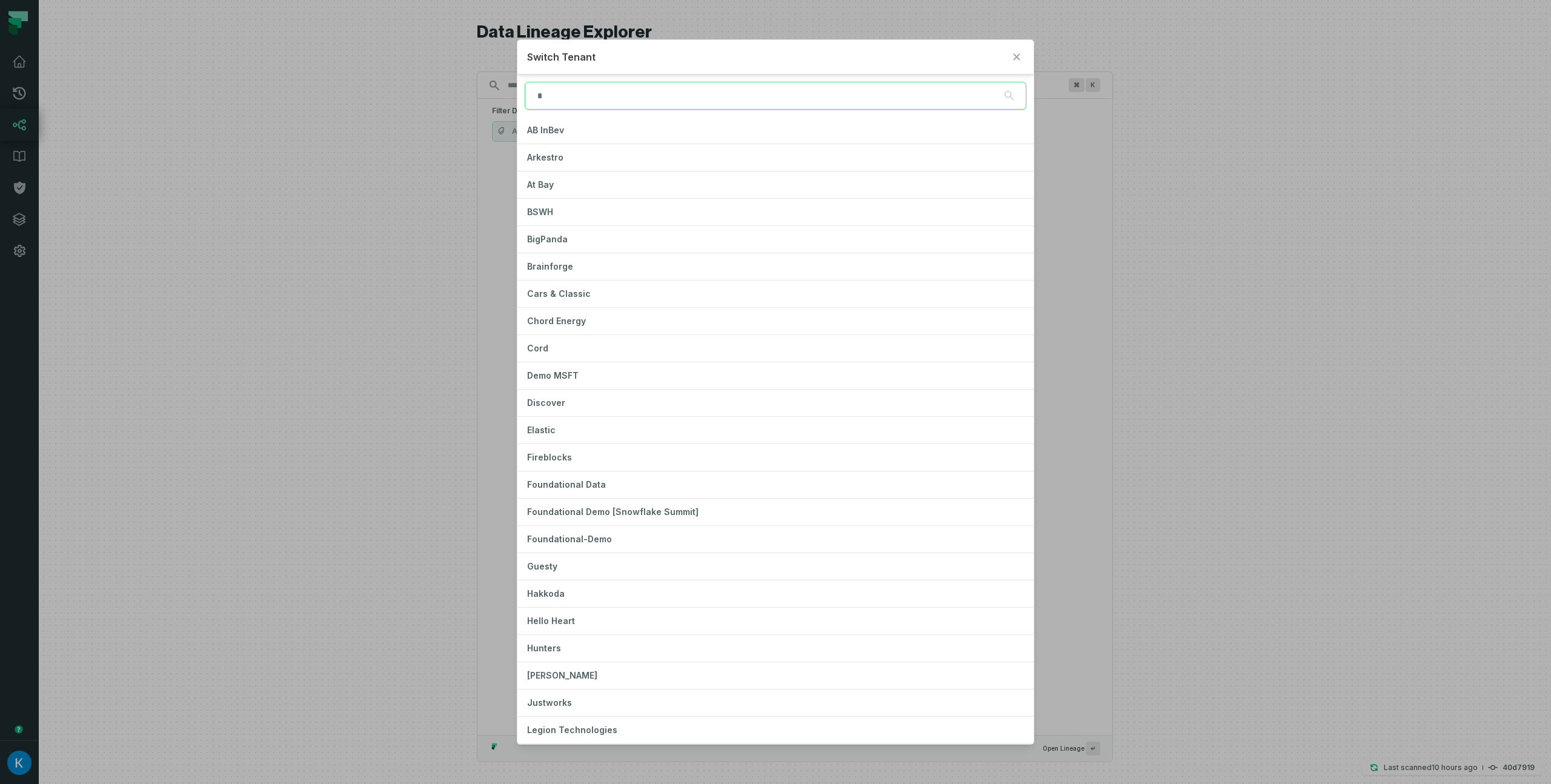
click at [663, 72] on div "Switch Tenant" at bounding box center [775, 57] width 515 height 35
click at [665, 96] on input "search" at bounding box center [775, 96] width 501 height 28
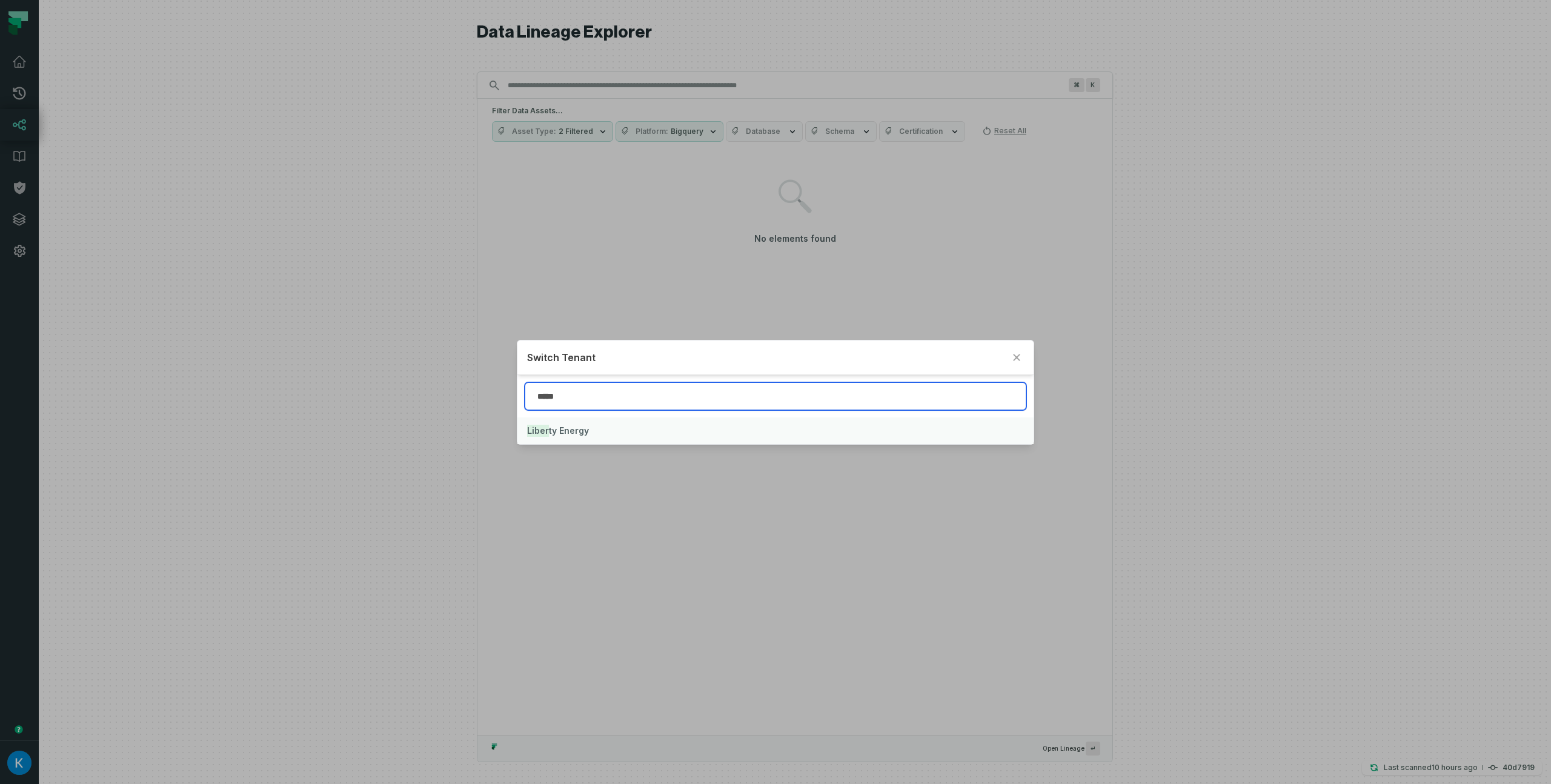
type input "*****"
click at [629, 433] on button "Liber ty Energy" at bounding box center [775, 431] width 515 height 27
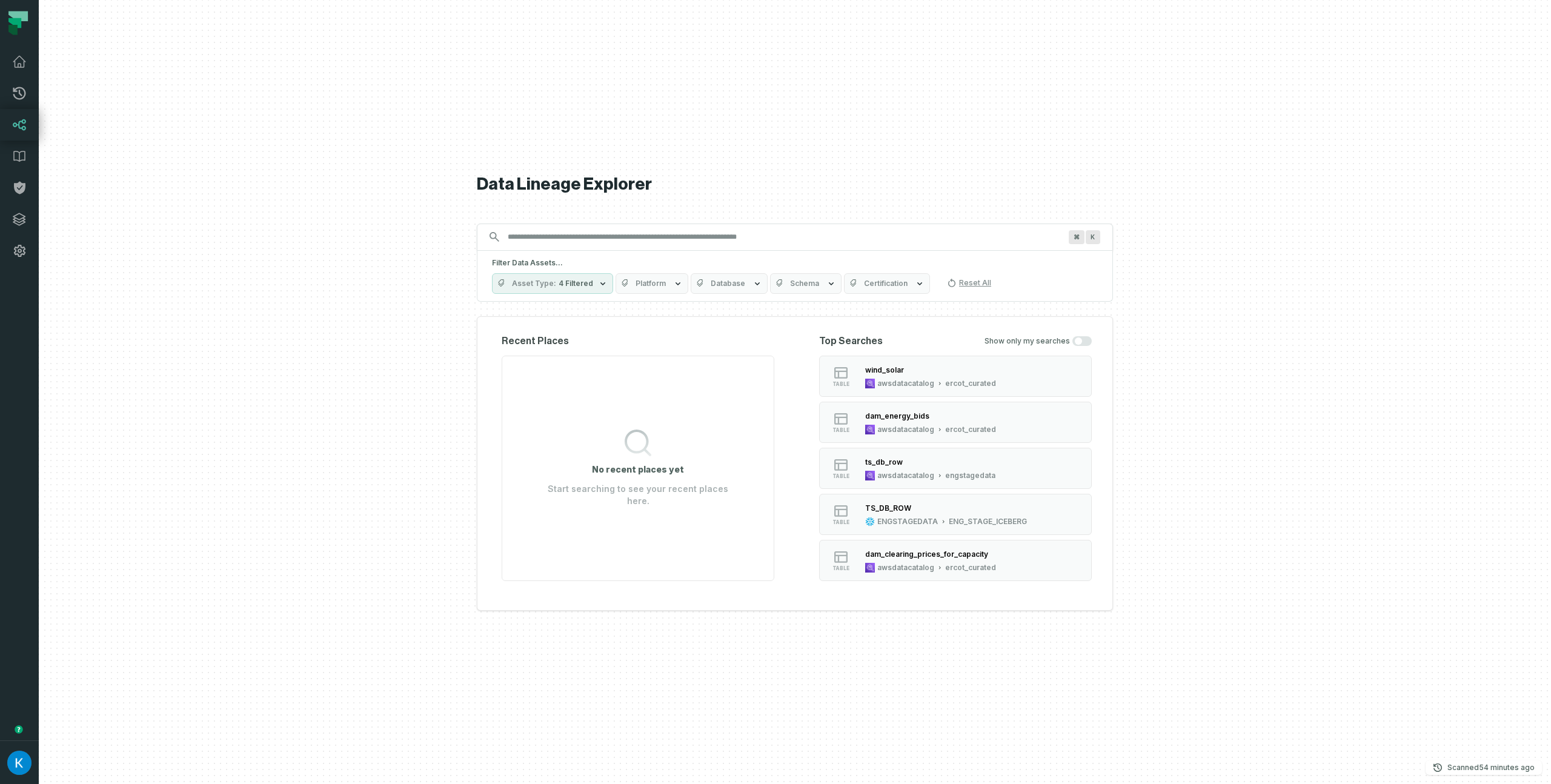
click at [609, 242] on input "Discovery Provider cmdk menu" at bounding box center [784, 237] width 567 height 19
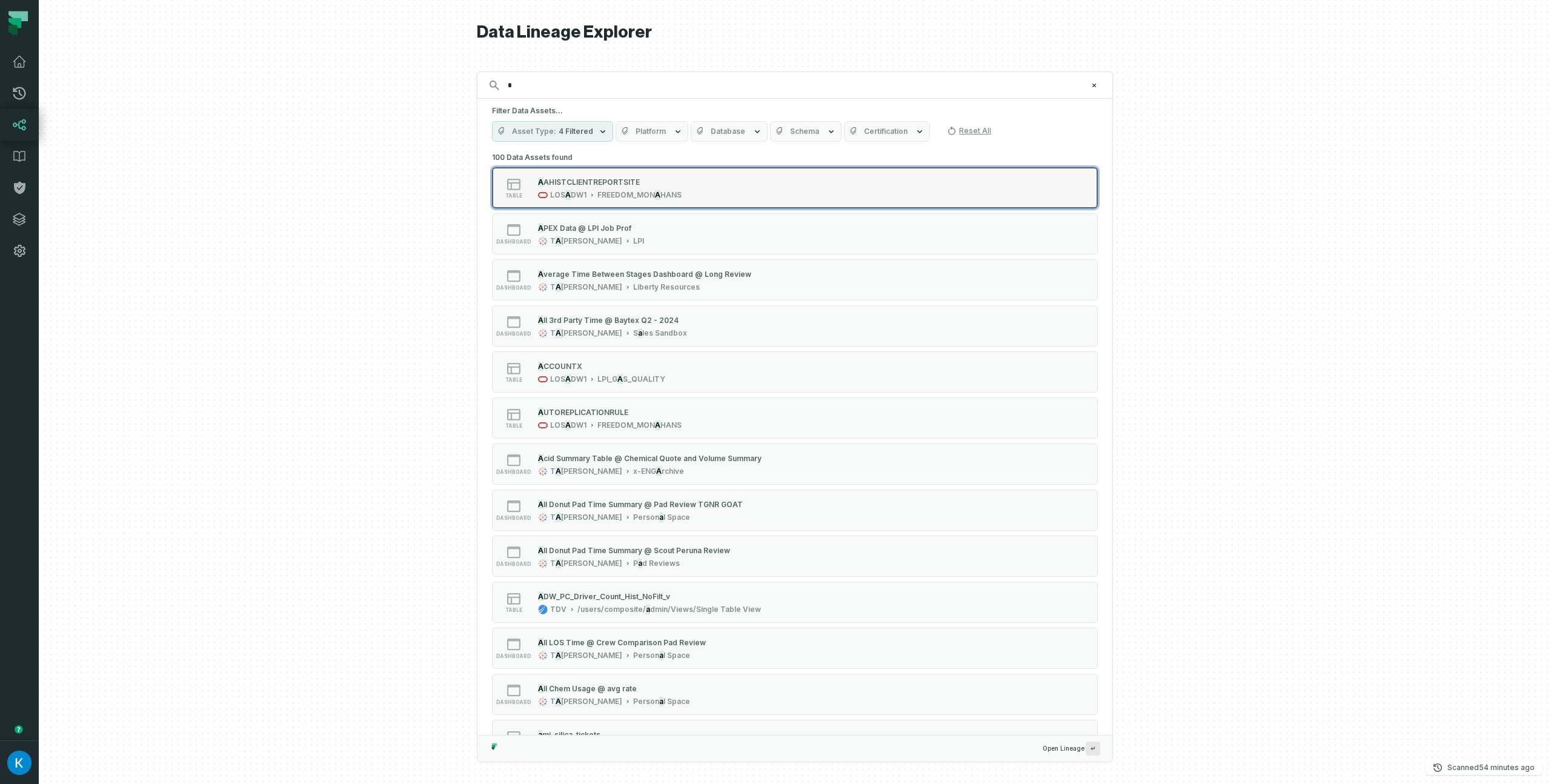
type input "*"
click at [690, 182] on div "table A AHISTCLIENTREPORTSITE LOS A DW1 FREEDOM_ MON A HANS" at bounding box center [645, 188] width 303 height 24
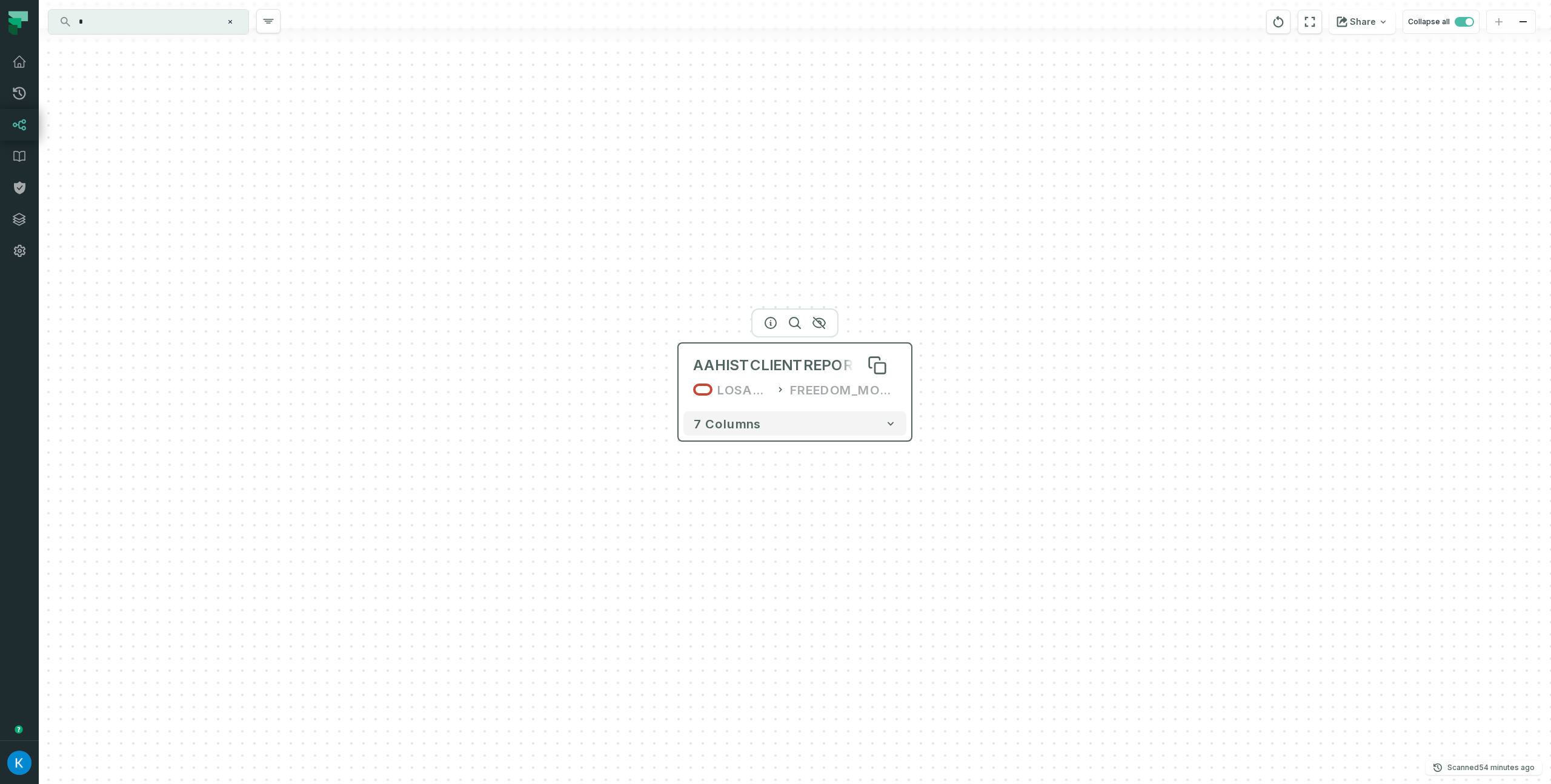
click at [823, 361] on div "AAHISTCLIENTREPORTSITE" at bounding box center [795, 365] width 204 height 19
click at [844, 364] on span "AAHISTCLIENTREPORTSITE" at bounding box center [795, 365] width 204 height 19
click at [767, 324] on icon "button" at bounding box center [771, 323] width 15 height 15
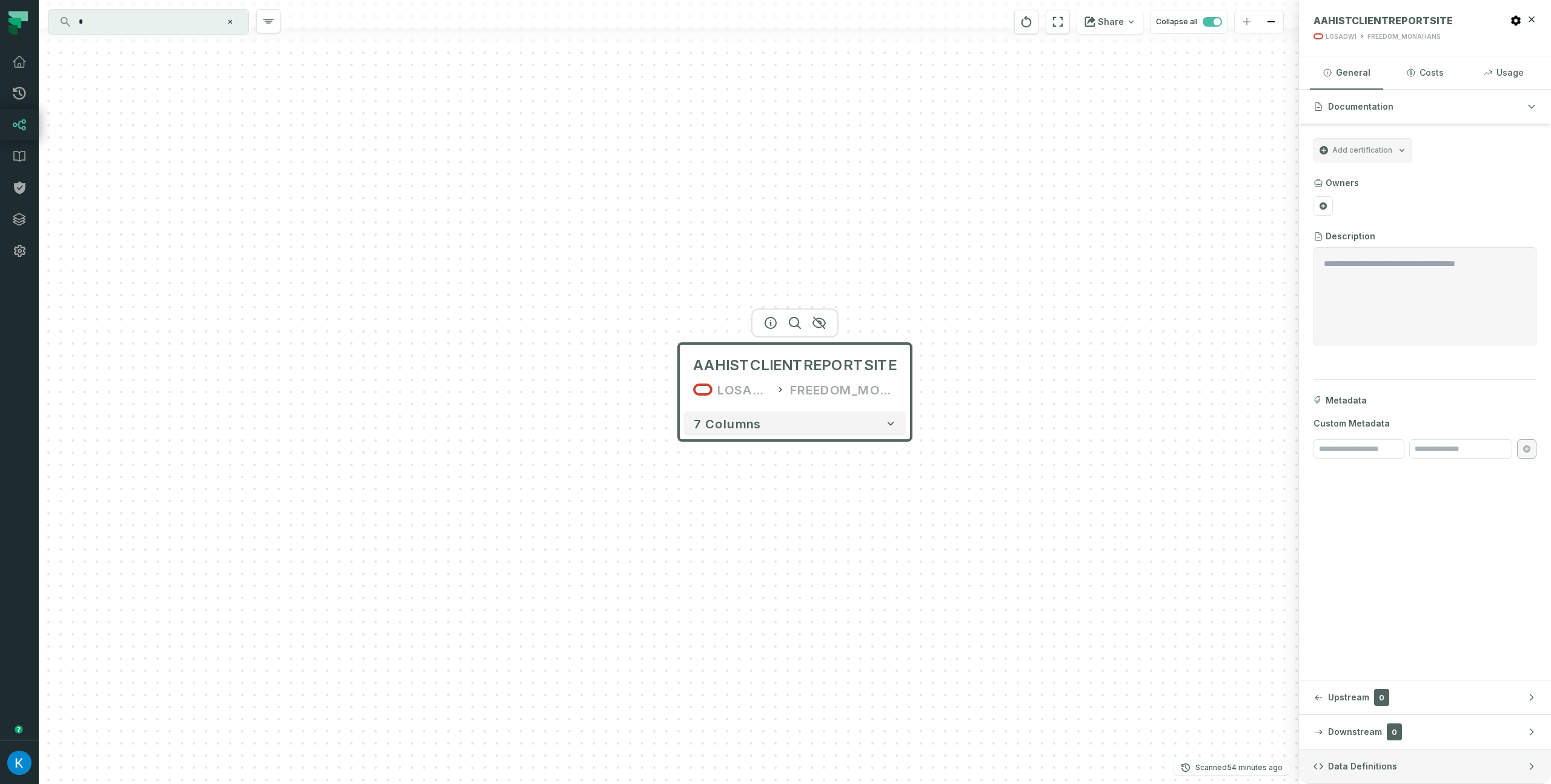
click at [1402, 767] on button "Data Definitions" at bounding box center [1425, 766] width 252 height 34
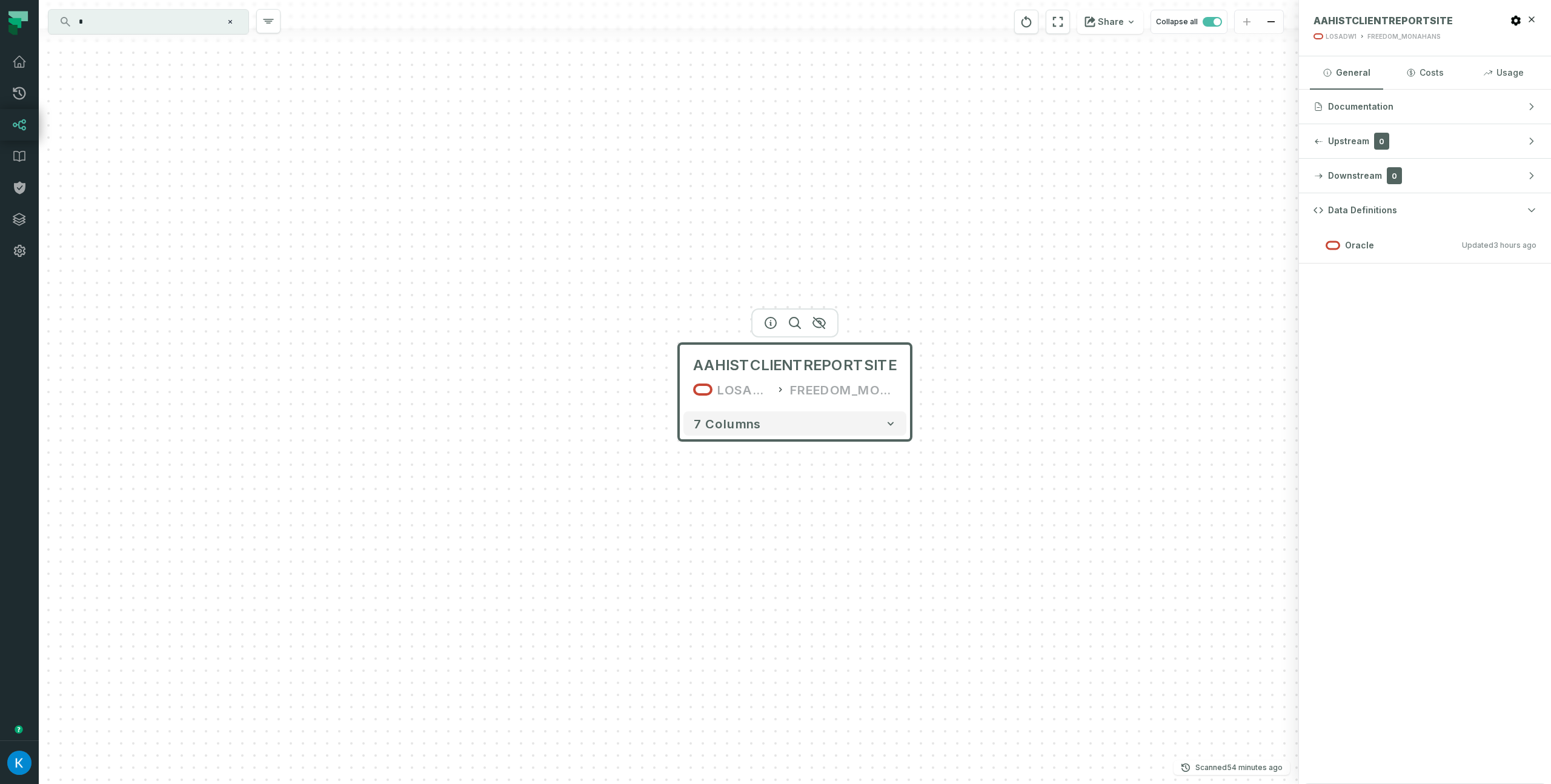
click at [457, 188] on div "AAHISTCLIENTREPORTSITE LOSADW1 FREEDOM_MONAHANS 7 columns" at bounding box center [669, 392] width 1260 height 784
click at [422, 186] on div "AAHISTCLIENTREPORTSITE LOSADW1 FREEDOM_MONAHANS 7 columns" at bounding box center [669, 392] width 1260 height 784
click at [801, 433] on button "7 columns" at bounding box center [795, 424] width 223 height 24
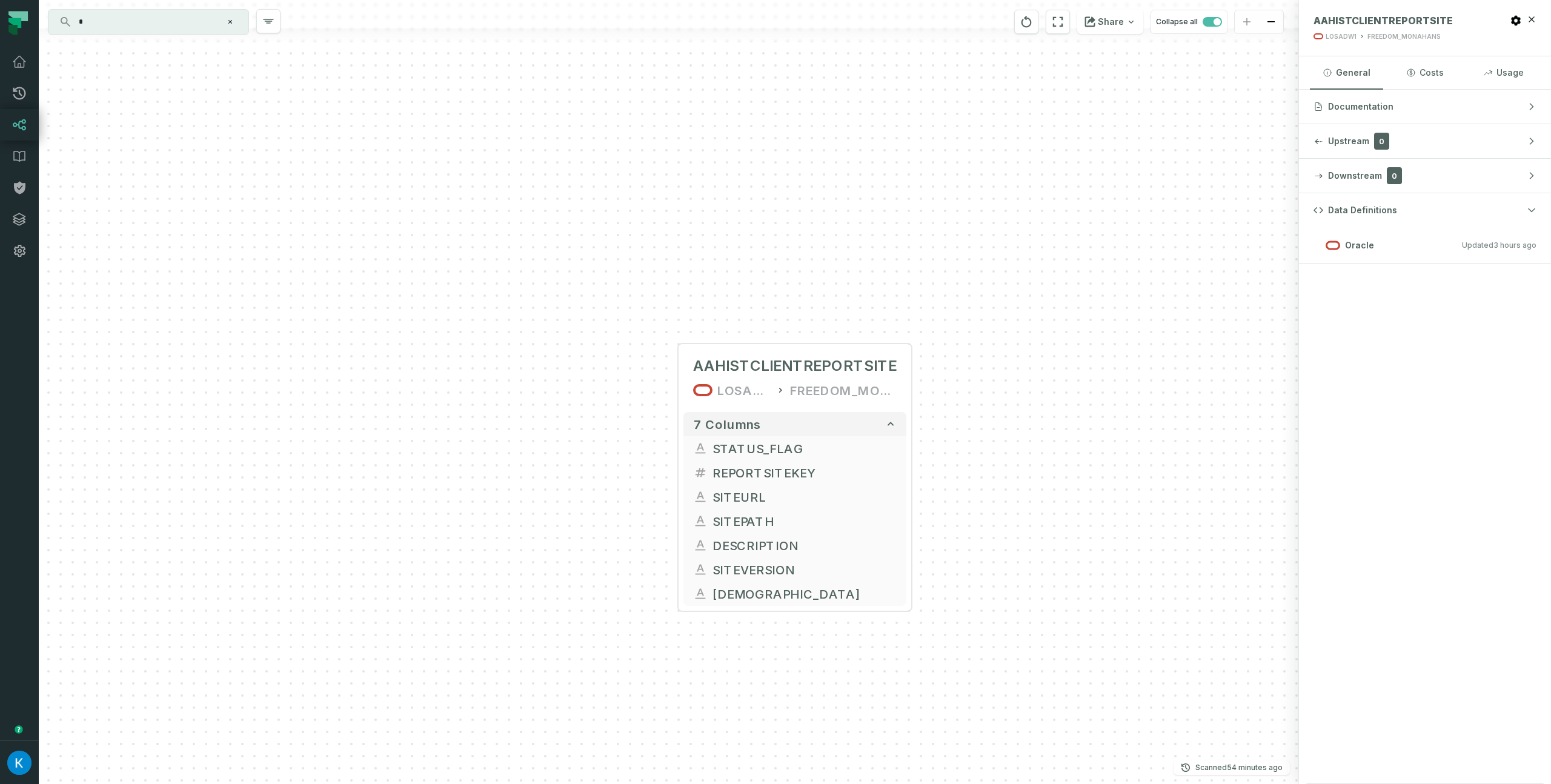
click at [1013, 376] on div "AAHISTCLIENTREPORTSITE LOSADW1 FREEDOM_MONAHANS 7 columns STATUS_FLAG REPORTSIT…" at bounding box center [669, 392] width 1260 height 784
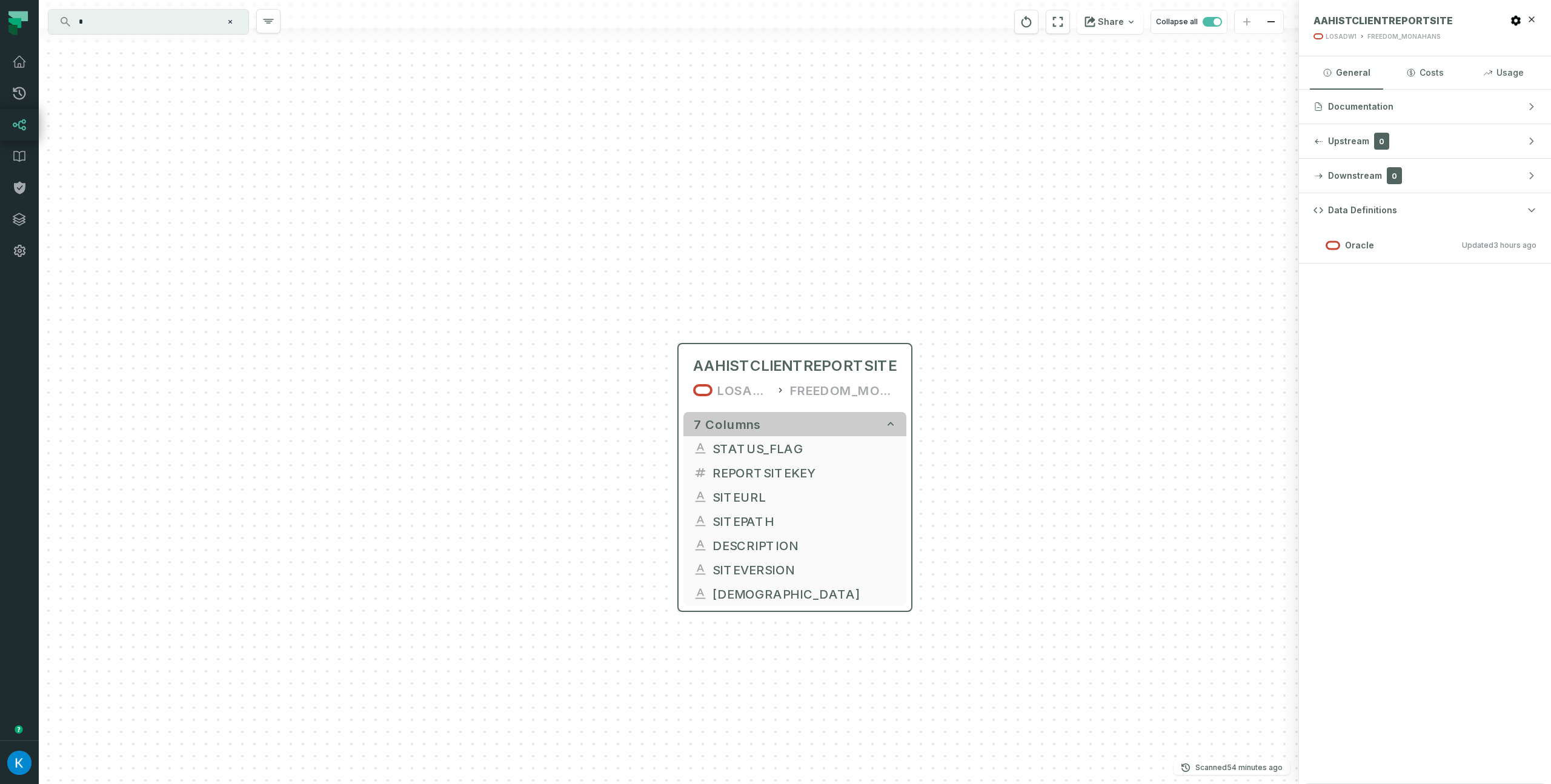
click at [890, 422] on icon "button" at bounding box center [890, 424] width 6 height 4
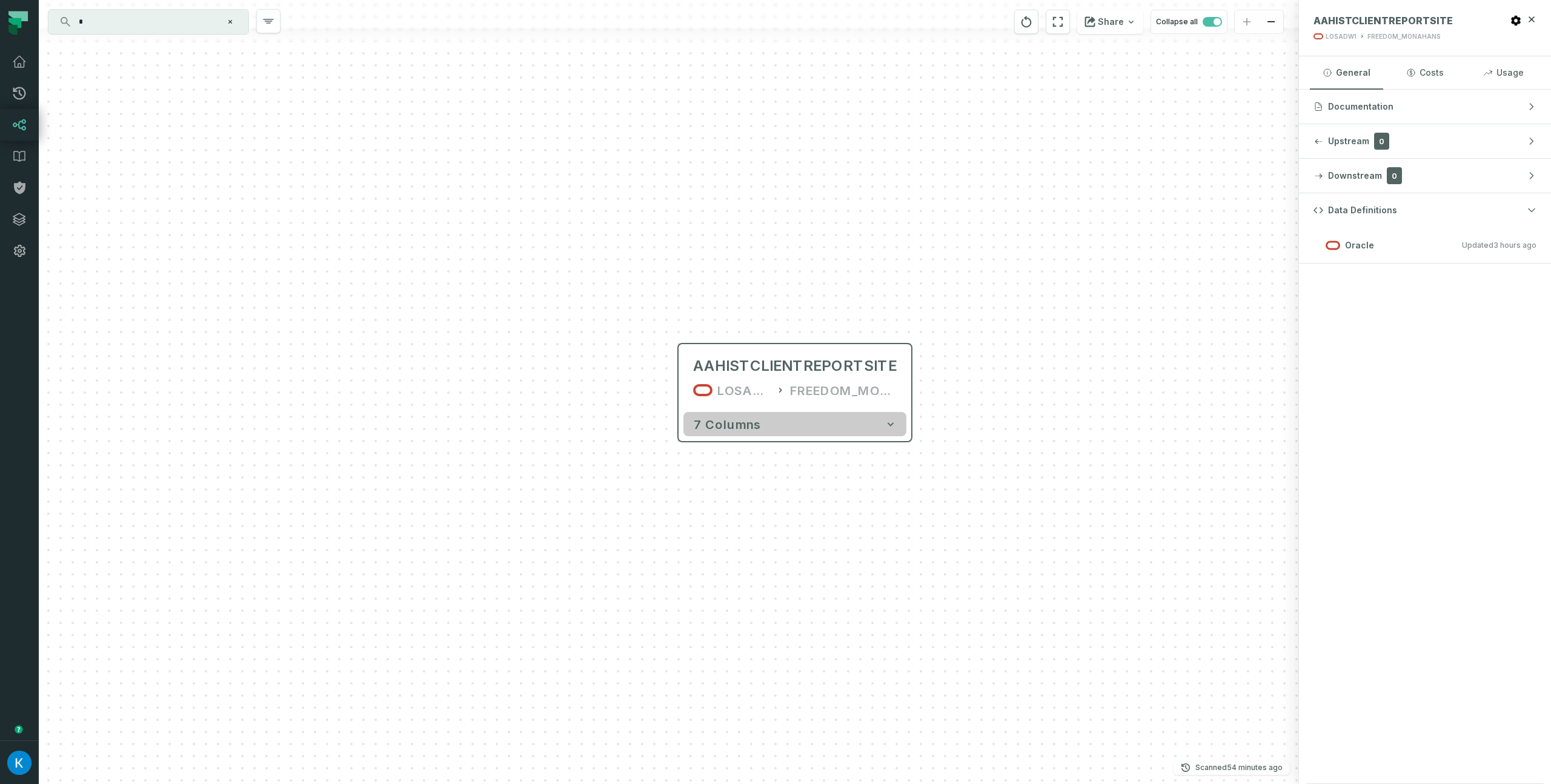
click at [891, 421] on icon "button" at bounding box center [890, 424] width 12 height 12
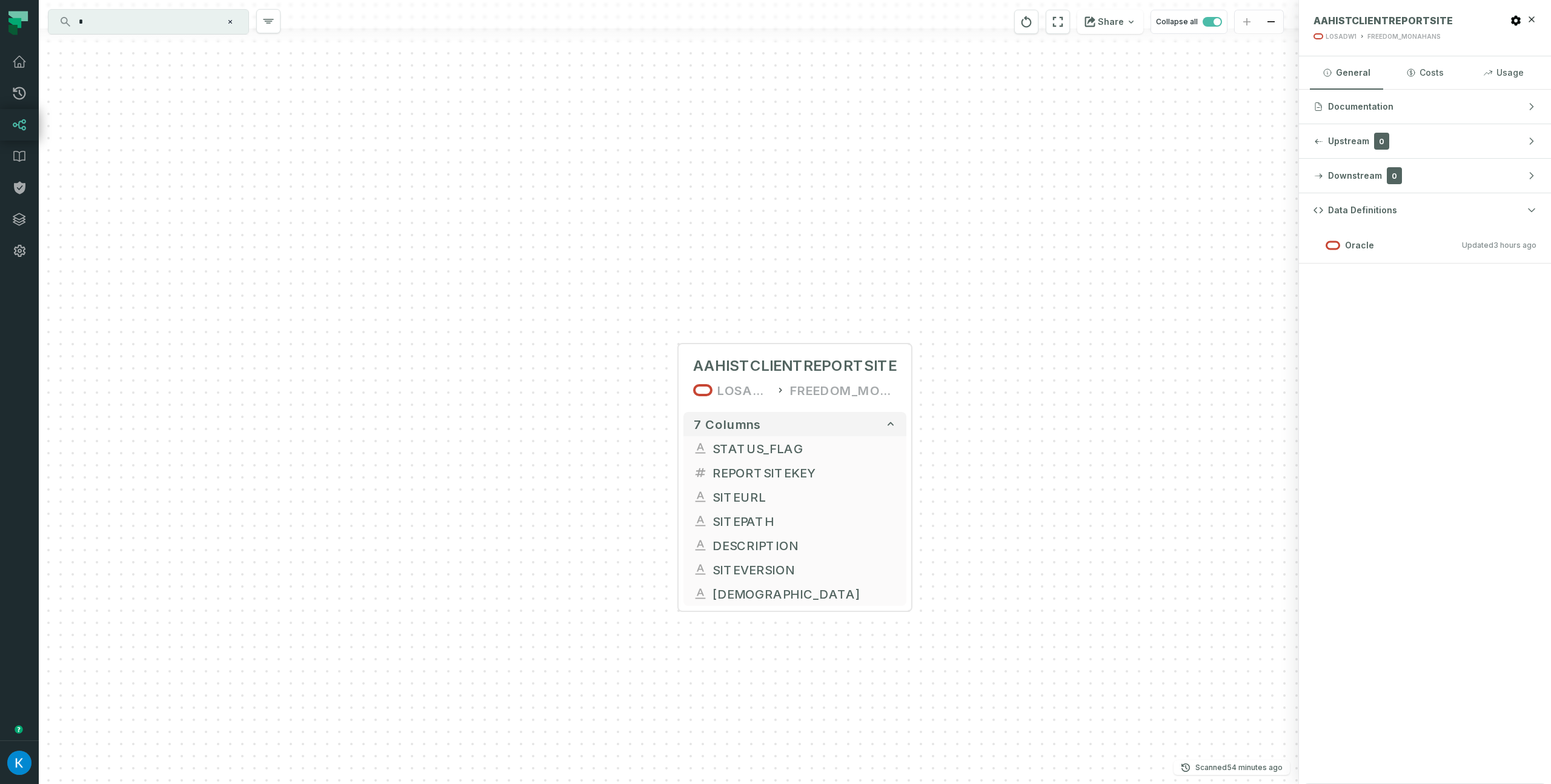
click at [1029, 406] on div "AAHISTCLIENTREPORTSITE LOSADW1 FREEDOM_MONAHANS 7 columns STATUS_FLAG REPORTSIT…" at bounding box center [669, 392] width 1260 height 784
click at [182, 22] on input "*" at bounding box center [147, 22] width 152 height 19
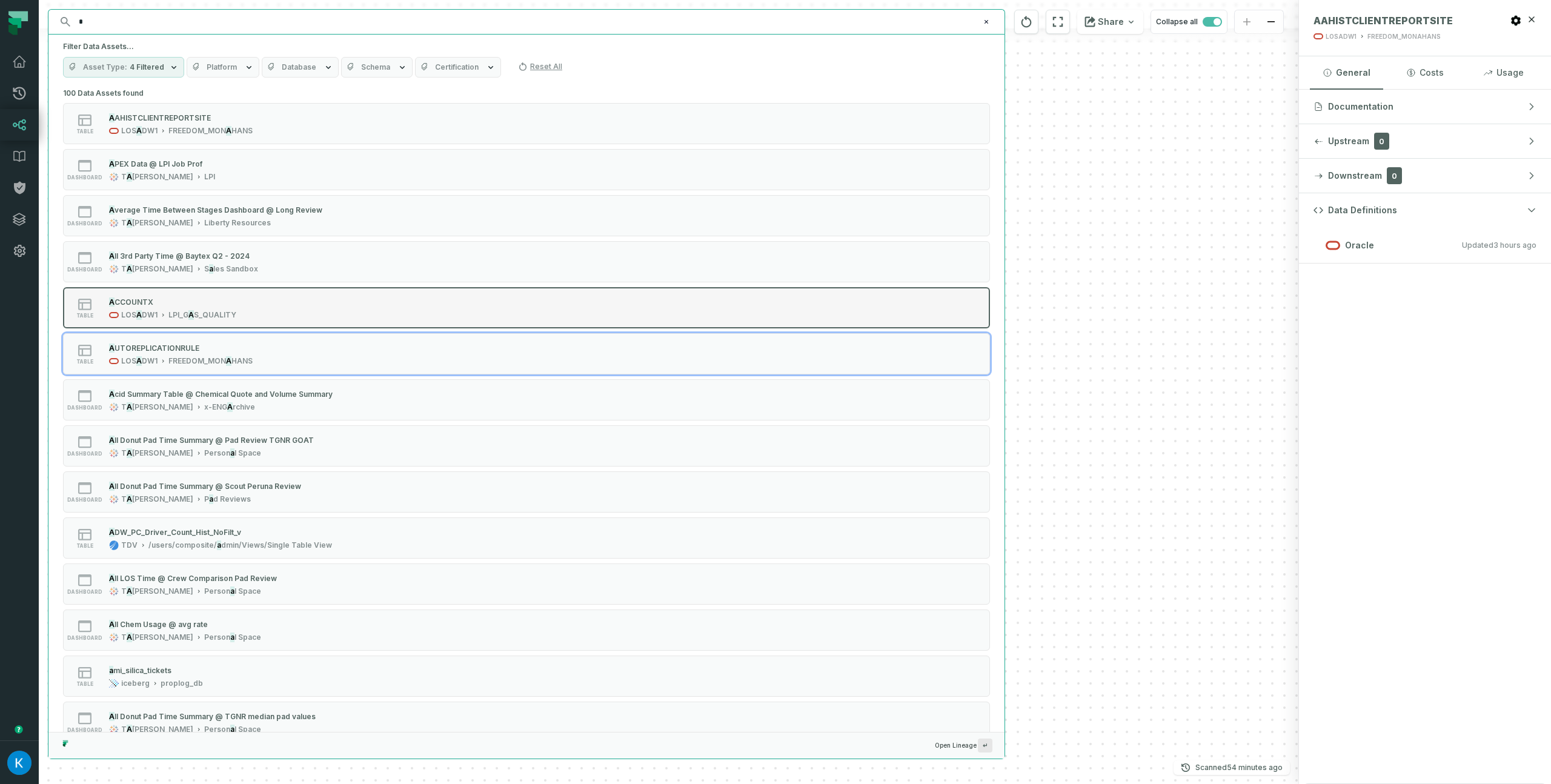
click at [195, 316] on span "S_QUALITY" at bounding box center [215, 315] width 42 height 10
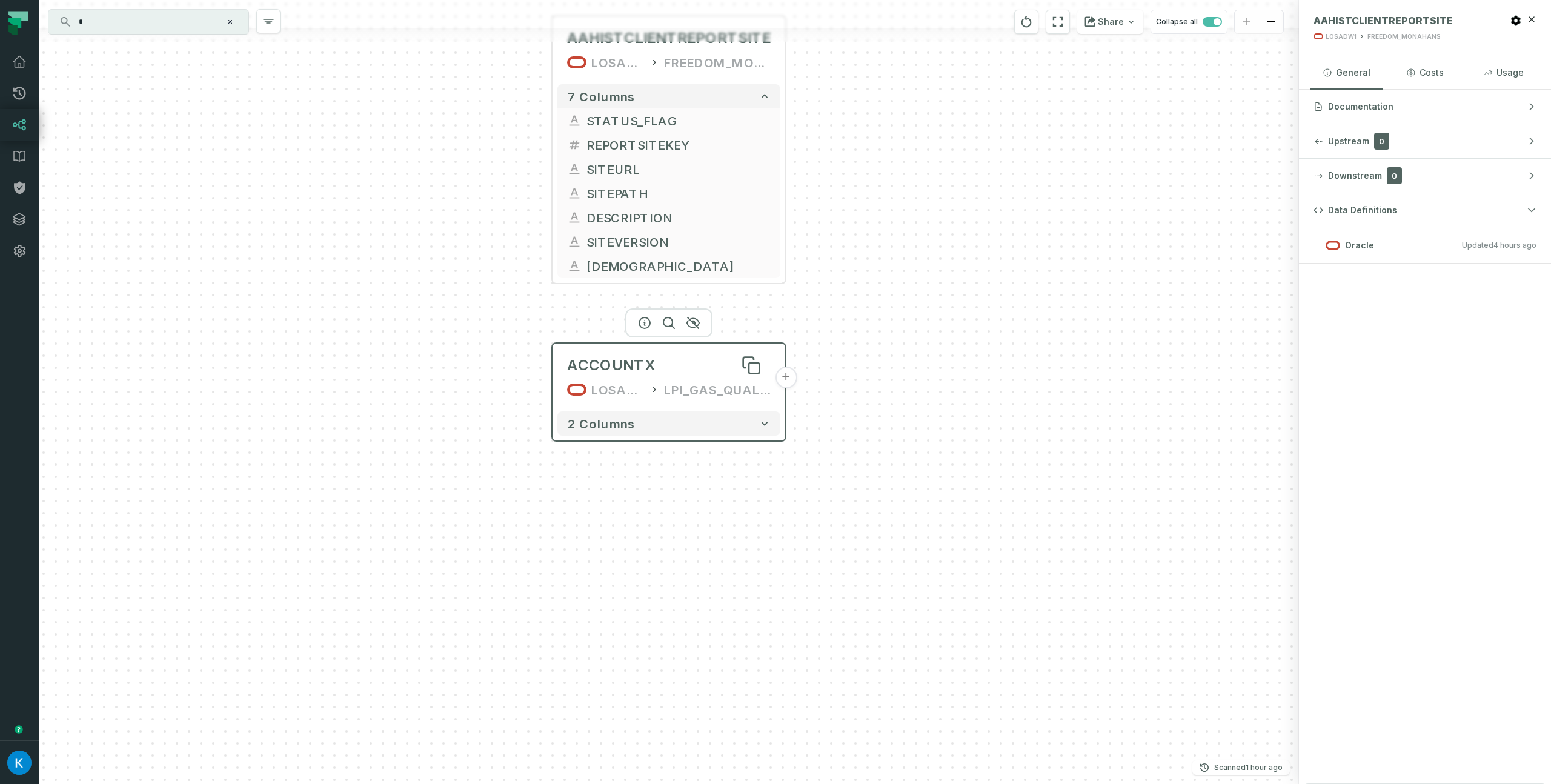
click at [670, 365] on div "ACCOUNTX" at bounding box center [669, 365] width 204 height 19
click at [1421, 238] on div "No sources found for this entity." at bounding box center [1425, 244] width 252 height 34
click at [96, 15] on input "*" at bounding box center [147, 22] width 152 height 19
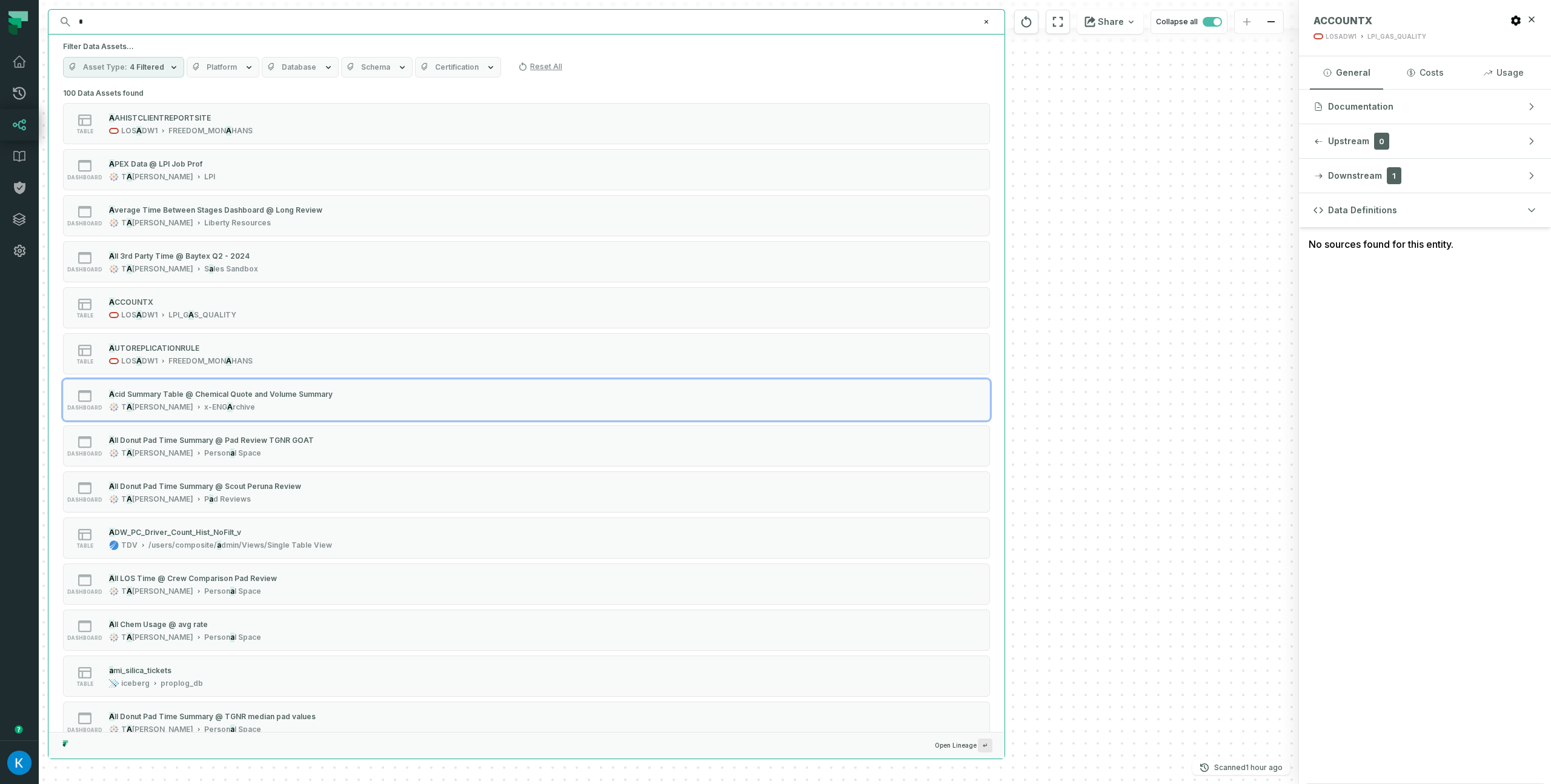
drag, startPoint x: 116, startPoint y: 22, endPoint x: 43, endPoint y: 12, distance: 73.7
click at [43, 12] on div "Discovery Provider cmdk menu * ⌘ K Filter Data Assets... Asset Type 4 Filtered …" at bounding box center [669, 392] width 1260 height 784
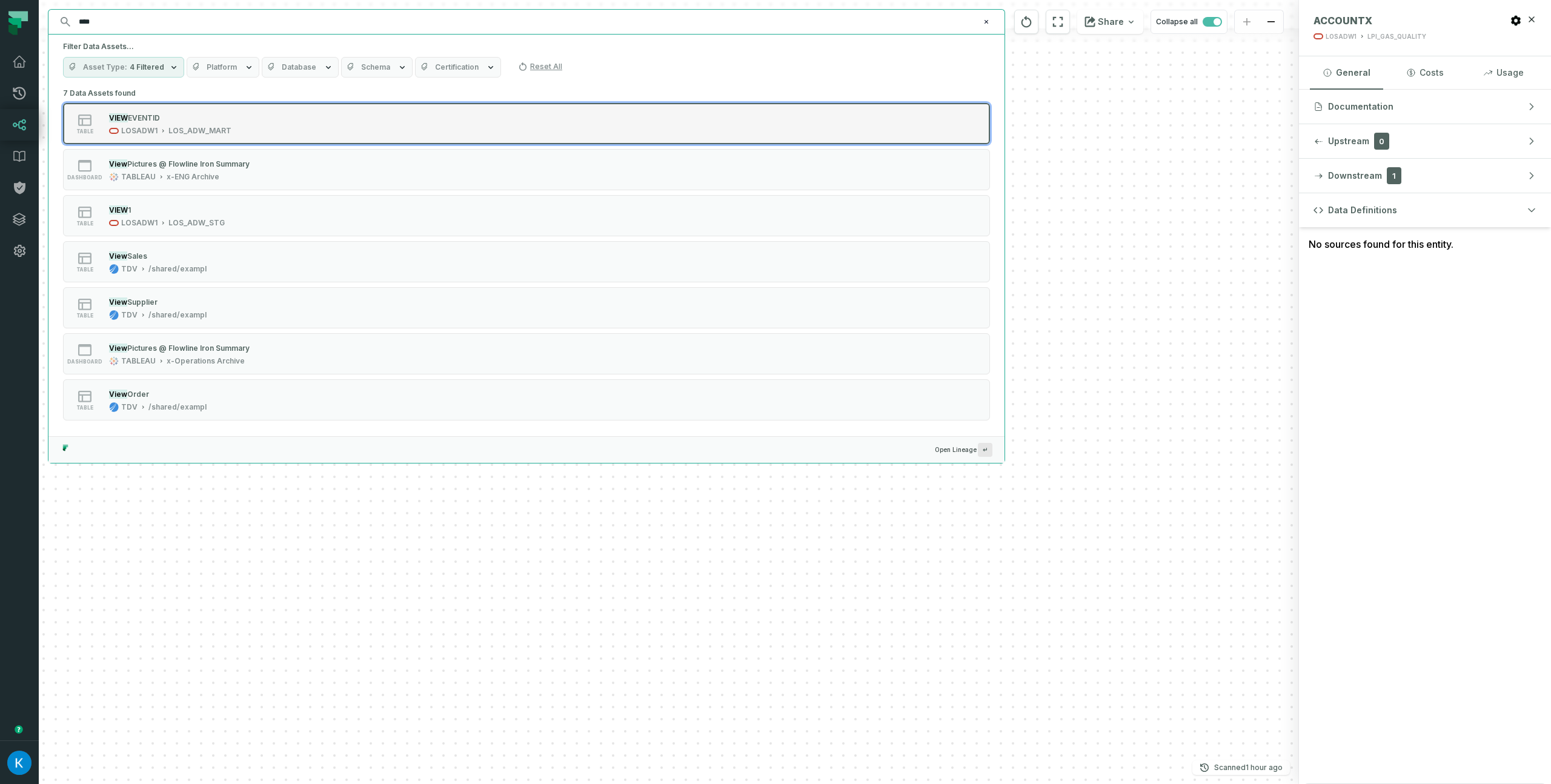
type input "****"
click at [205, 122] on div "VIEW EVENTID" at bounding box center [170, 117] width 122 height 12
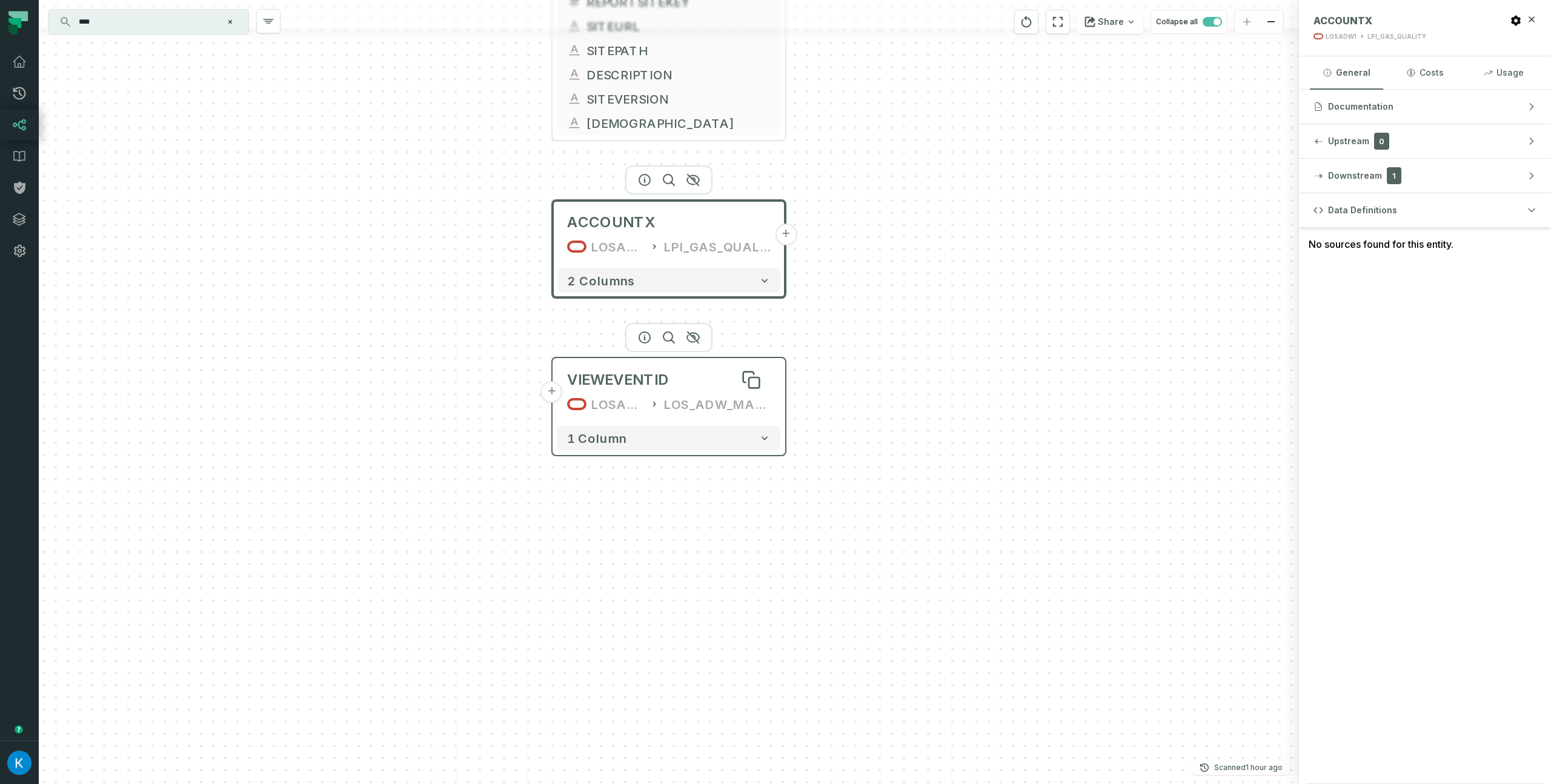
click at [686, 371] on div "VIEWEVENTID" at bounding box center [669, 380] width 204 height 19
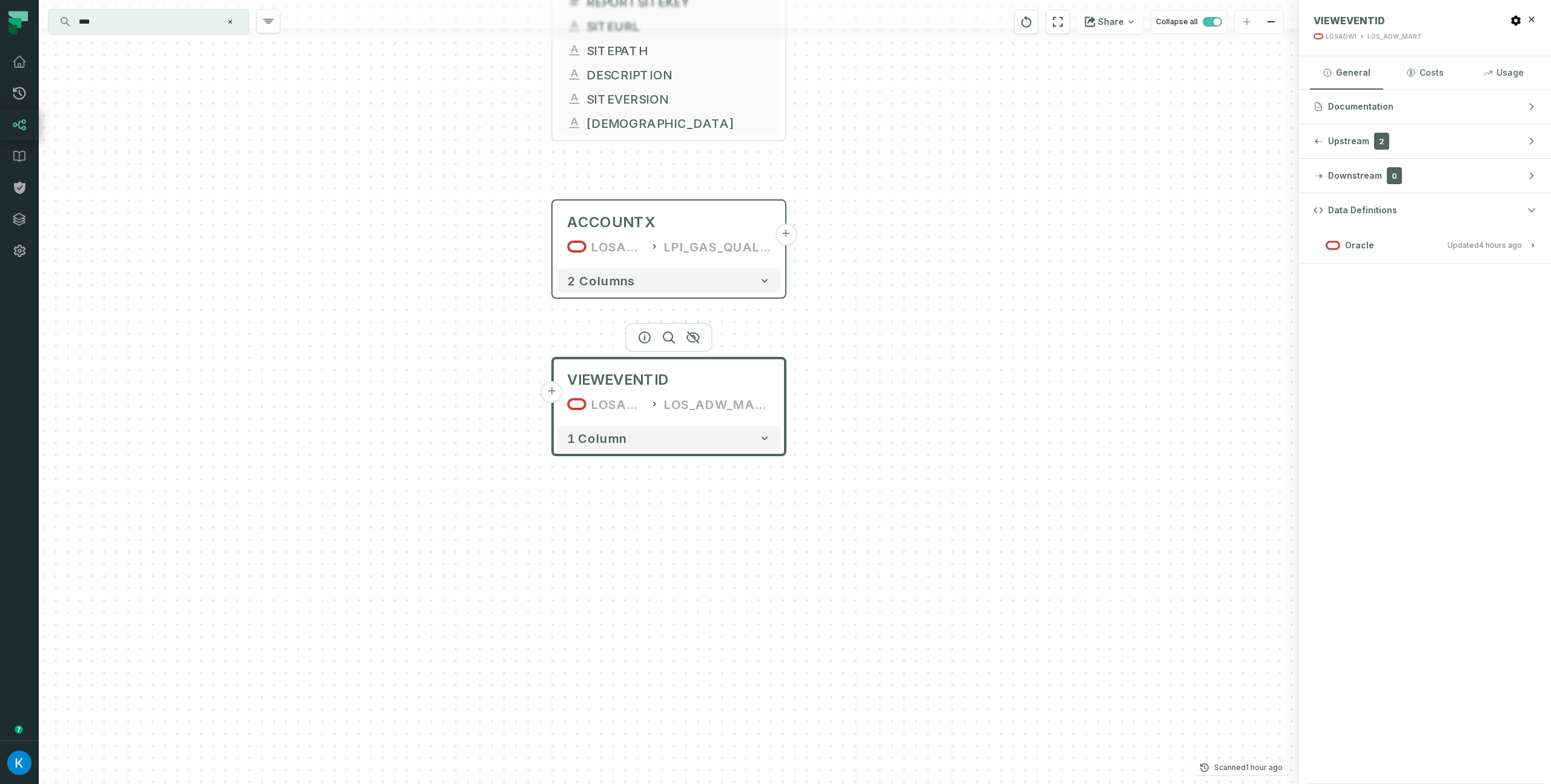
click at [1410, 251] on button "Oracle Updated [DATE] 1:01:54 PM" at bounding box center [1425, 245] width 223 height 17
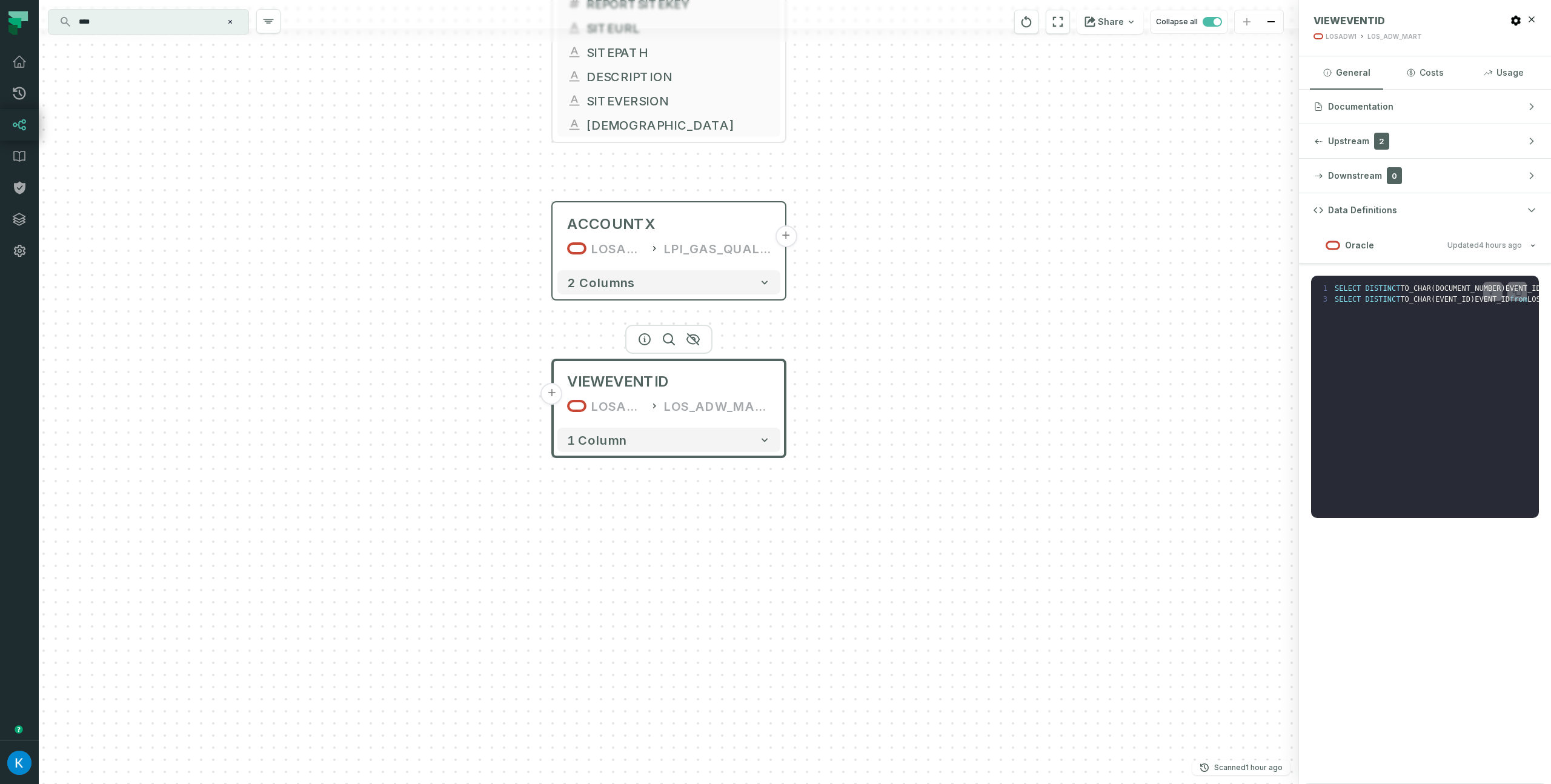
click at [1232, 561] on div "AAHISTCLIENTREPORTSITE LOSADW1 FREEDOM_MONAHANS 7 columns STATUS_FLAG REPORTSIT…" at bounding box center [669, 392] width 1260 height 784
click at [762, 290] on button "2 columns" at bounding box center [671, 284] width 221 height 24
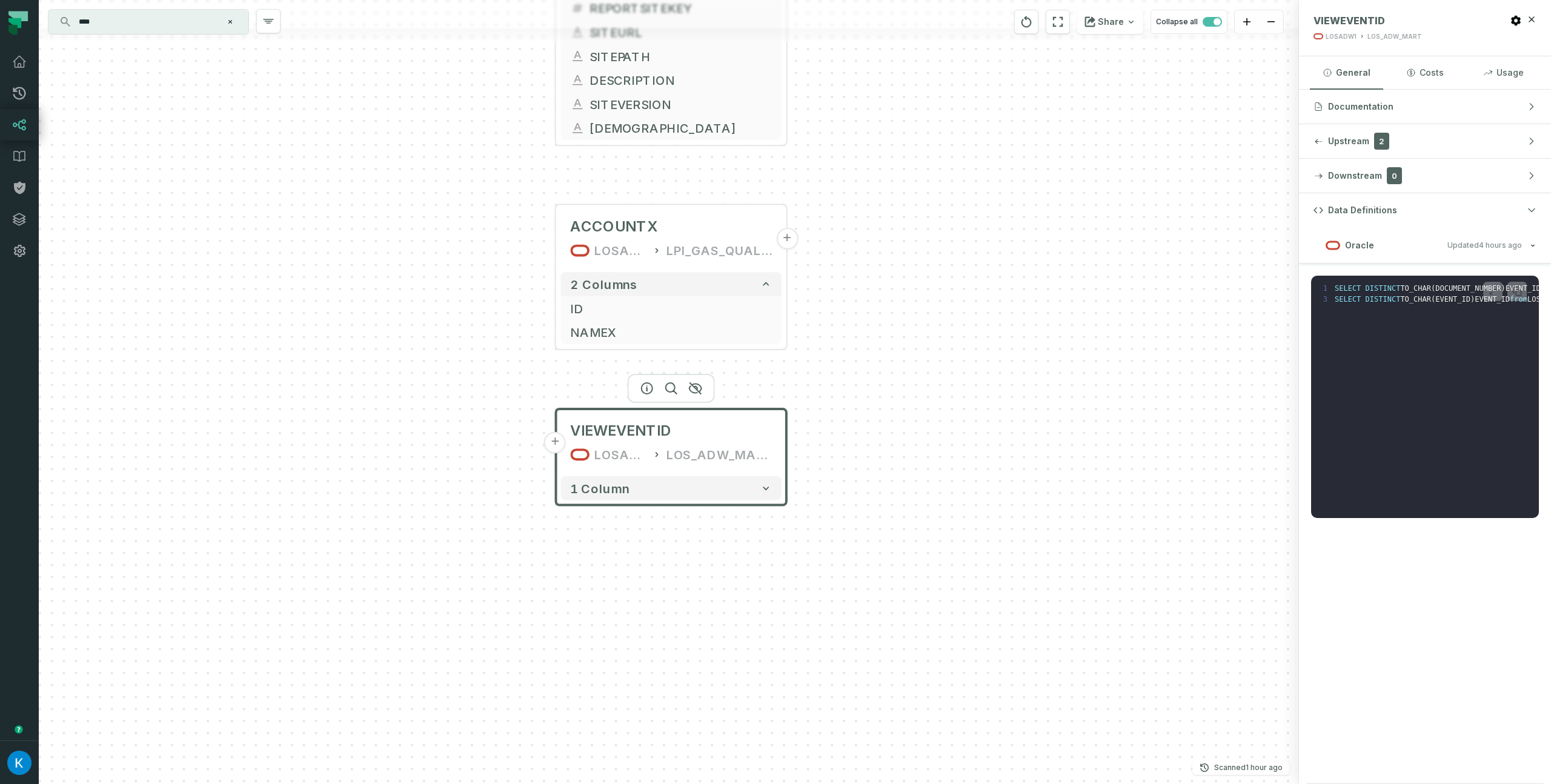
click at [946, 289] on div "AAHISTCLIENTREPORTSITE LOSADW1 FREEDOM_MONAHANS 7 columns STATUS_FLAG REPORTSIT…" at bounding box center [669, 392] width 1260 height 784
click at [759, 252] on div "LPI_GAS_QUALITY" at bounding box center [719, 251] width 106 height 19
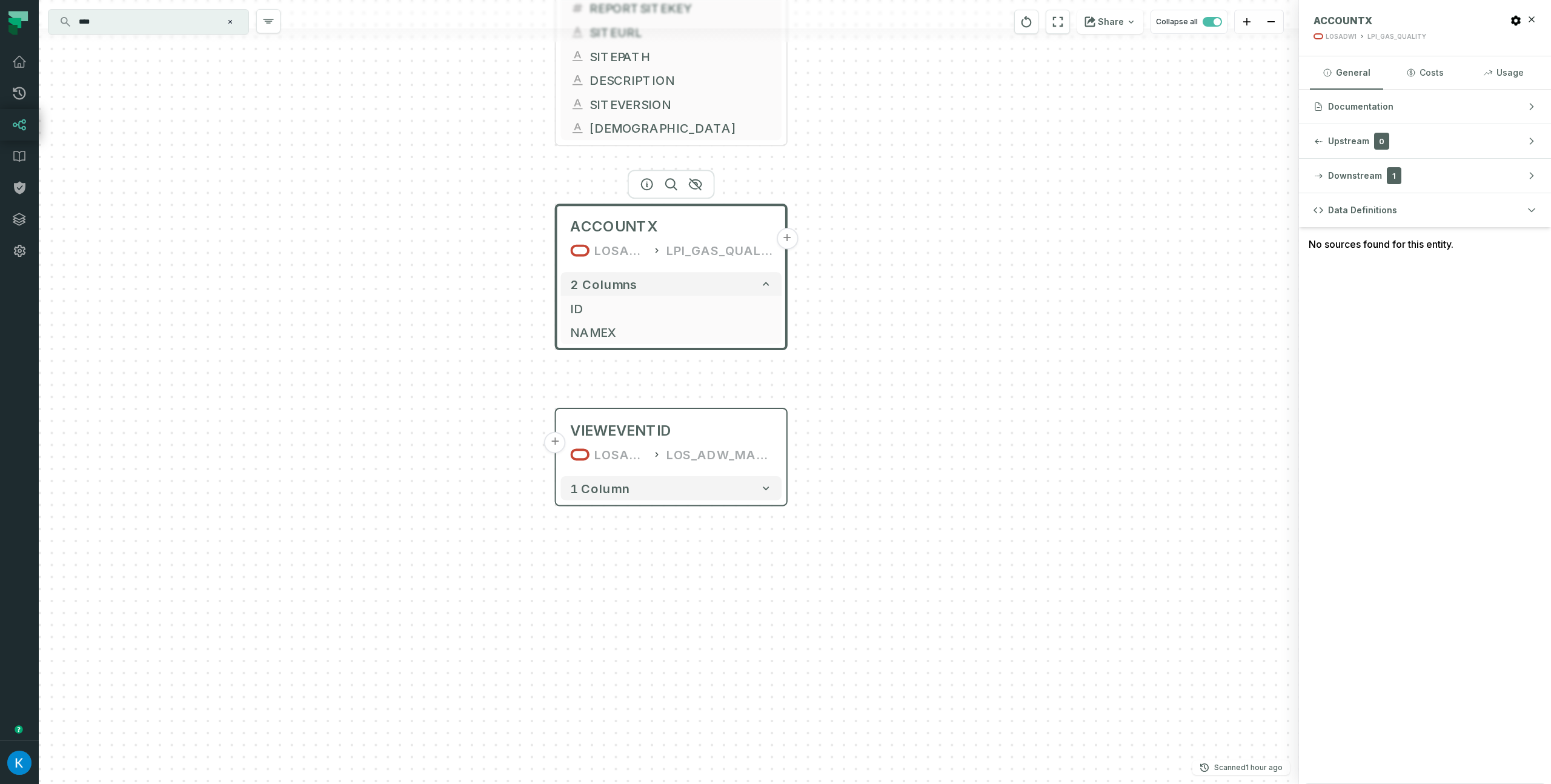
click at [961, 237] on div "AAHISTCLIENTREPORTSITE LOSADW1 FREEDOM_MONAHANS 7 columns STATUS_FLAG REPORTSIT…" at bounding box center [669, 392] width 1260 height 784
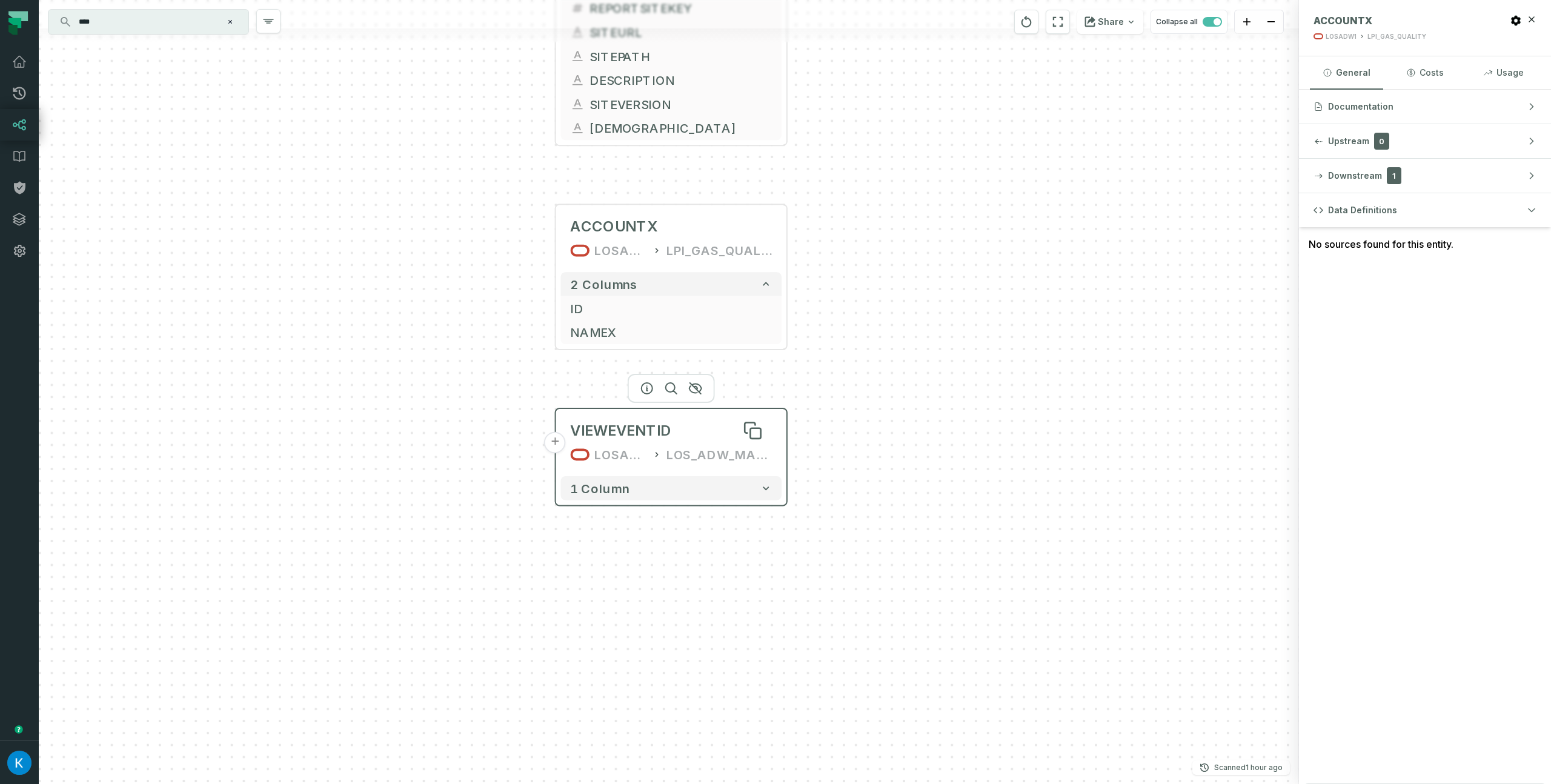
click at [732, 424] on div "VIEWEVENTID" at bounding box center [671, 431] width 202 height 19
click at [700, 428] on div "VIEWEVENTID" at bounding box center [670, 431] width 202 height 19
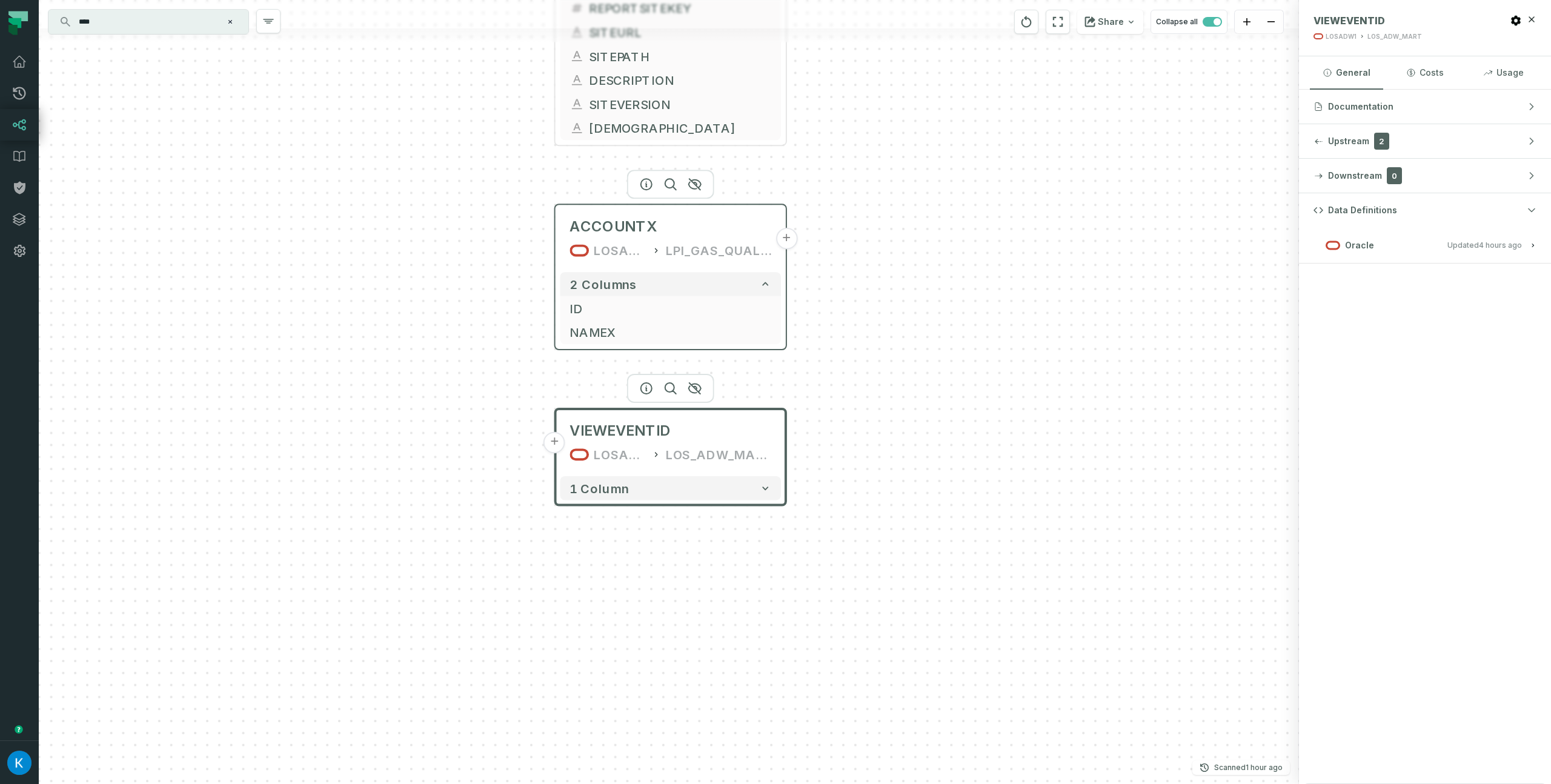
click at [729, 247] on div "LPI_GAS_QUALITY" at bounding box center [719, 251] width 106 height 19
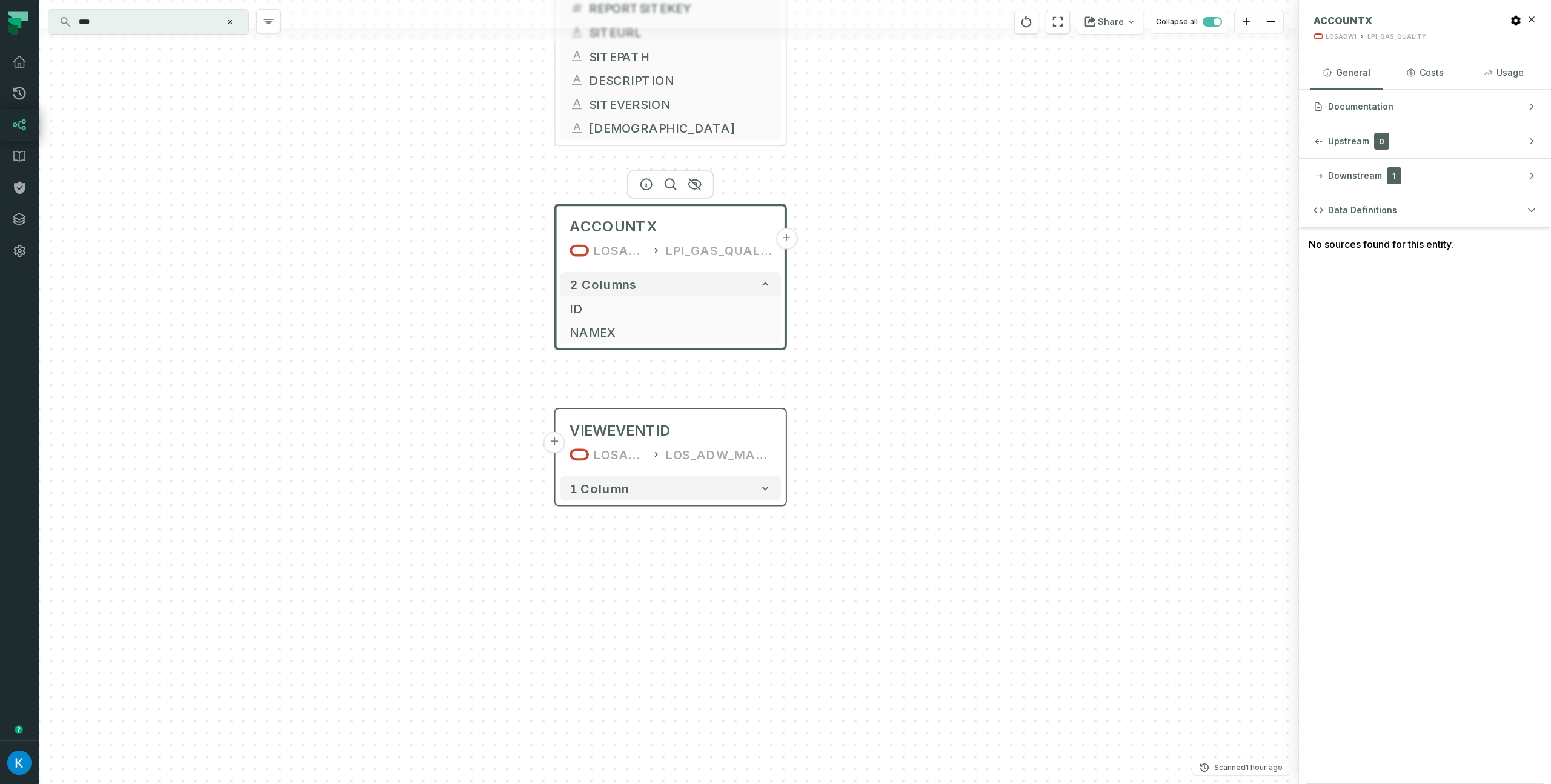
click at [887, 317] on div "AAHISTCLIENTREPORTSITE LOSADW1 FREEDOM_MONAHANS 7 columns STATUS_FLAG REPORTSIT…" at bounding box center [669, 392] width 1260 height 784
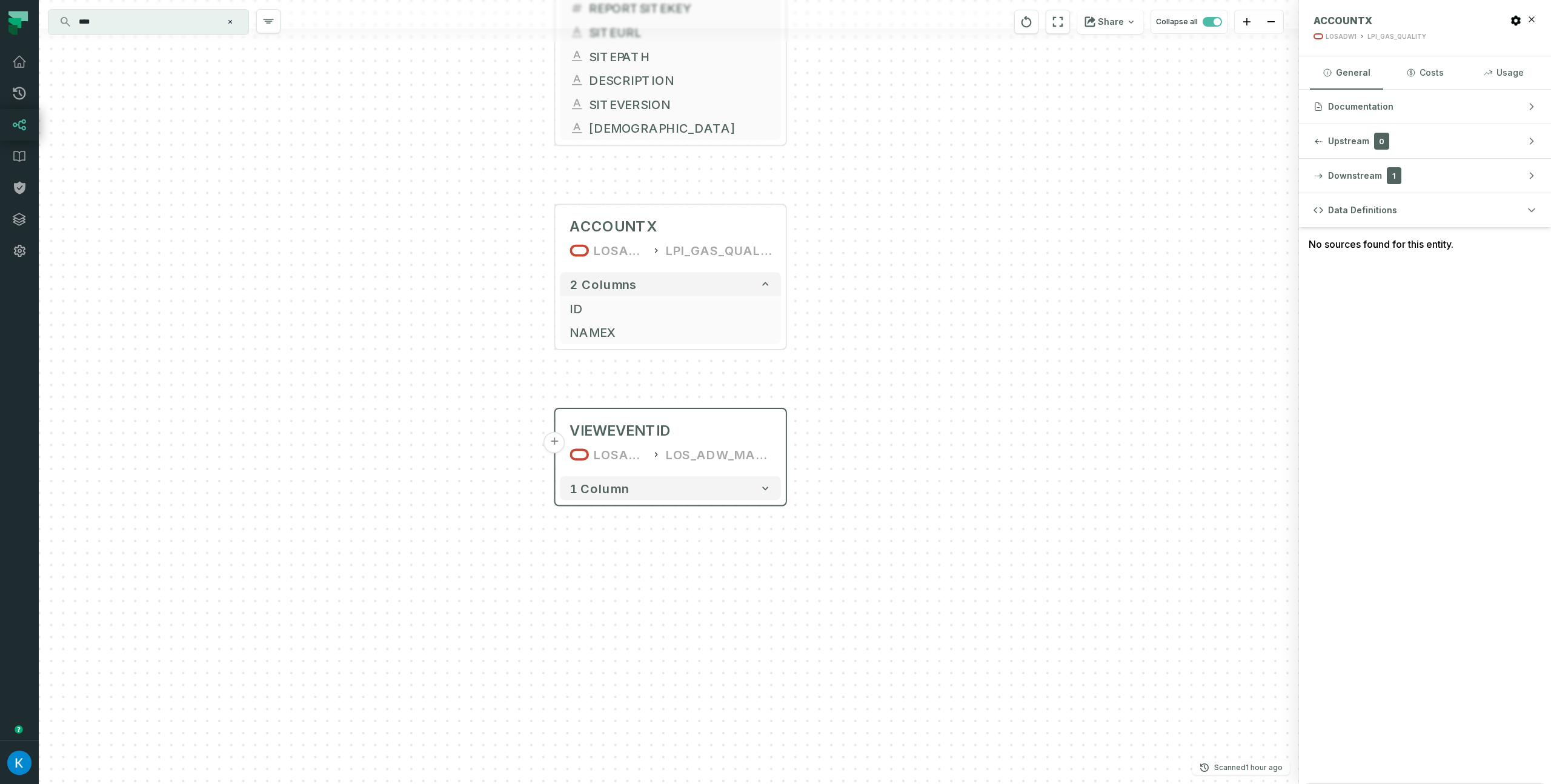
click at [1376, 241] on div "No sources found for this entity." at bounding box center [1425, 244] width 252 height 34
click at [1376, 241] on div "No sources found for this entity." at bounding box center [1425, 244] width 252 height 34
click at [1333, 268] on div "Data Definitions No sources found for this entity." at bounding box center [1425, 488] width 252 height 591
click at [1333, 269] on div "Data Definitions No sources found for this entity." at bounding box center [1425, 488] width 252 height 591
click at [1070, 380] on div "AAHISTCLIENTREPORTSITE LOSADW1 FREEDOM_MONAHANS 7 columns STATUS_FLAG REPORTSIT…" at bounding box center [669, 392] width 1260 height 784
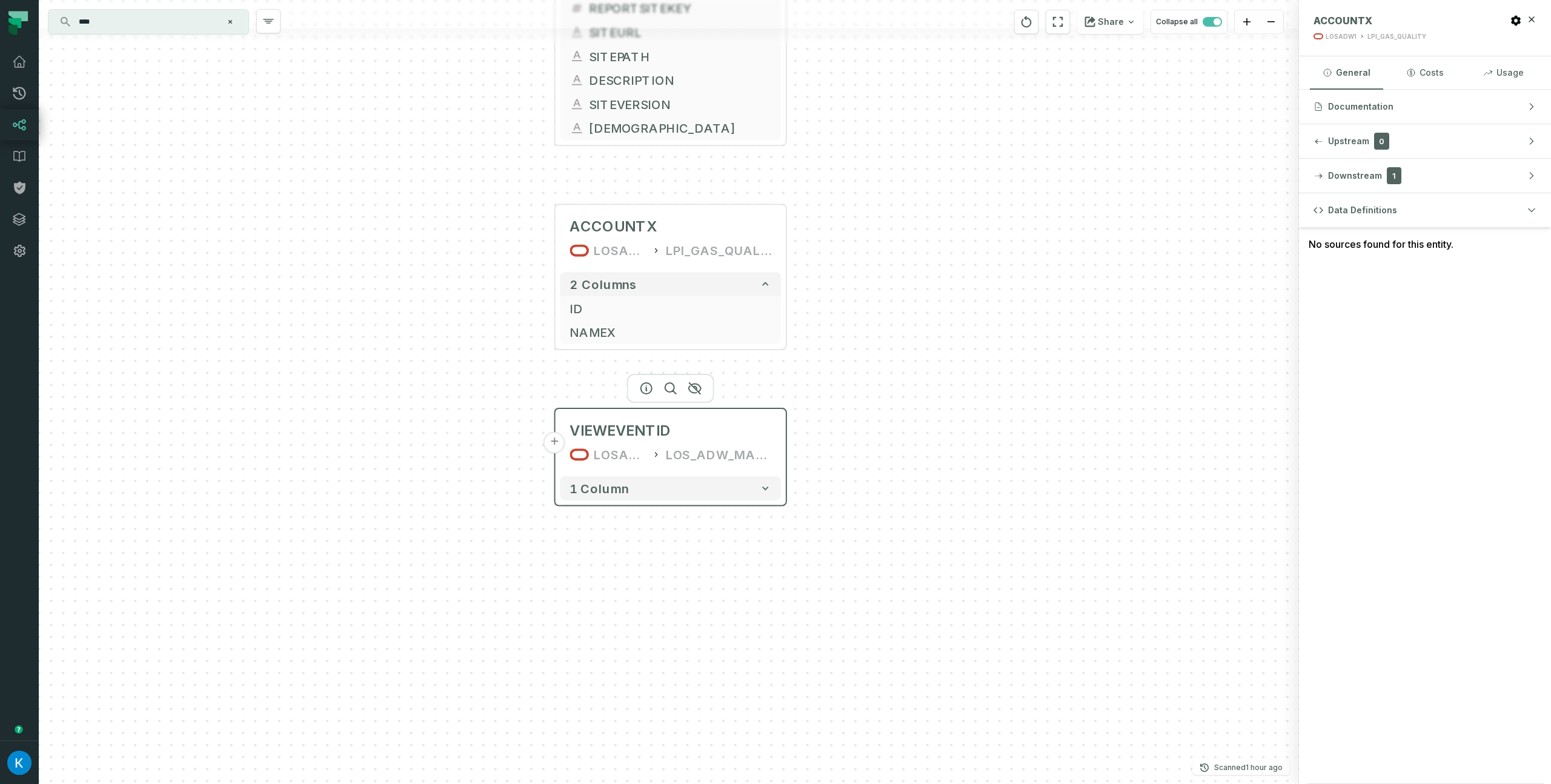
click at [649, 420] on div "VIEWEVENTID LOSADW1 LOS_ADW_MART" at bounding box center [670, 442] width 221 height 58
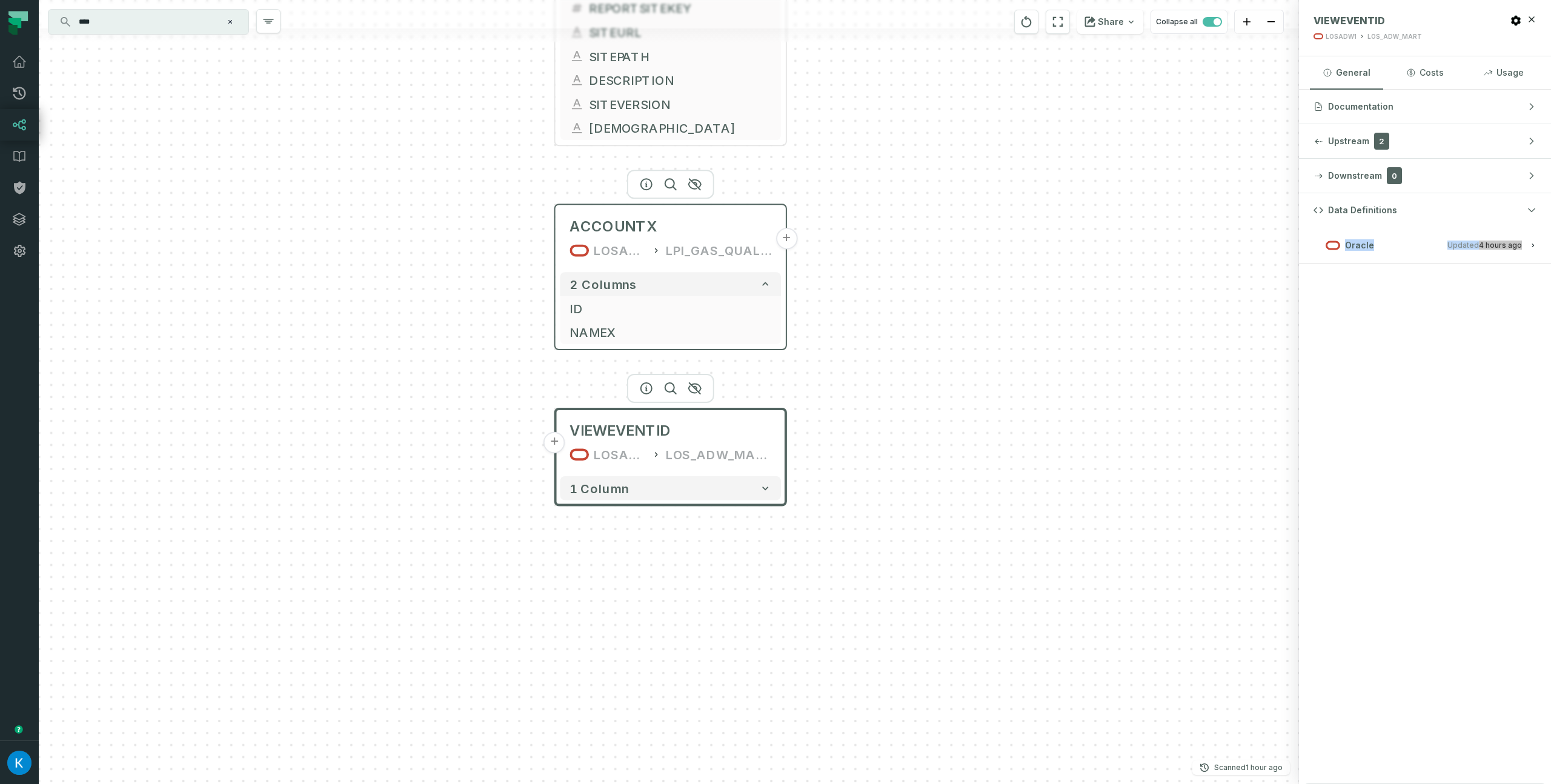
click at [680, 213] on div "ACCOUNTX LOSADW1 LPI_GAS_QUALITY" at bounding box center [670, 238] width 221 height 58
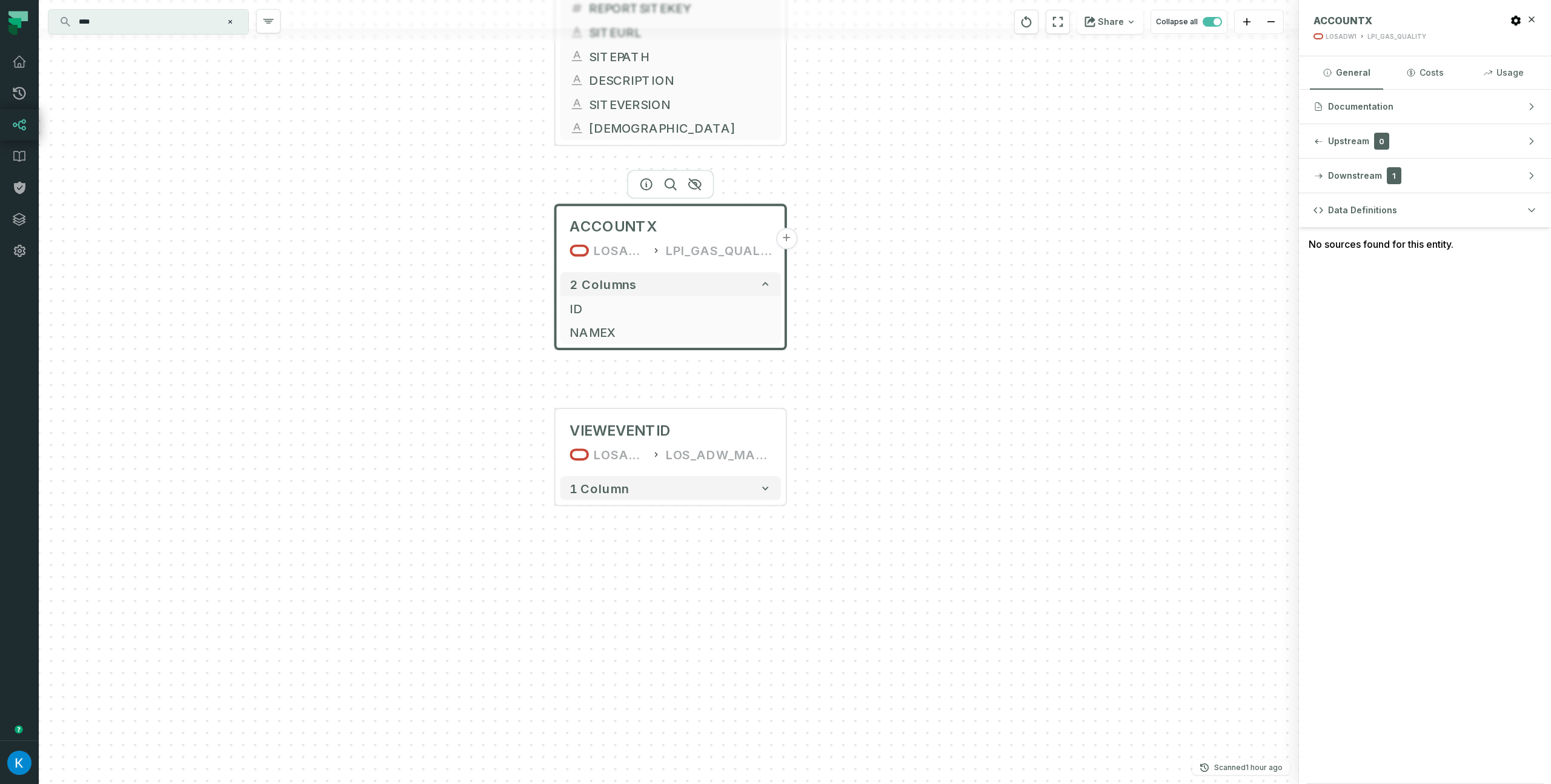
click at [1317, 259] on div "No sources found for this entity." at bounding box center [1425, 244] width 252 height 34
click at [1382, 244] on div "No sources found for this entity." at bounding box center [1425, 244] width 252 height 34
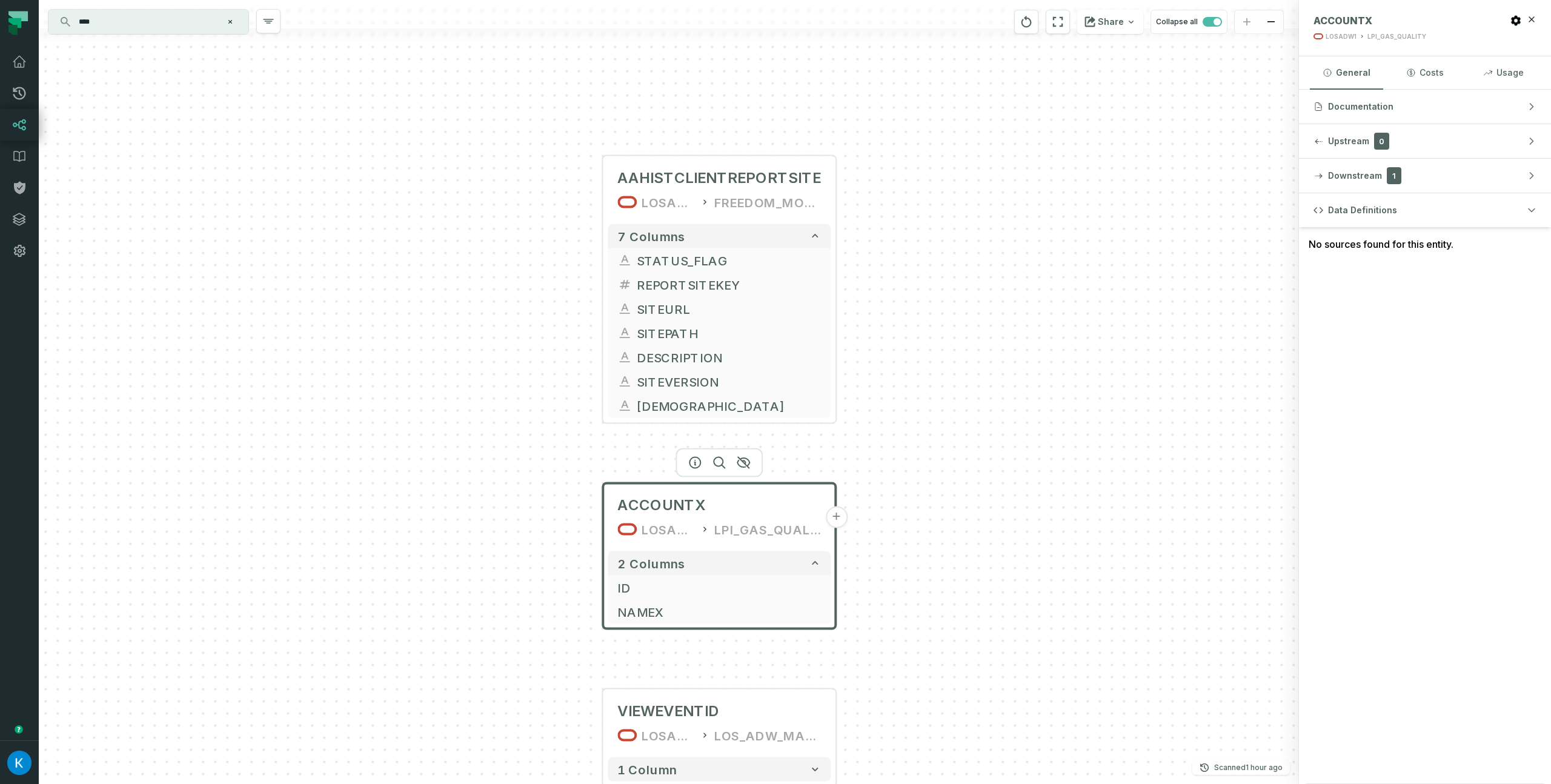
drag, startPoint x: 904, startPoint y: 200, endPoint x: 957, endPoint y: 493, distance: 297.8
click at [958, 493] on div "AAHISTCLIENTREPORTSITE LOSADW1 FREEDOM_MONAHANS 7 columns STATUS_FLAG REPORTSIT…" at bounding box center [669, 392] width 1260 height 784
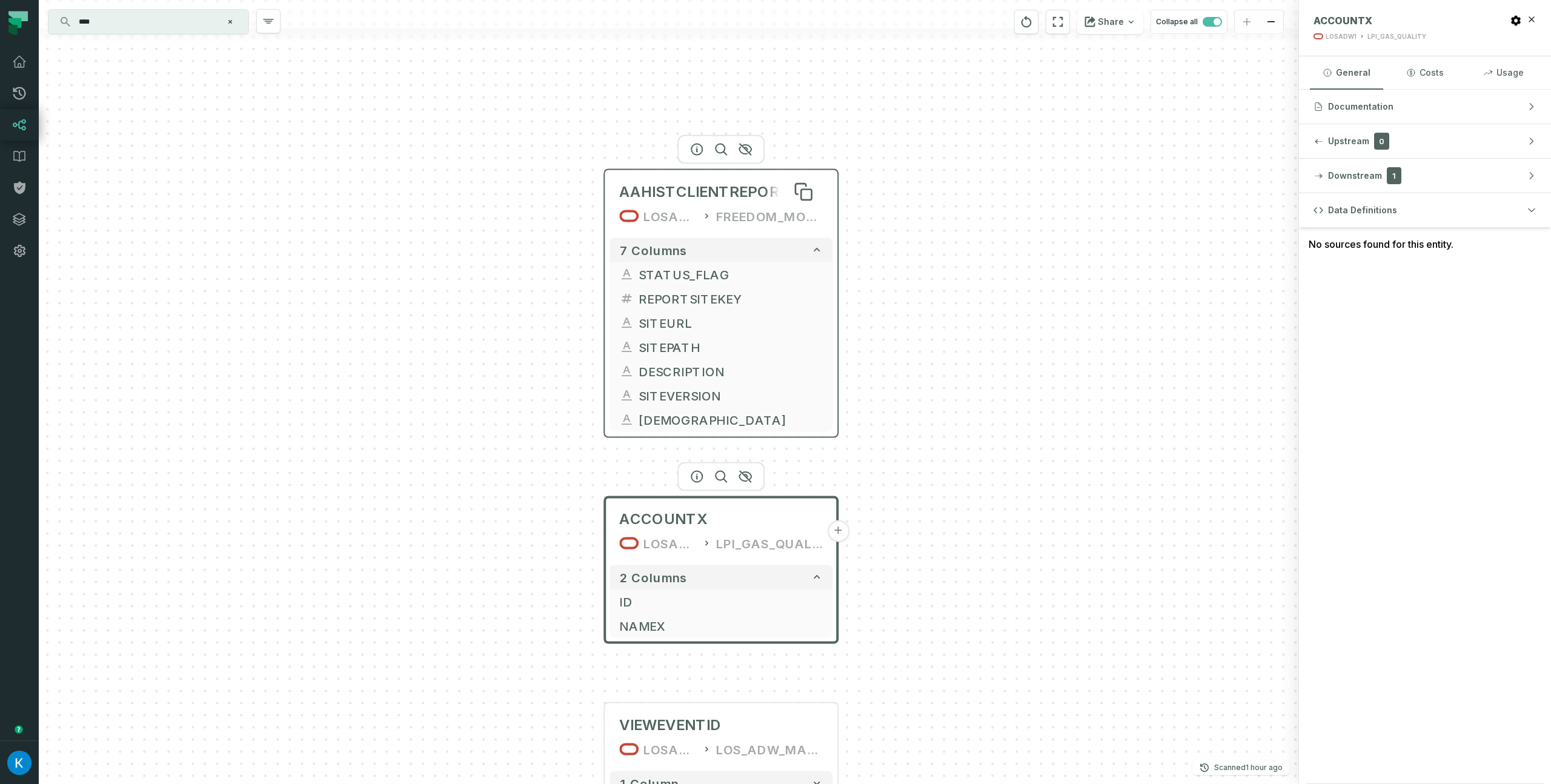
click at [761, 192] on span "AAHISTCLIENTREPORTSITE" at bounding box center [721, 192] width 204 height 19
click at [703, 188] on span "AAHISTCLIENTREPORTSITE" at bounding box center [721, 192] width 204 height 19
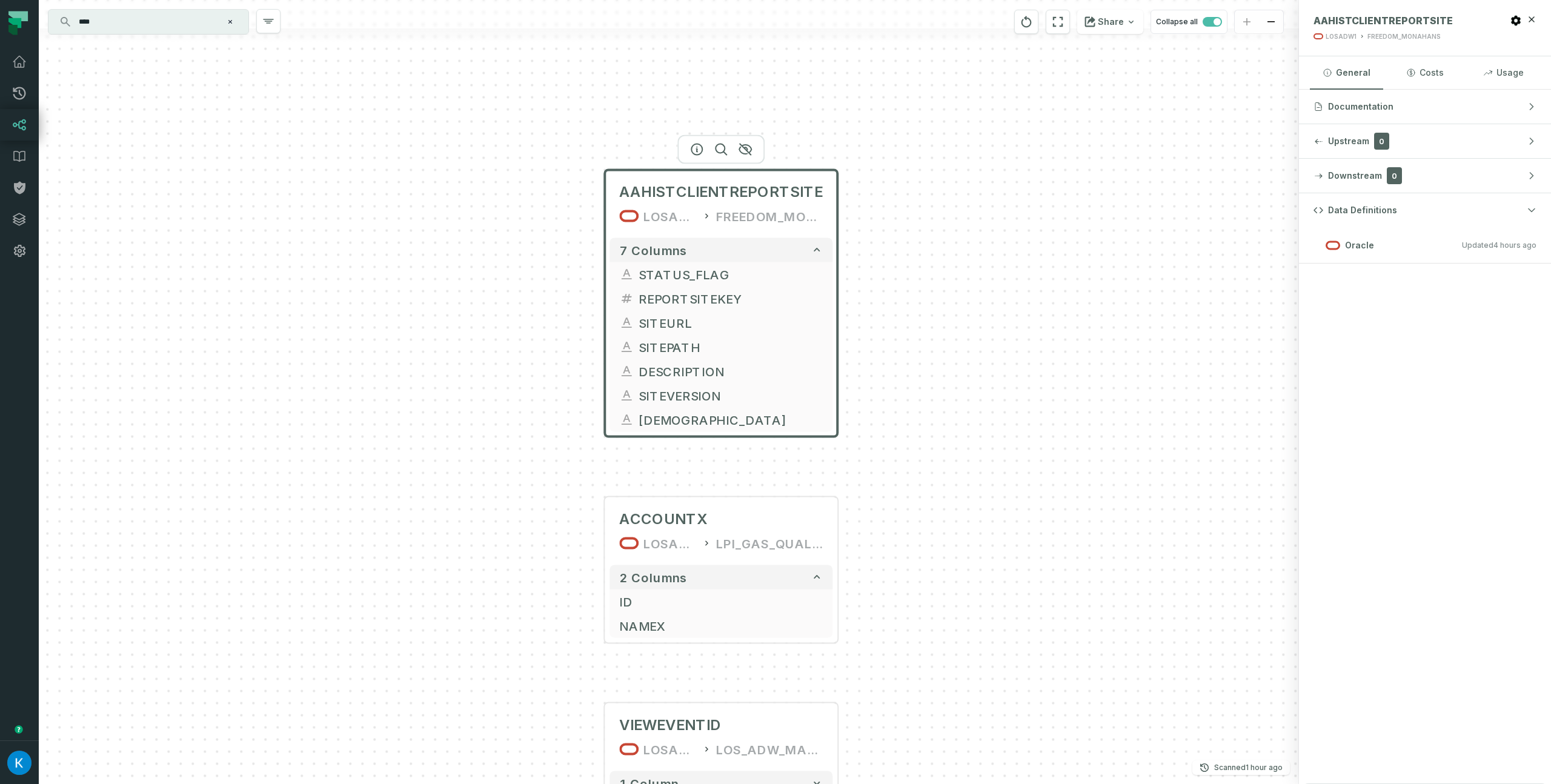
click at [1131, 316] on div "AAHISTCLIENTREPORTSITE LOSADW1 FREEDOM_MONAHANS 7 columns STATUS_FLAG REPORTSIT…" at bounding box center [669, 392] width 1260 height 784
